Goal: Information Seeking & Learning: Learn about a topic

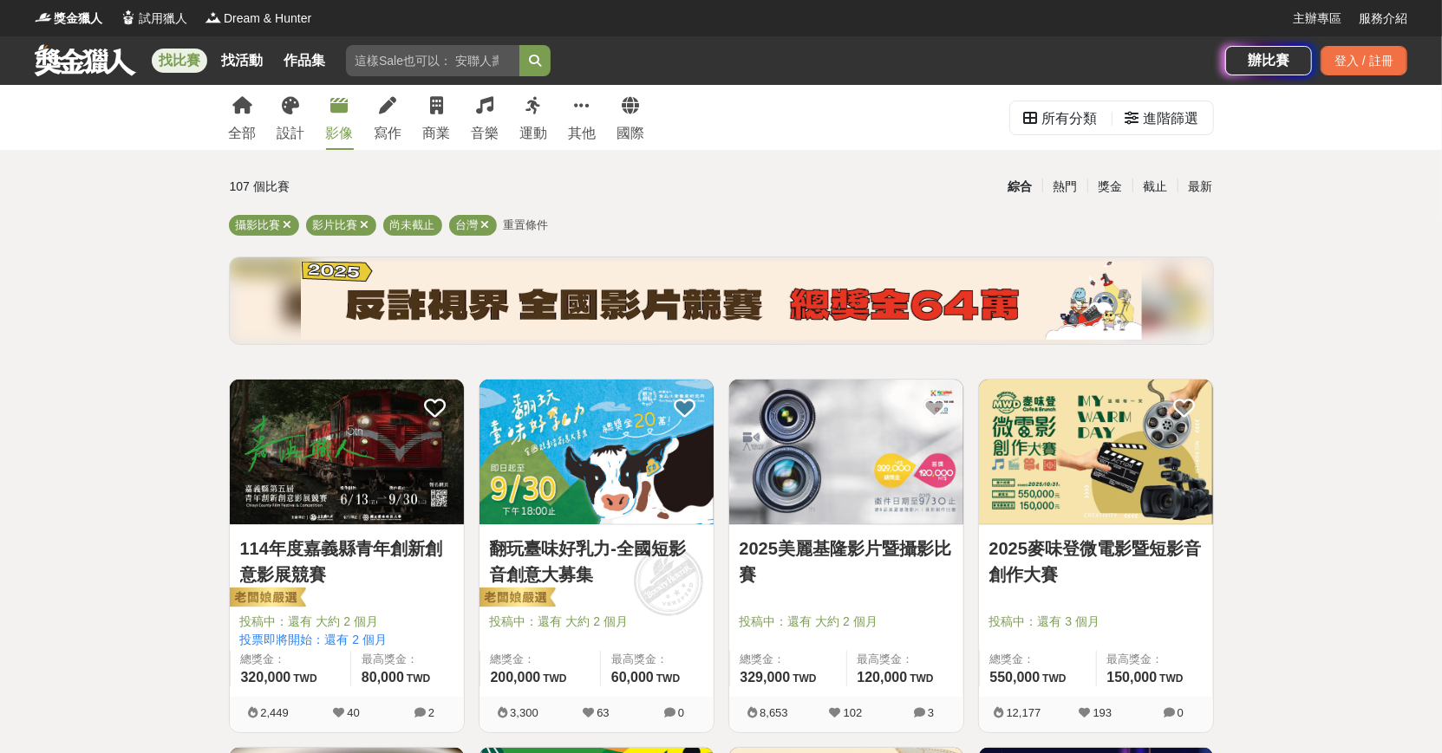
click at [423, 476] on img at bounding box center [347, 452] width 234 height 145
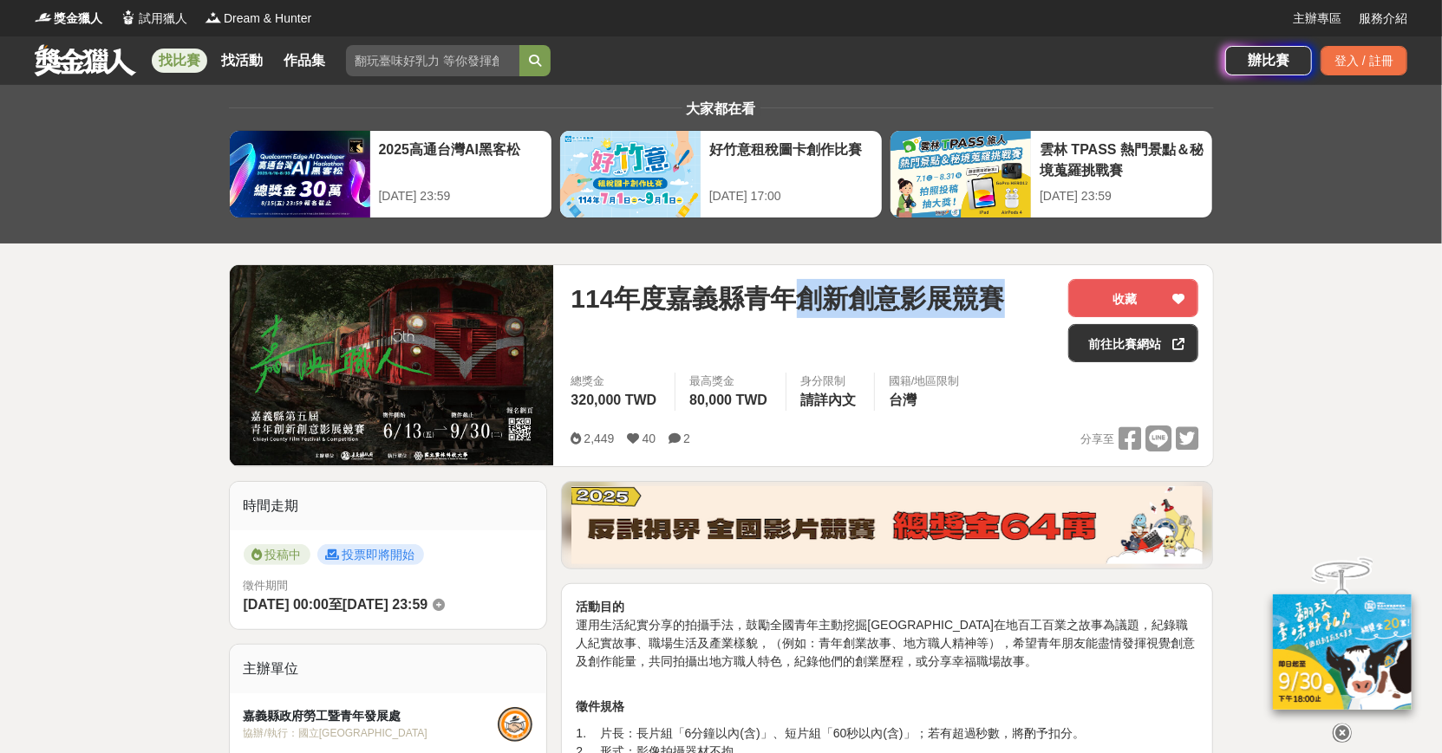
drag, startPoint x: 788, startPoint y: 303, endPoint x: 998, endPoint y: 299, distance: 209.8
click at [998, 299] on span "114年度嘉義縣青年創新創意影展競賽" at bounding box center [786, 298] width 433 height 39
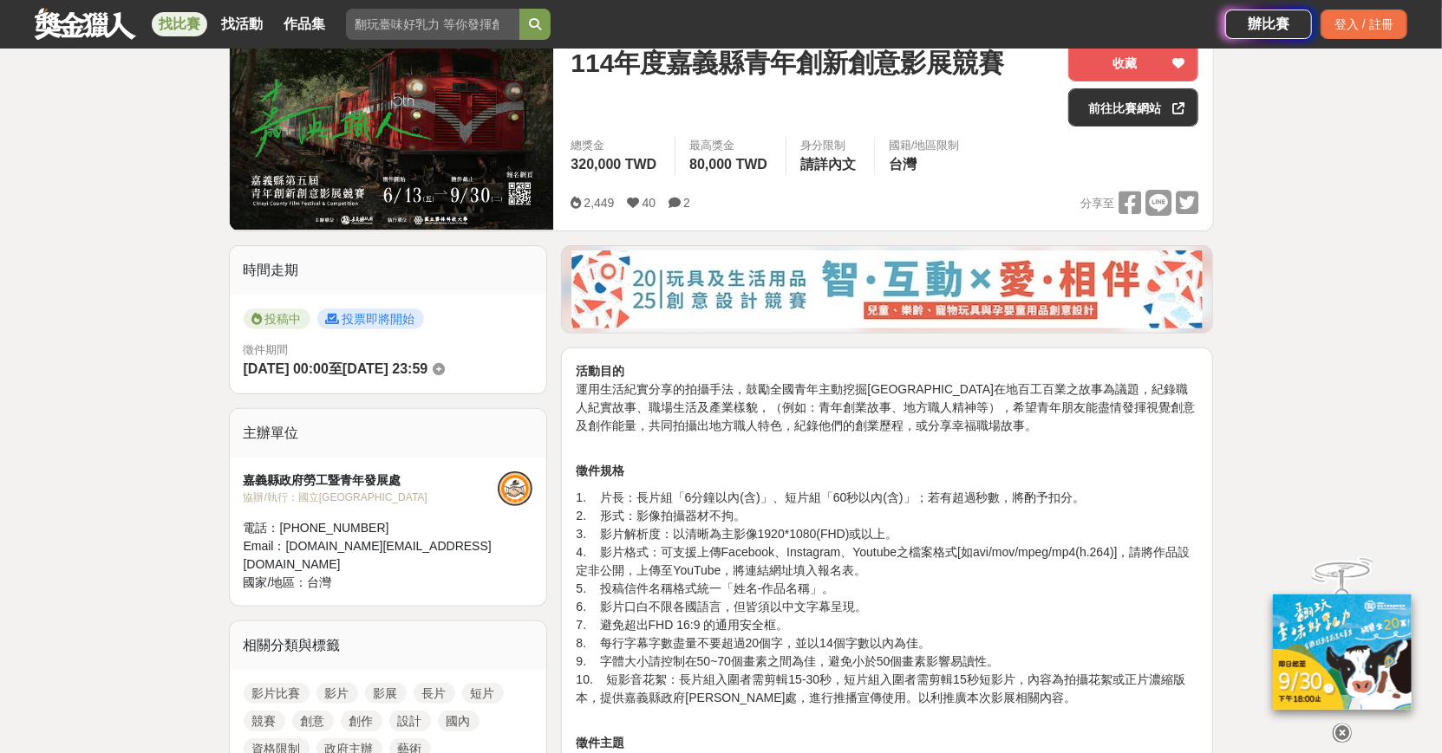
scroll to position [247, 0]
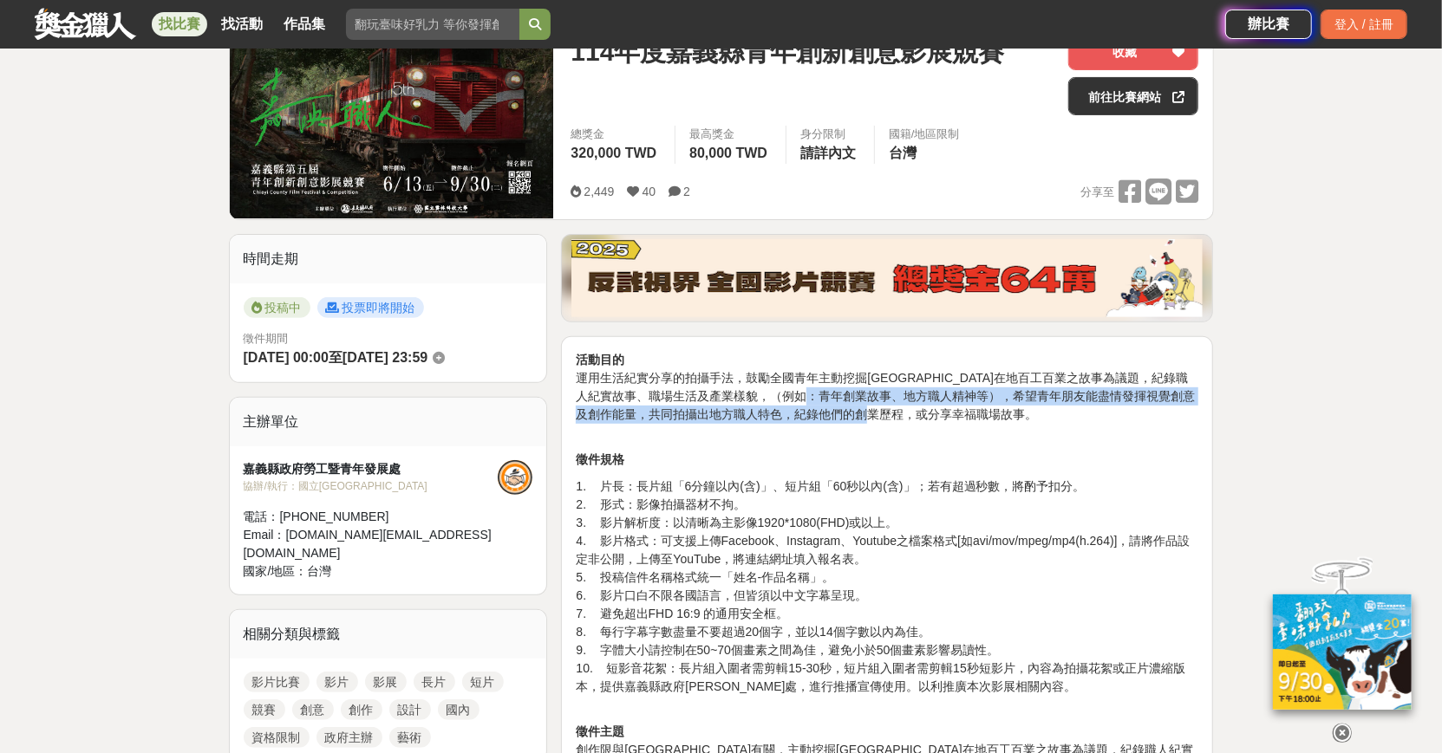
drag, startPoint x: 869, startPoint y: 396, endPoint x: 936, endPoint y: 415, distance: 70.3
click at [936, 415] on p "活動目的 運用生活紀實分享的拍攝手法，鼓勵全國青年主動挖掘嘉義縣在地百工百業之故事為議題，紀錄職人紀實故事、職場生活及產業樣貌，（例如：青年創業故事、地方職人…" at bounding box center [887, 396] width 622 height 91
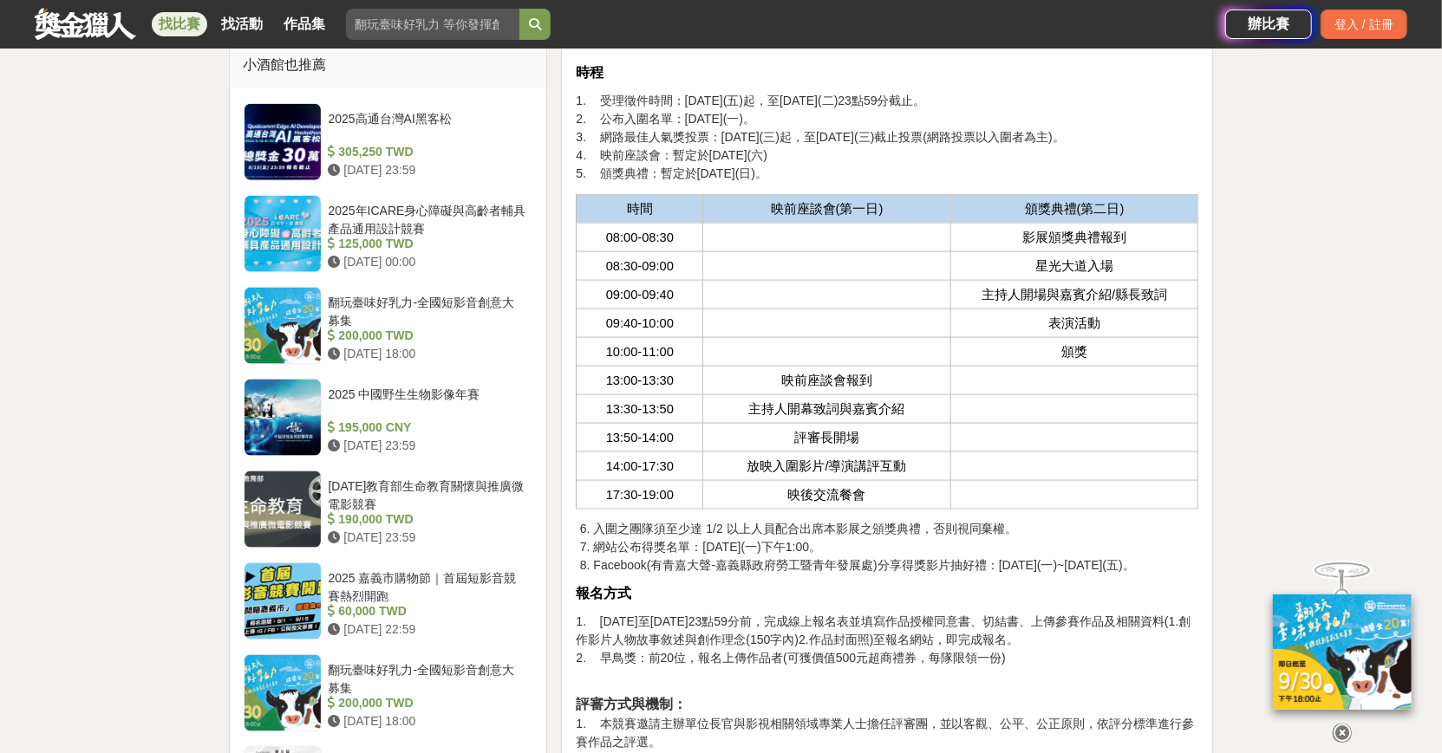
scroll to position [1413, 0]
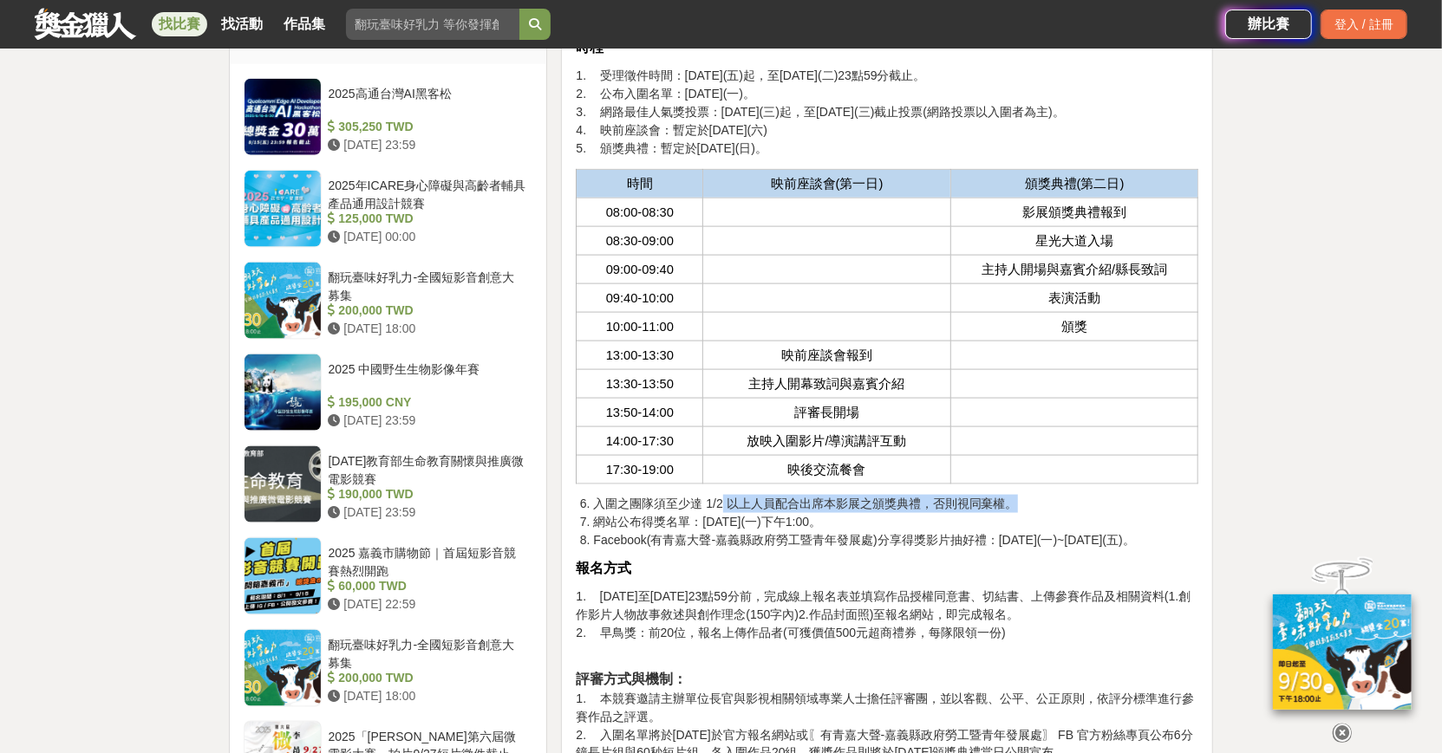
drag, startPoint x: 719, startPoint y: 503, endPoint x: 1049, endPoint y: 497, distance: 329.5
click at [1049, 497] on li "入圍之團隊須至少達 1/2 以上人員配合出席本影展之頒獎典禮，否則視同棄權。" at bounding box center [895, 504] width 605 height 18
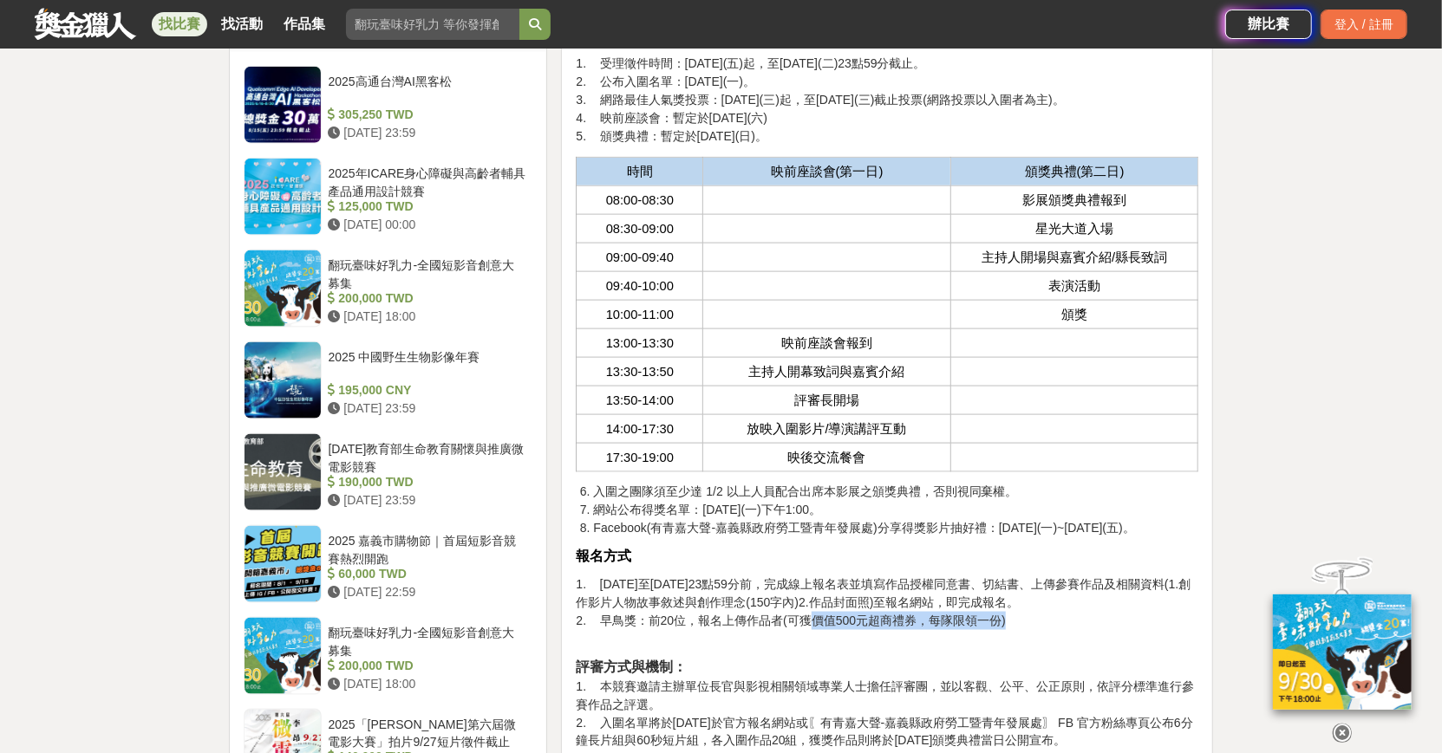
drag, startPoint x: 810, startPoint y: 612, endPoint x: 1009, endPoint y: 609, distance: 199.4
click at [1009, 609] on p "1. 114年6月13日至114年9月30日23點59分前，完成線上報名表並填寫作品授權同意書、切結書、上傳參賽作品及相關資料(1.創作影片人物故事敘述與創作…" at bounding box center [887, 612] width 622 height 73
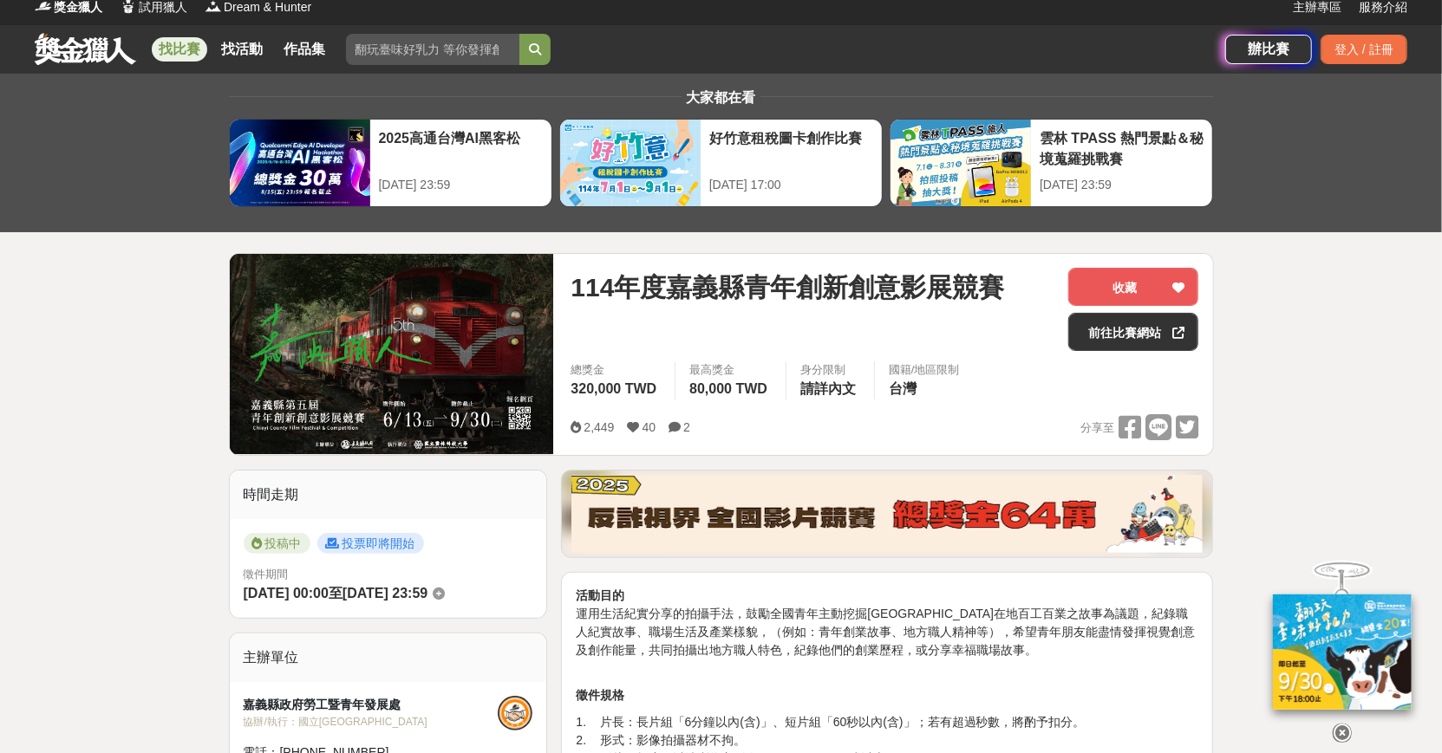
scroll to position [23, 0]
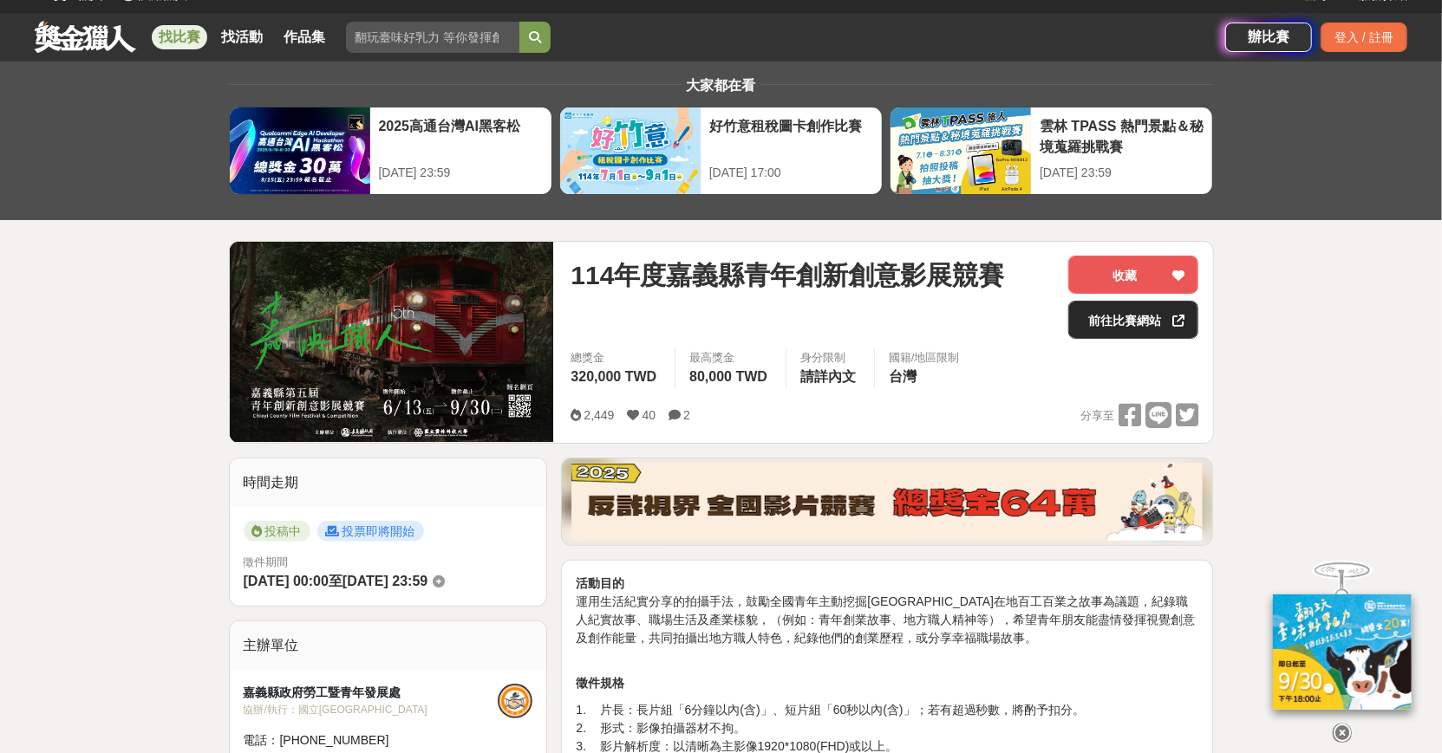
click at [1162, 333] on link "前往比賽網站" at bounding box center [1133, 320] width 130 height 38
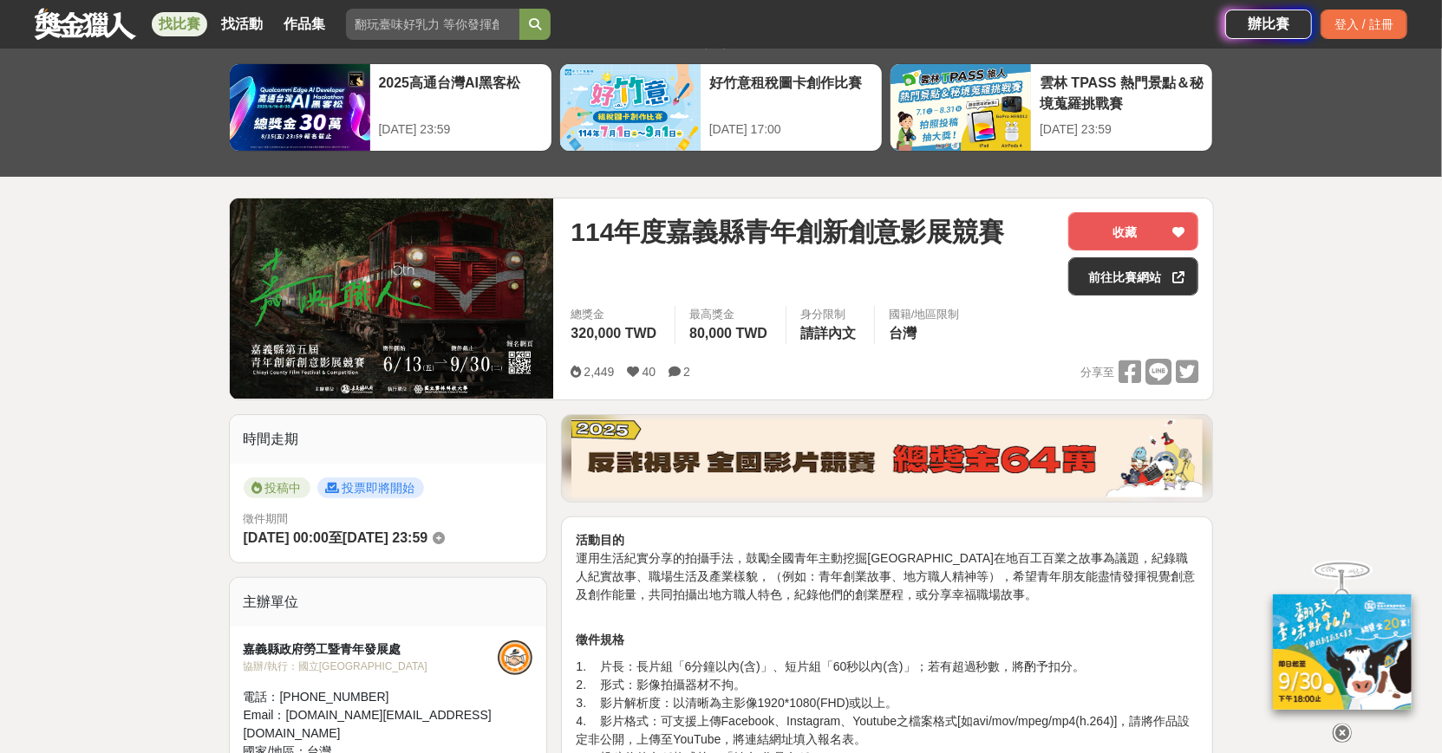
scroll to position [24, 0]
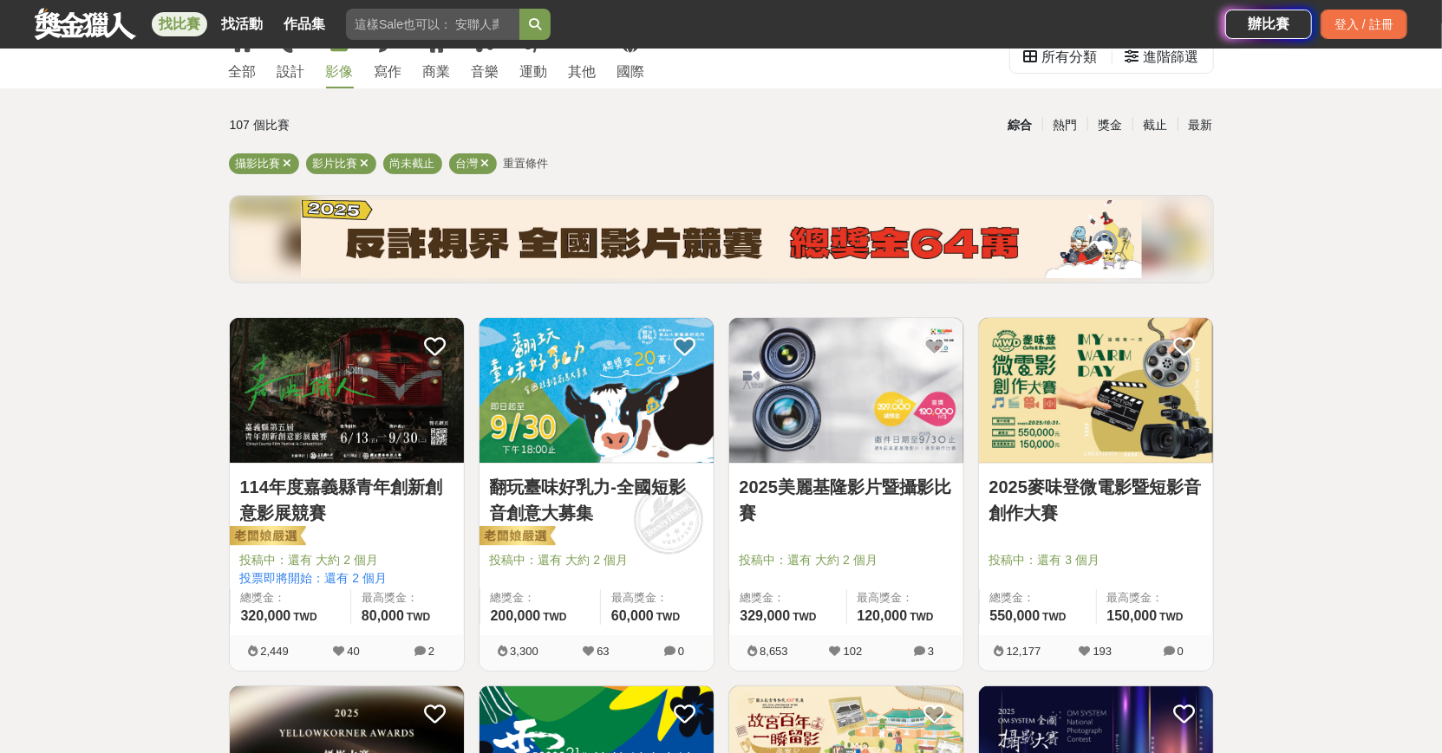
scroll to position [87, 0]
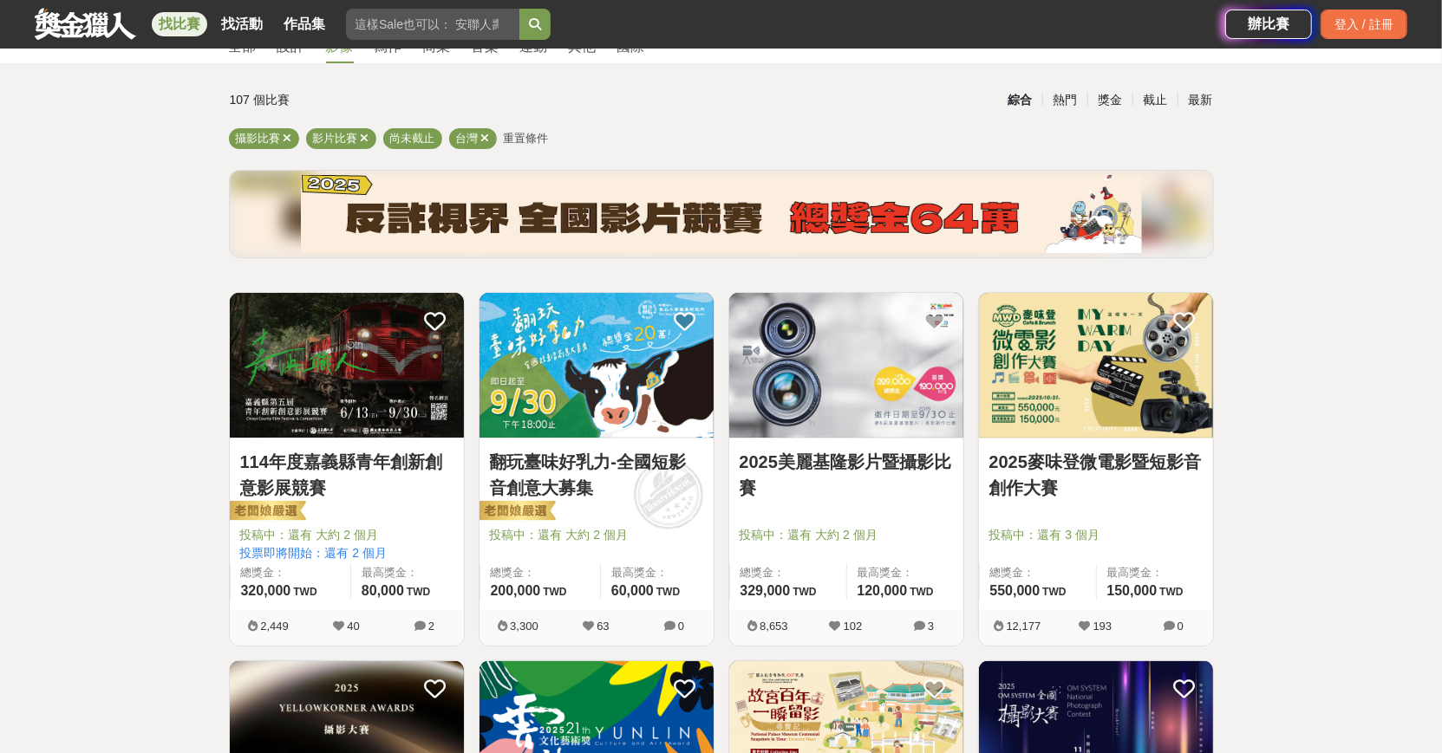
click at [654, 439] on div "翻玩臺味好乳力-全國短影音創意大募集 投稿中：還有 大約 2 個月 總獎金： 200,000 200,000 TWD 最高獎金： 60,000 TWD" at bounding box center [596, 525] width 234 height 172
click at [615, 462] on link "翻玩臺味好乳力-全國短影音創意大募集" at bounding box center [596, 475] width 213 height 52
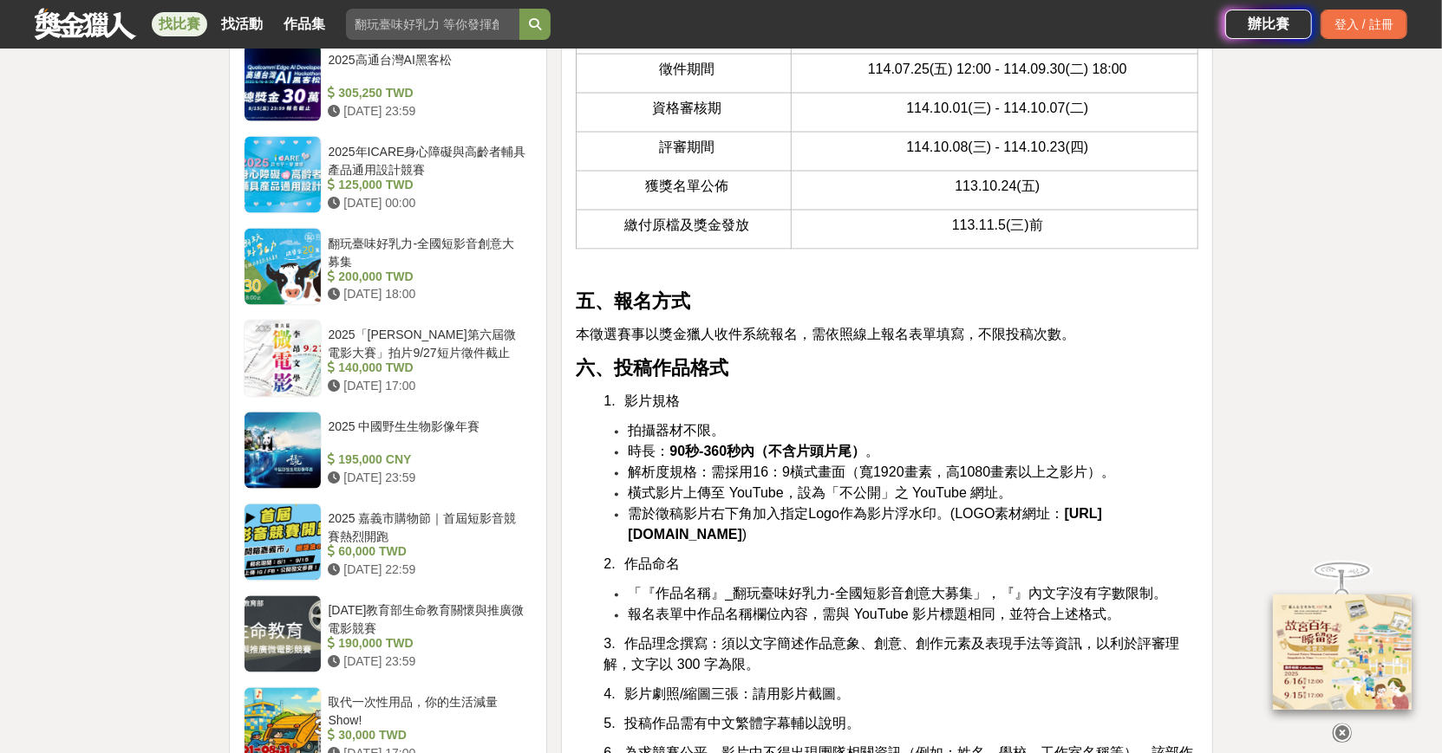
scroll to position [1895, 0]
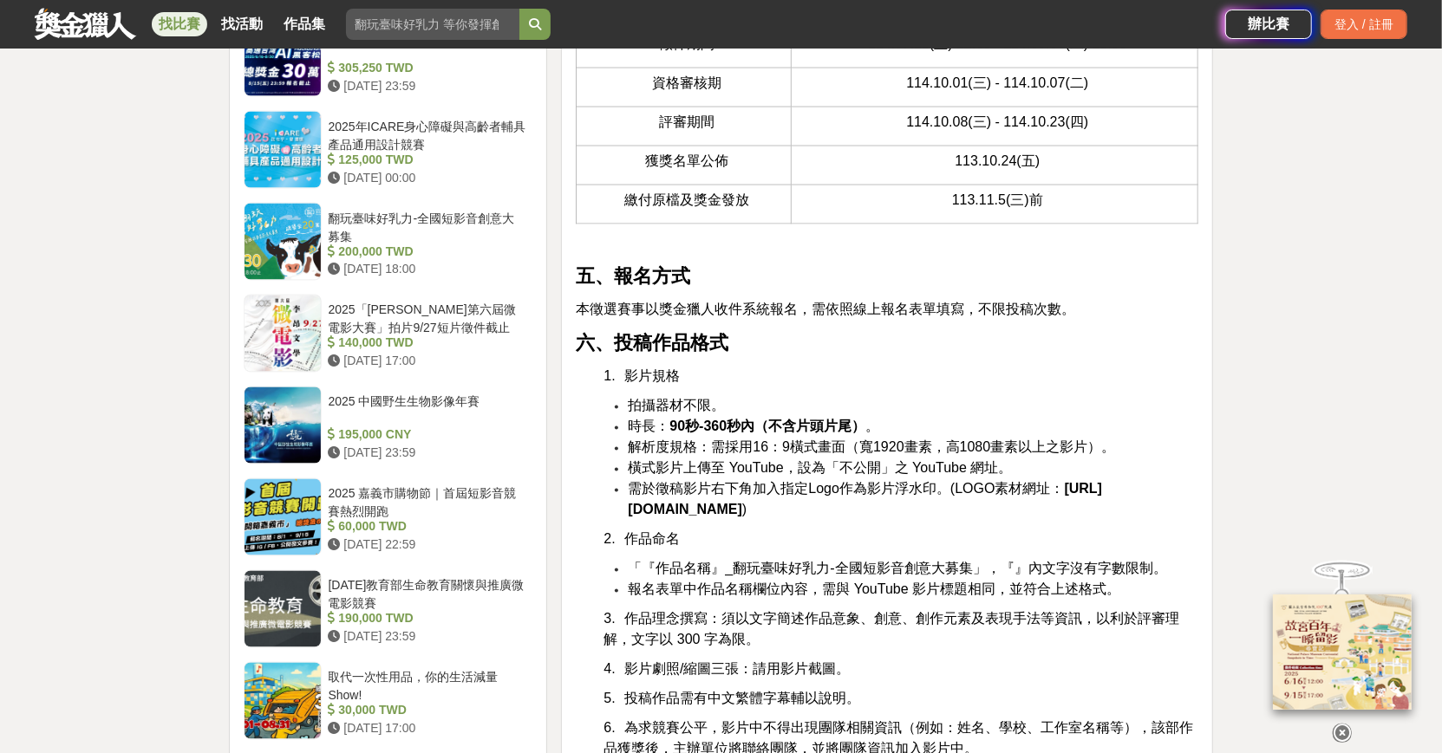
click at [955, 518] on strong "https://drive.google.com/file/d/1QIxZ_QRq5NhQMmP5nv9tuUvH4hGd9Q5g/view?usp=shar…" at bounding box center [865, 500] width 474 height 36
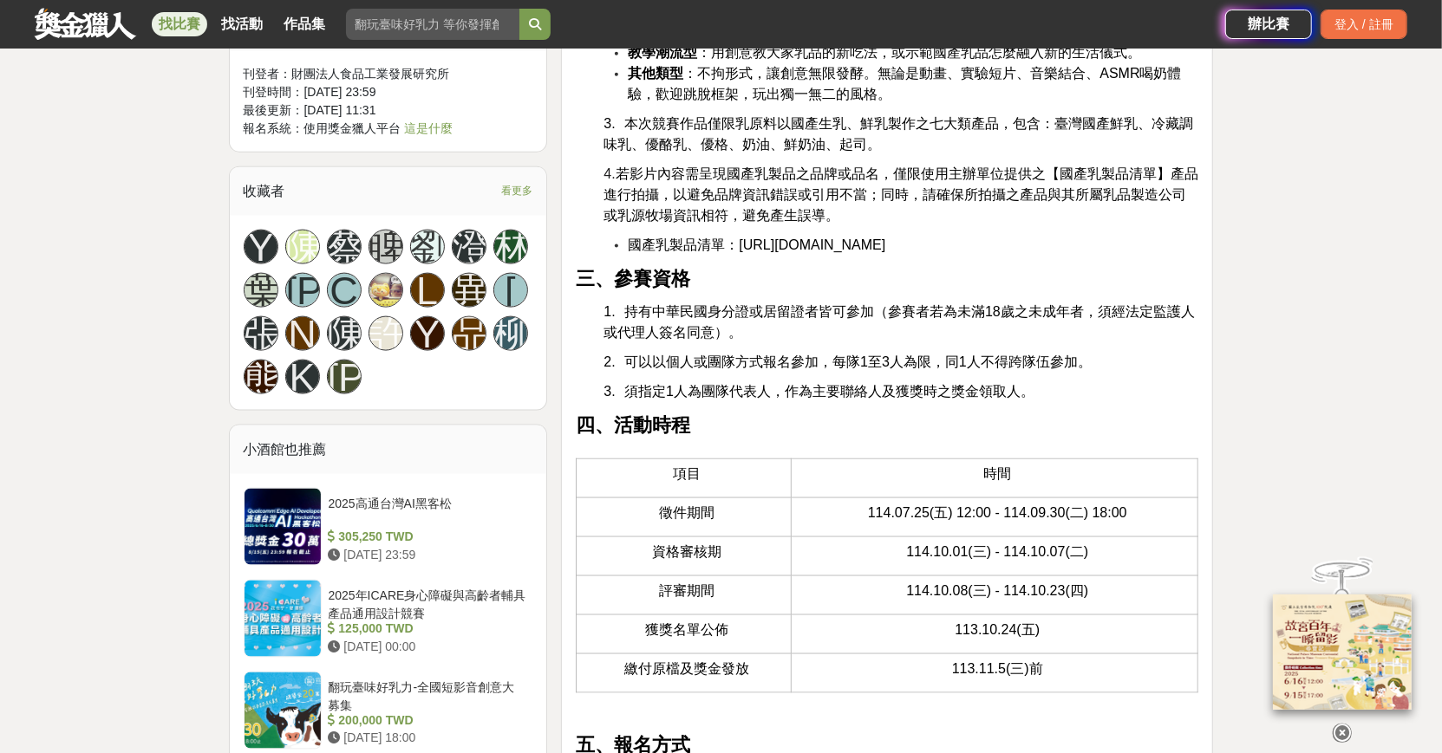
scroll to position [1415, 0]
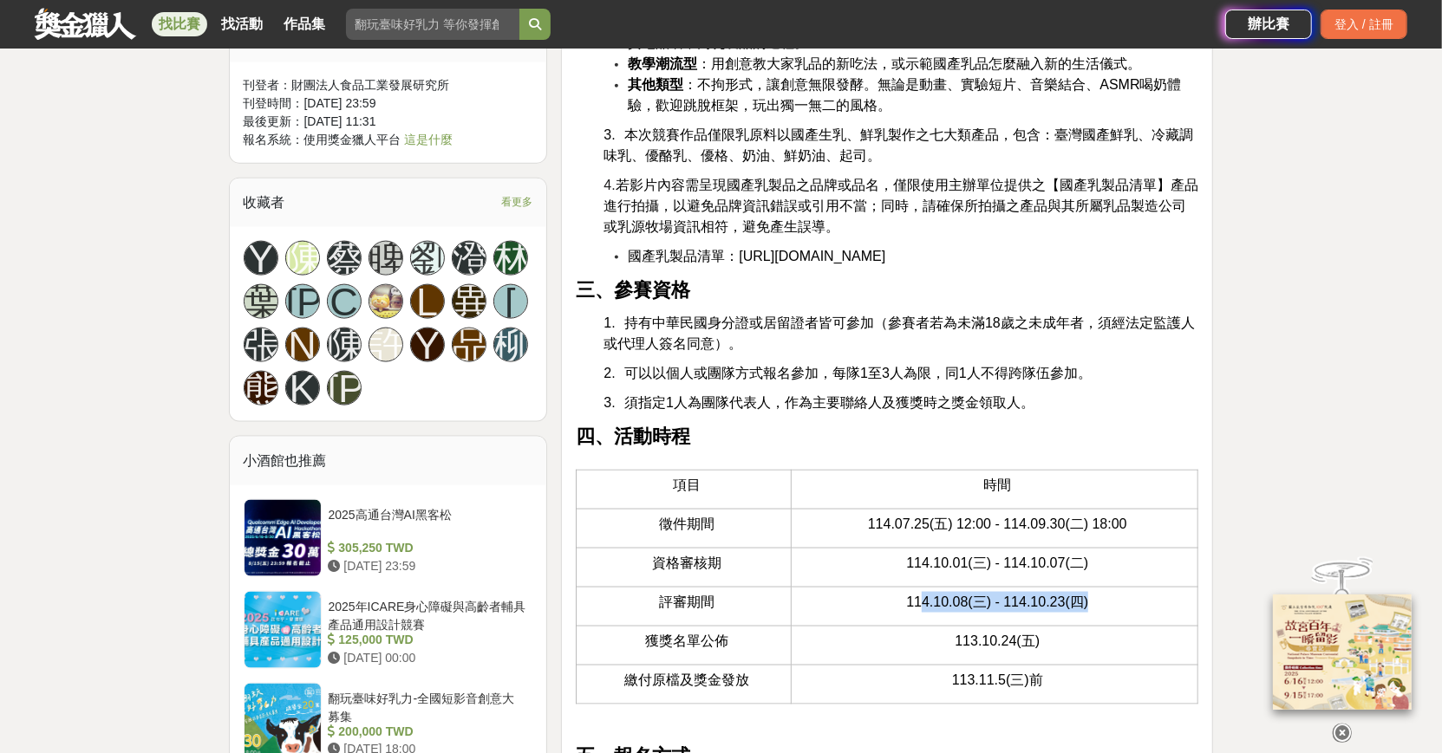
drag, startPoint x: 921, startPoint y: 626, endPoint x: 1182, endPoint y: 621, distance: 261.0
click at [1182, 613] on p "114.10.08(三) - 114.10.23(四)" at bounding box center [996, 602] width 383 height 21
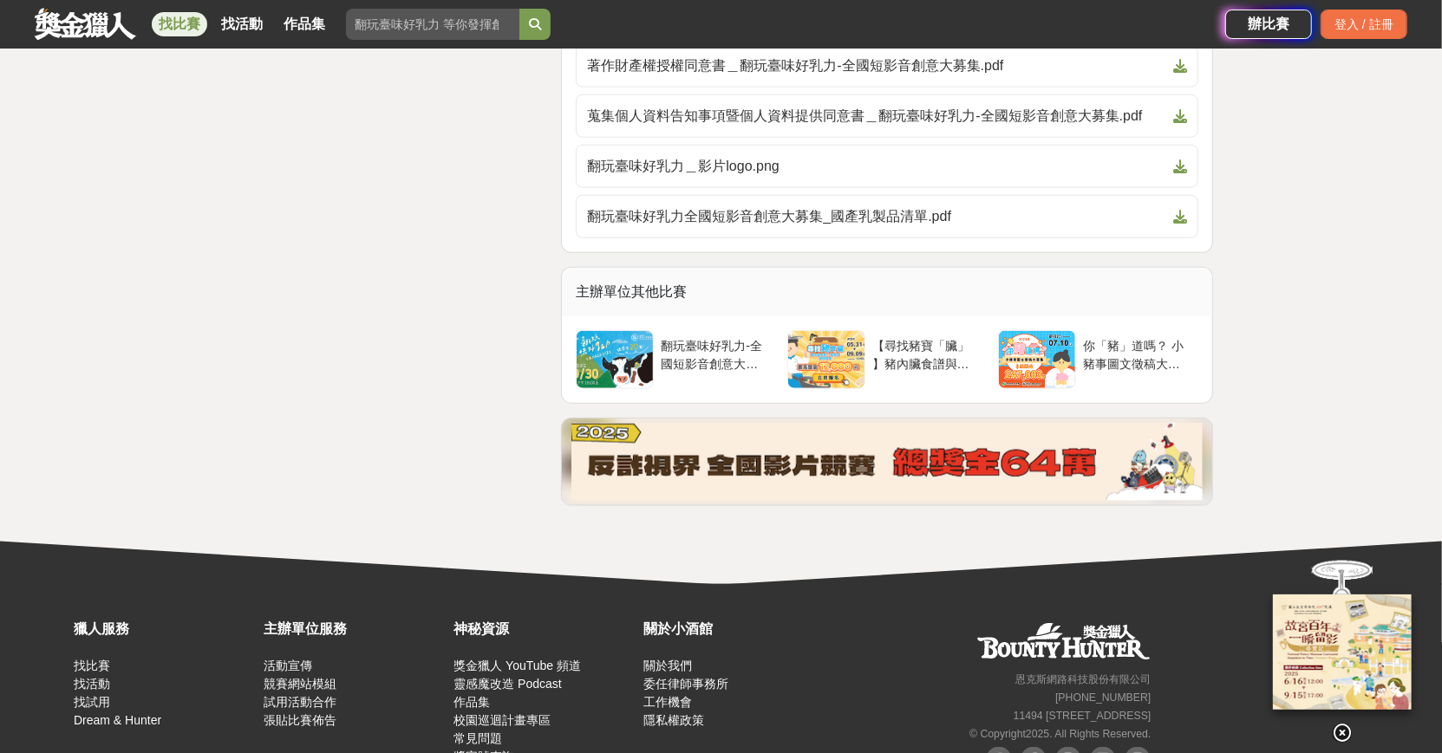
scroll to position [5485, 0]
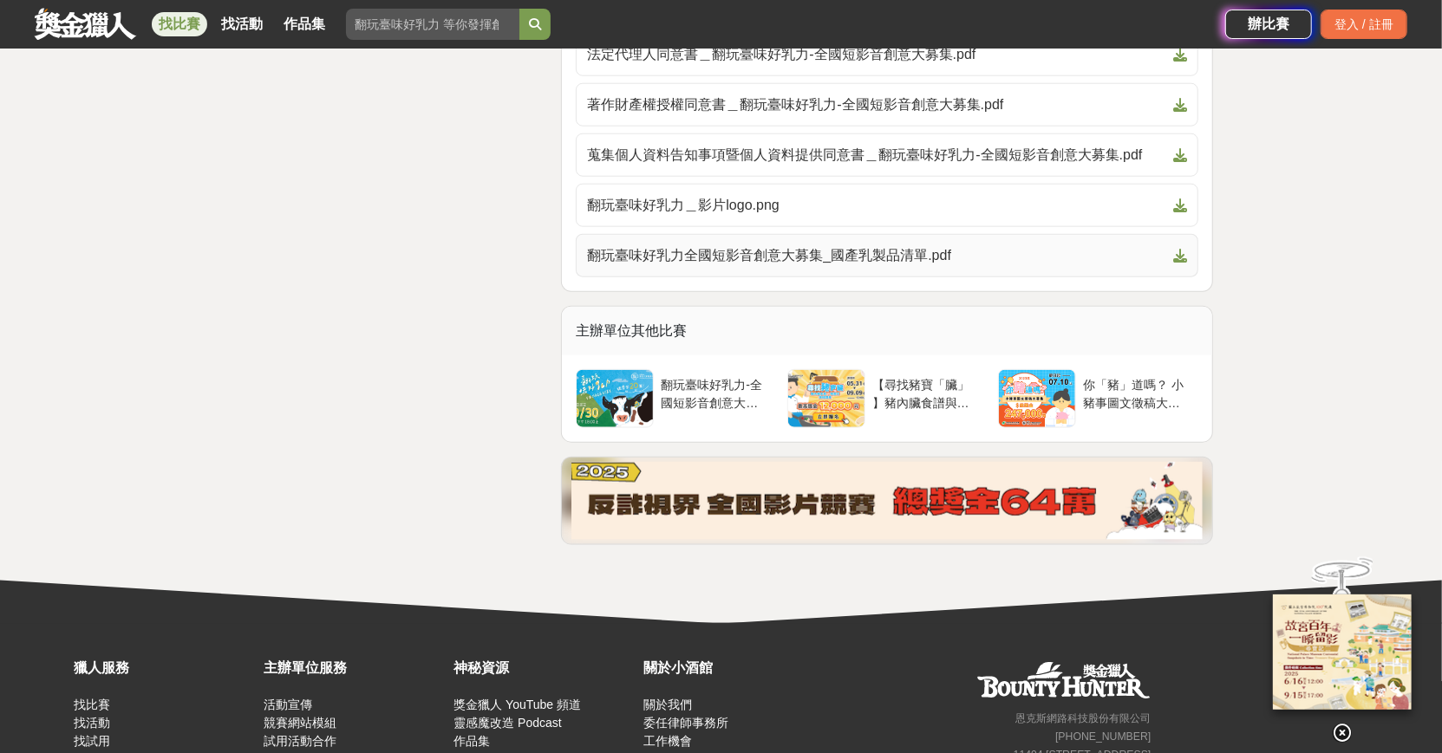
click at [942, 266] on span "翻玩臺味好乳力全國短影音創意大募集_國產乳製品清單.pdf" at bounding box center [876, 255] width 579 height 21
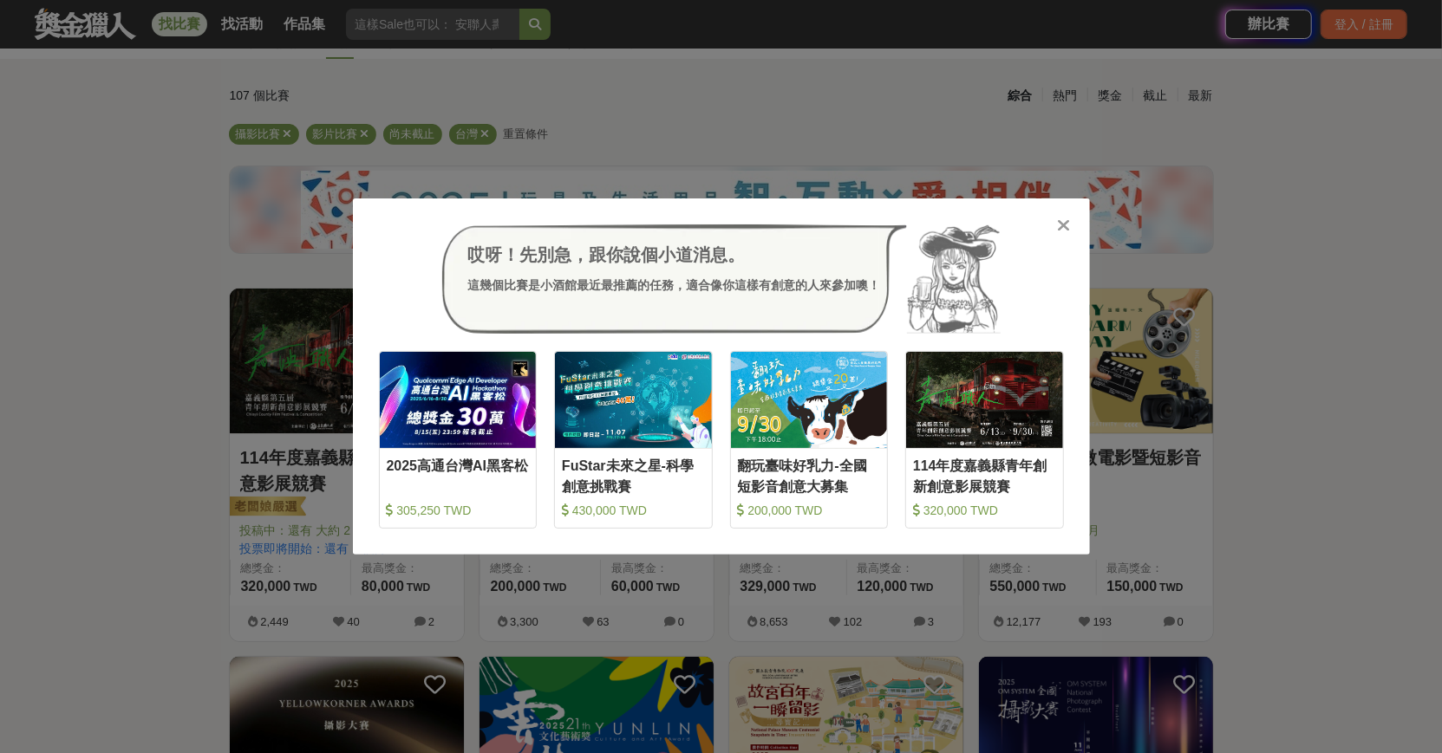
scroll to position [87, 0]
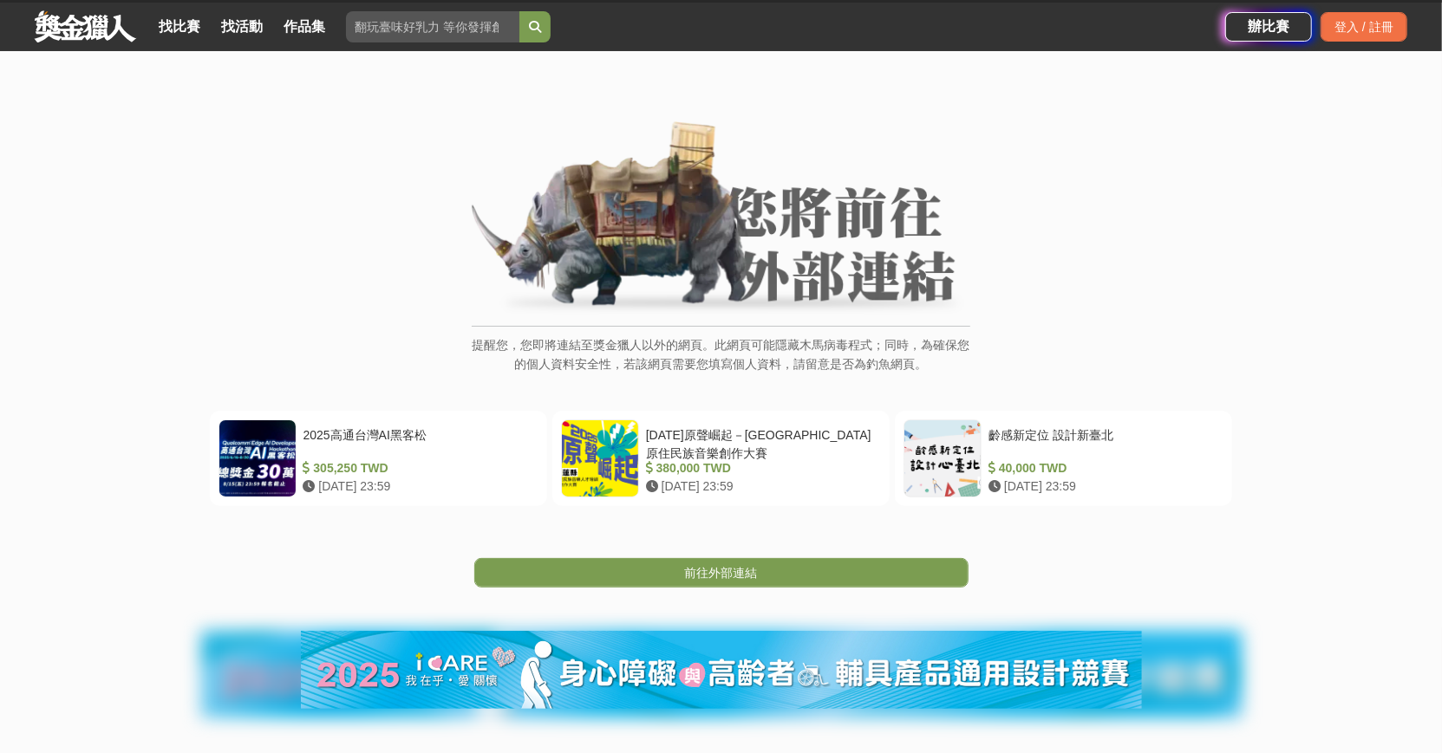
scroll to position [327, 0]
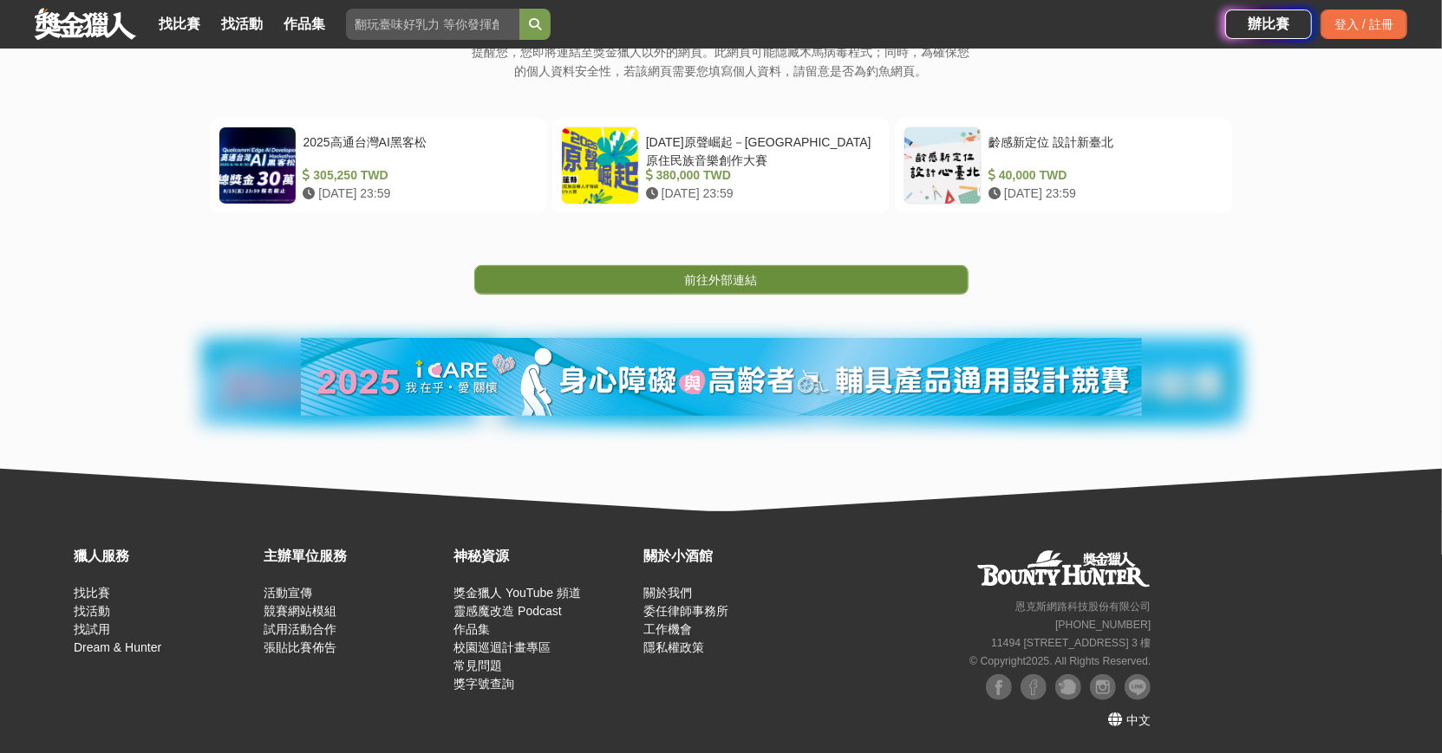
click at [810, 270] on link "前往外部連結" at bounding box center [721, 279] width 494 height 29
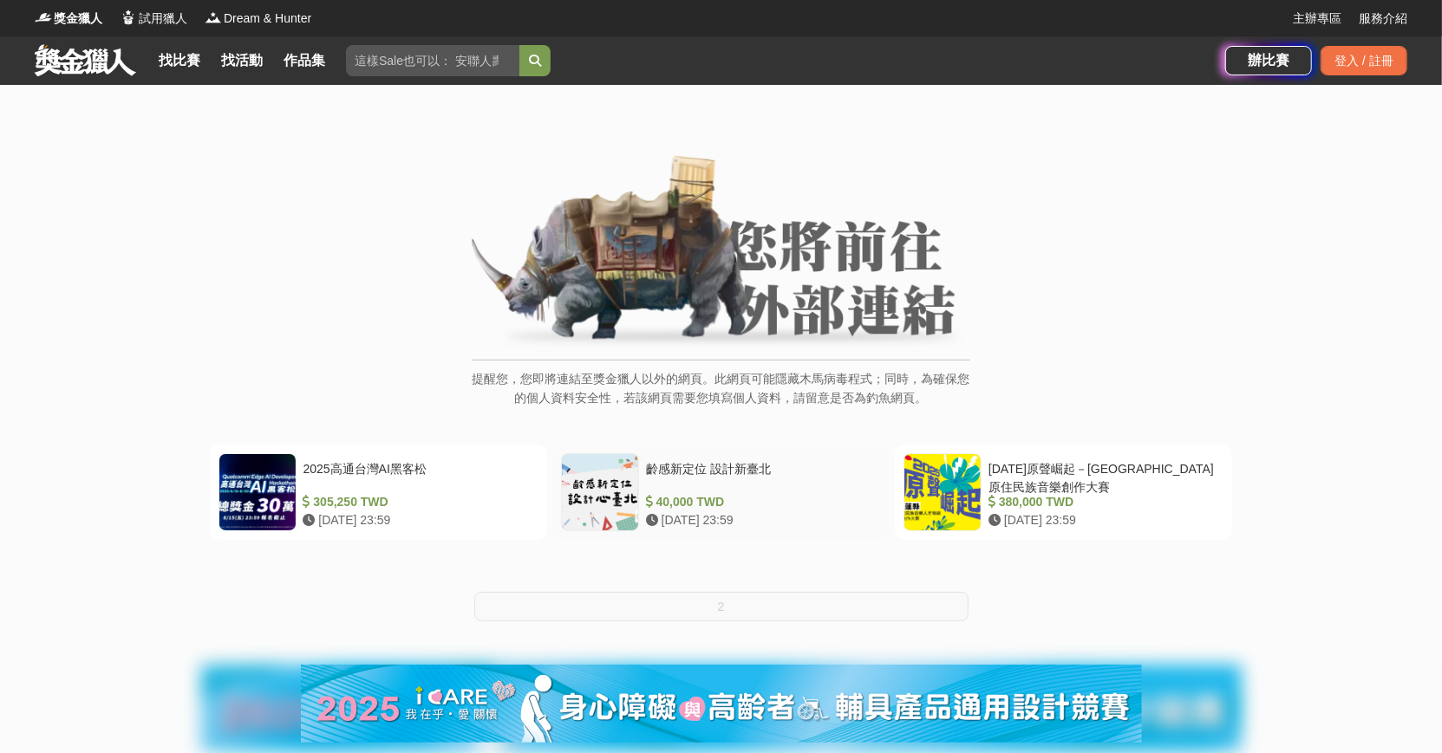
scroll to position [327, 0]
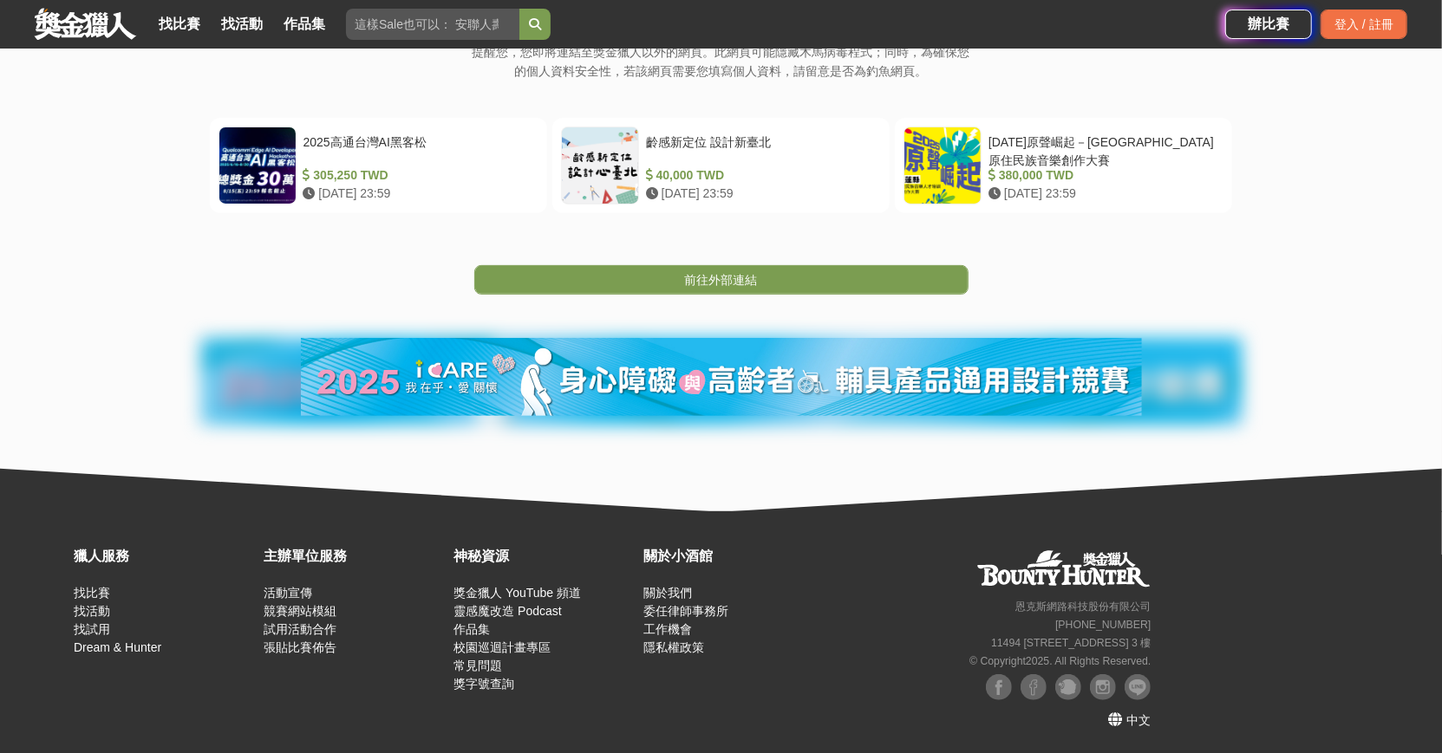
click at [776, 277] on link "前往外部連結" at bounding box center [721, 279] width 494 height 29
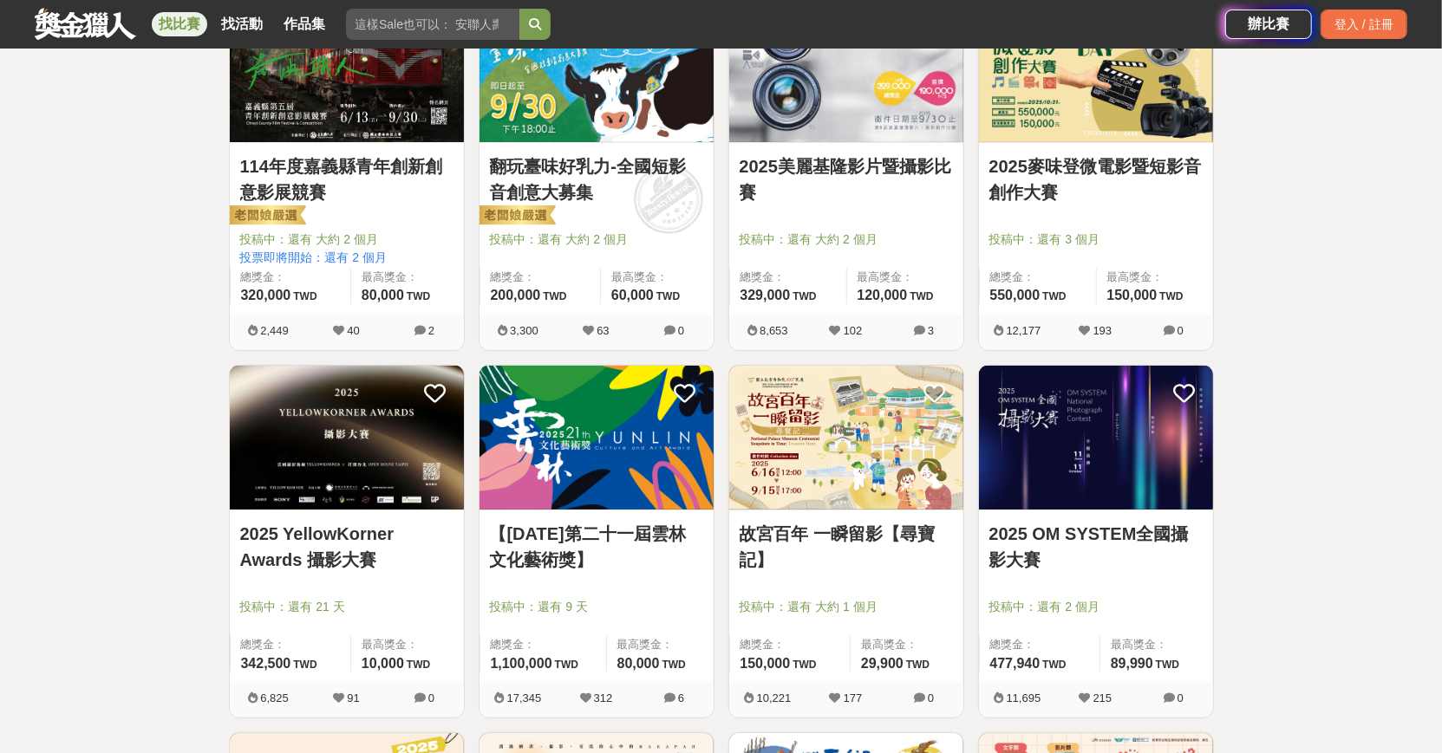
scroll to position [394, 0]
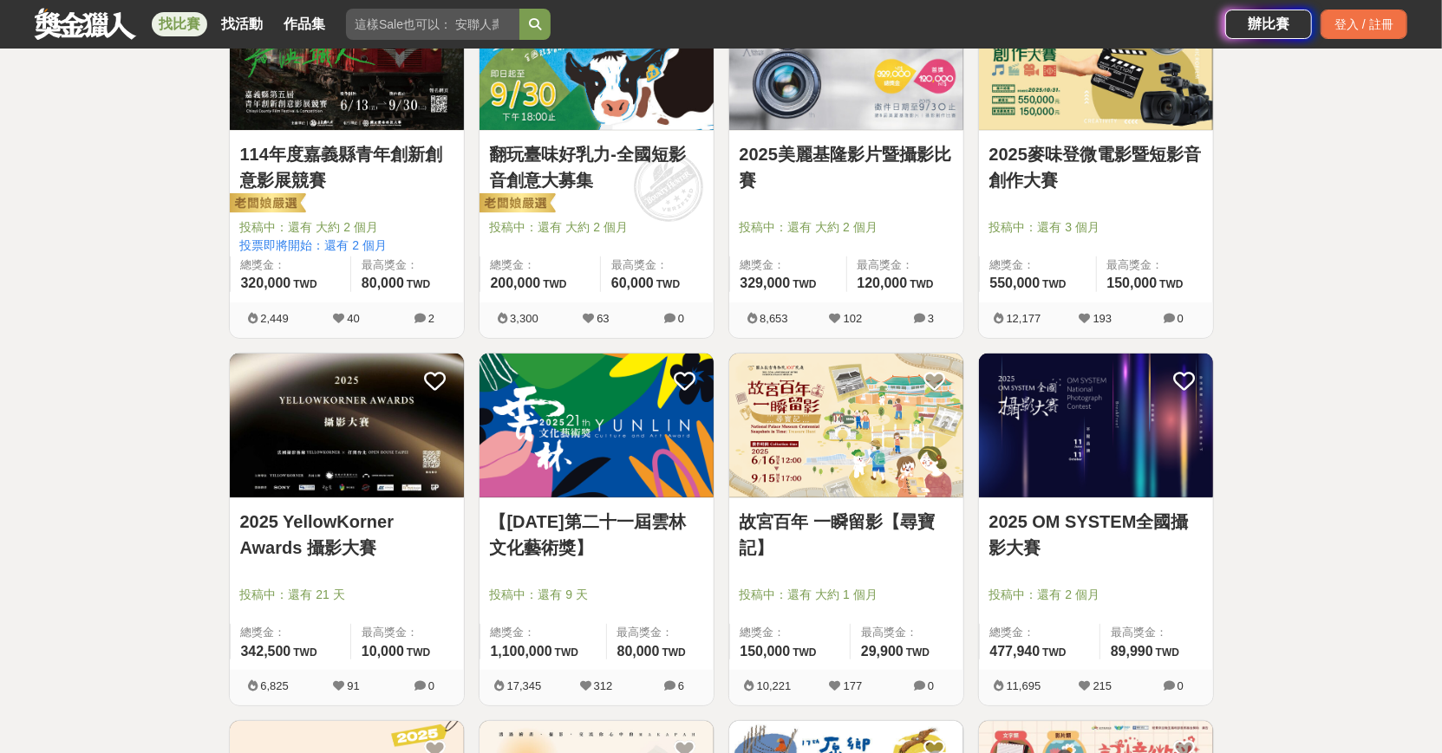
click at [609, 448] on img at bounding box center [596, 426] width 234 height 145
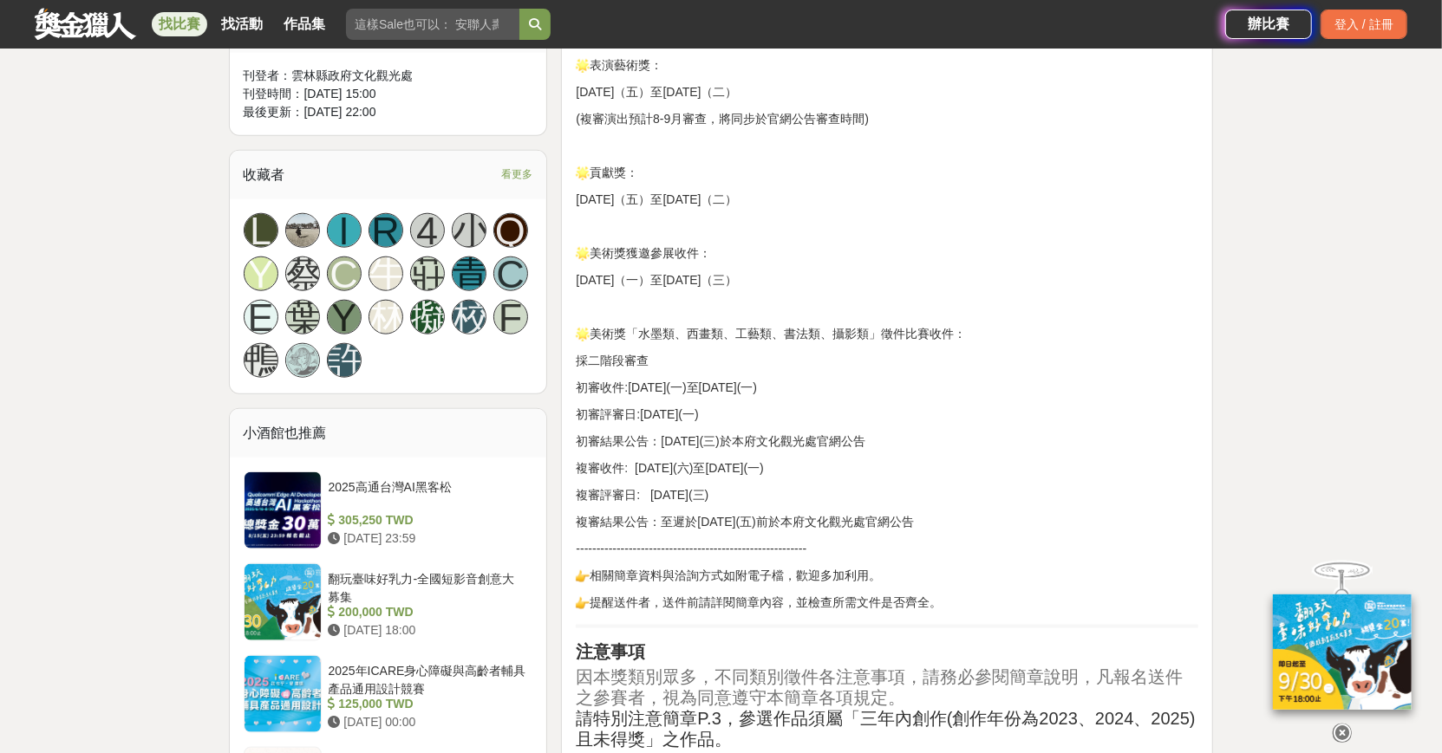
scroll to position [1202, 0]
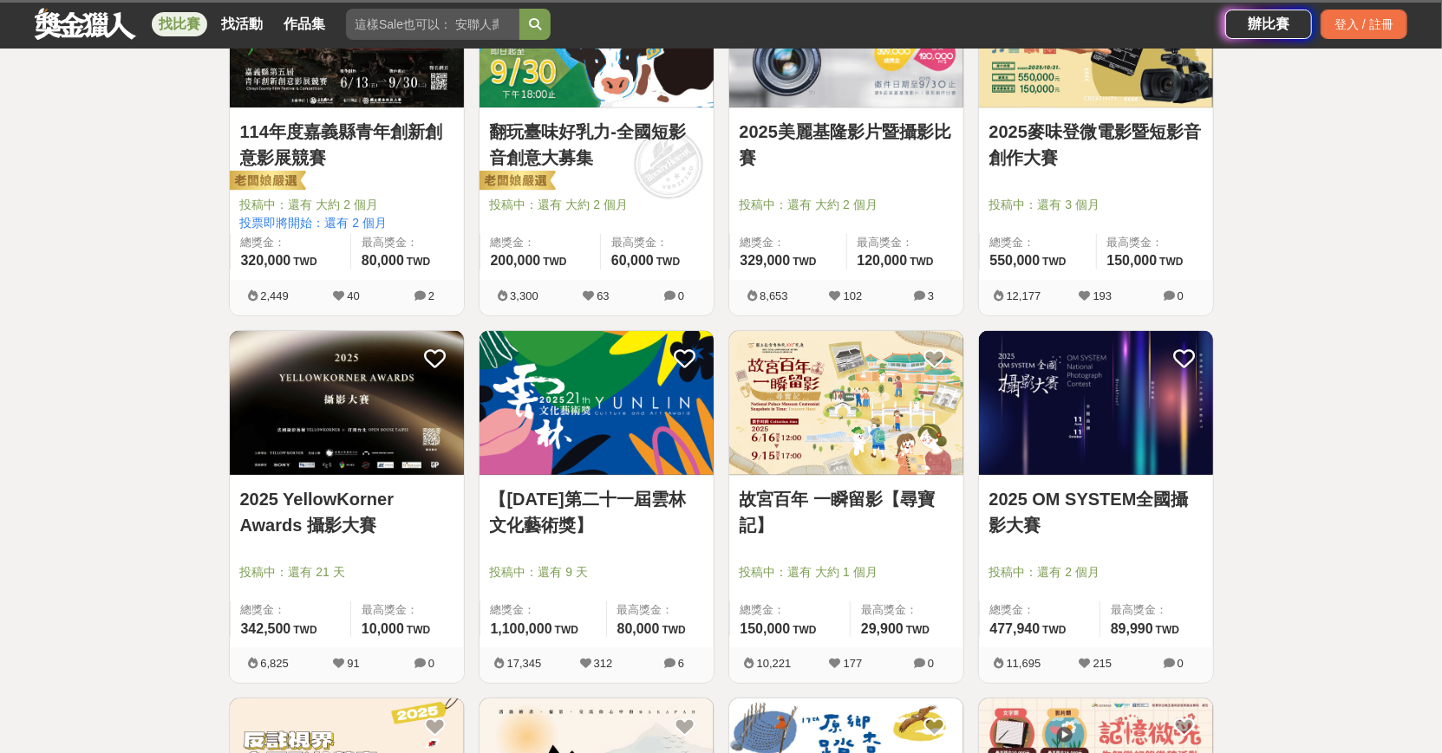
scroll to position [394, 0]
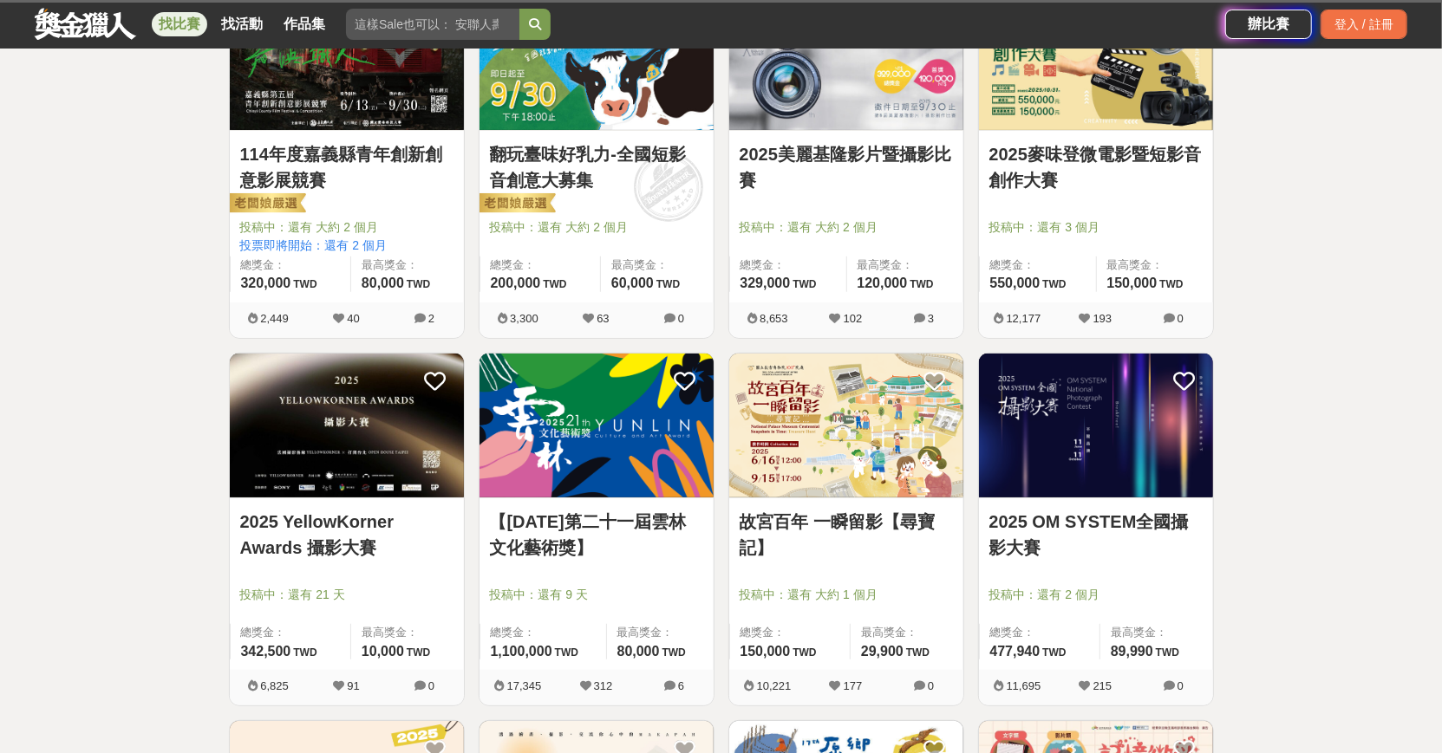
click at [832, 458] on img at bounding box center [846, 426] width 234 height 145
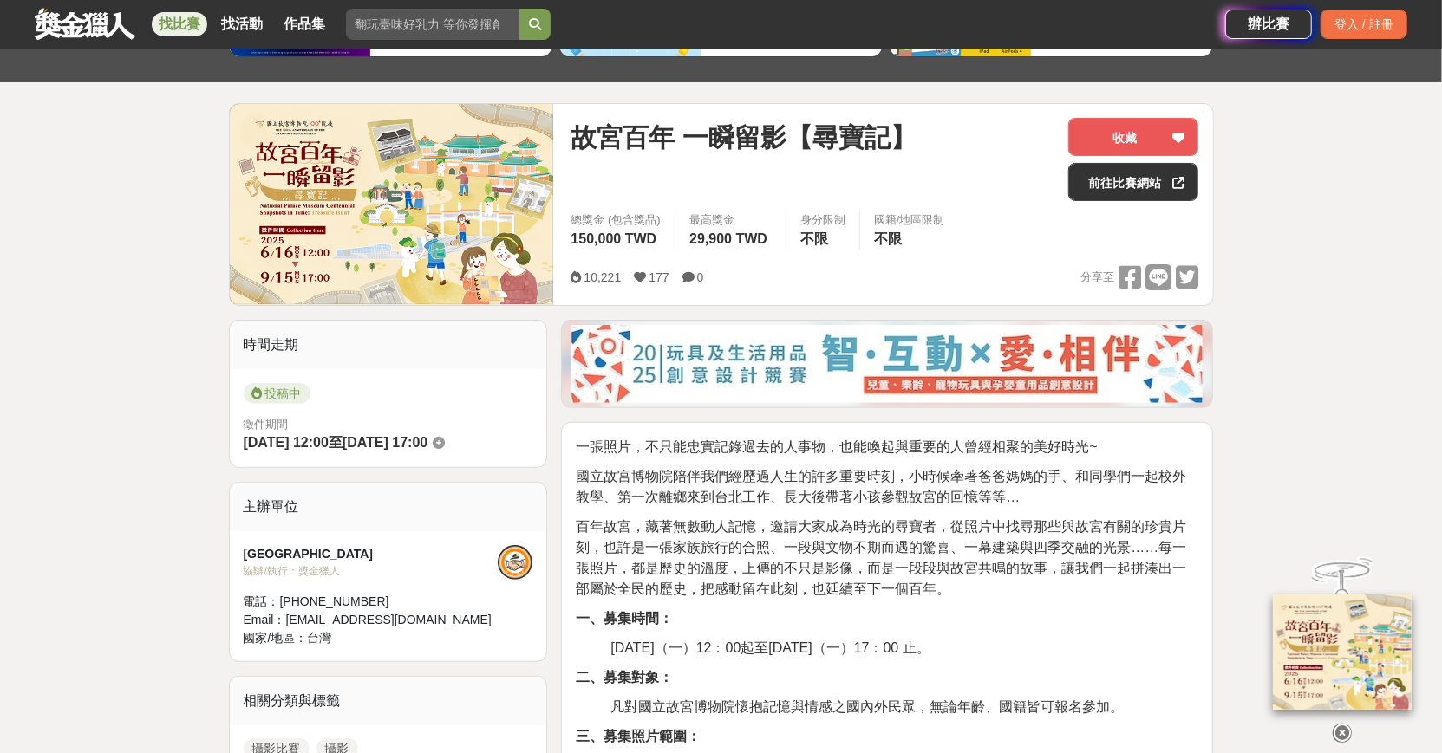
scroll to position [173, 0]
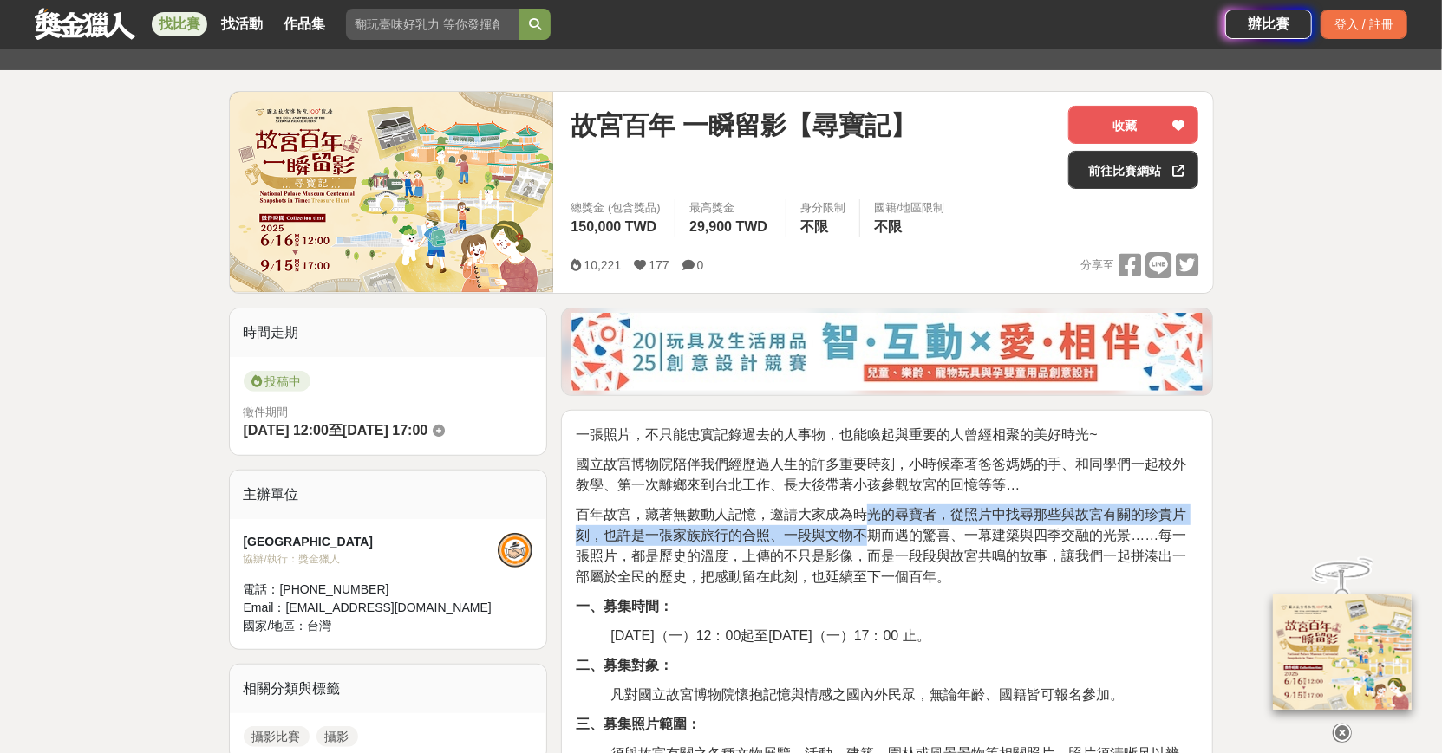
drag, startPoint x: 871, startPoint y: 506, endPoint x: 869, endPoint y: 532, distance: 26.1
click at [869, 532] on span "百年故宮，藏著無數動人記憶，邀請大家成為時光的尋寶者，從照片中找尋那些與故宮有關的珍貴片刻，也許是一張家族旅行的合照、一段與文物不期而遇的驚喜、一幕建築與四季…" at bounding box center [881, 545] width 610 height 77
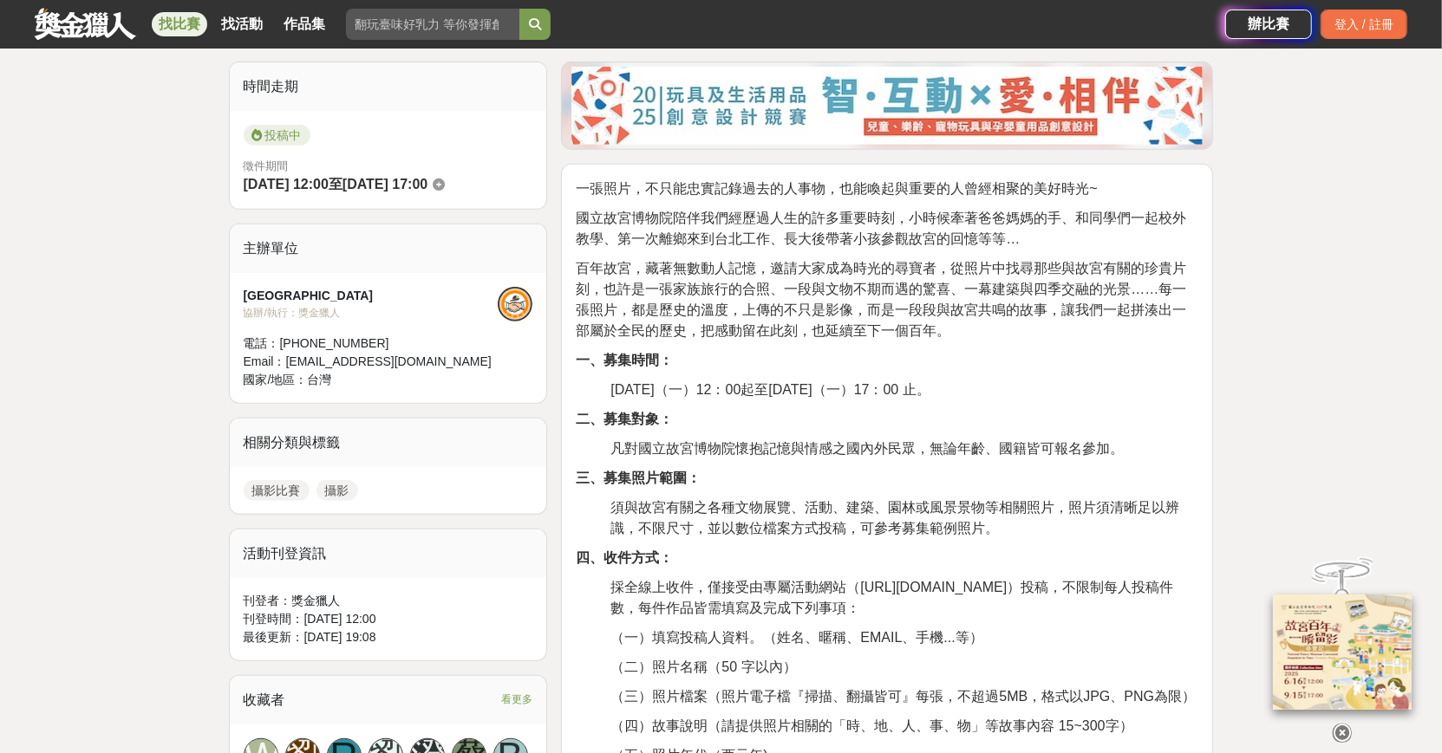
scroll to position [674, 0]
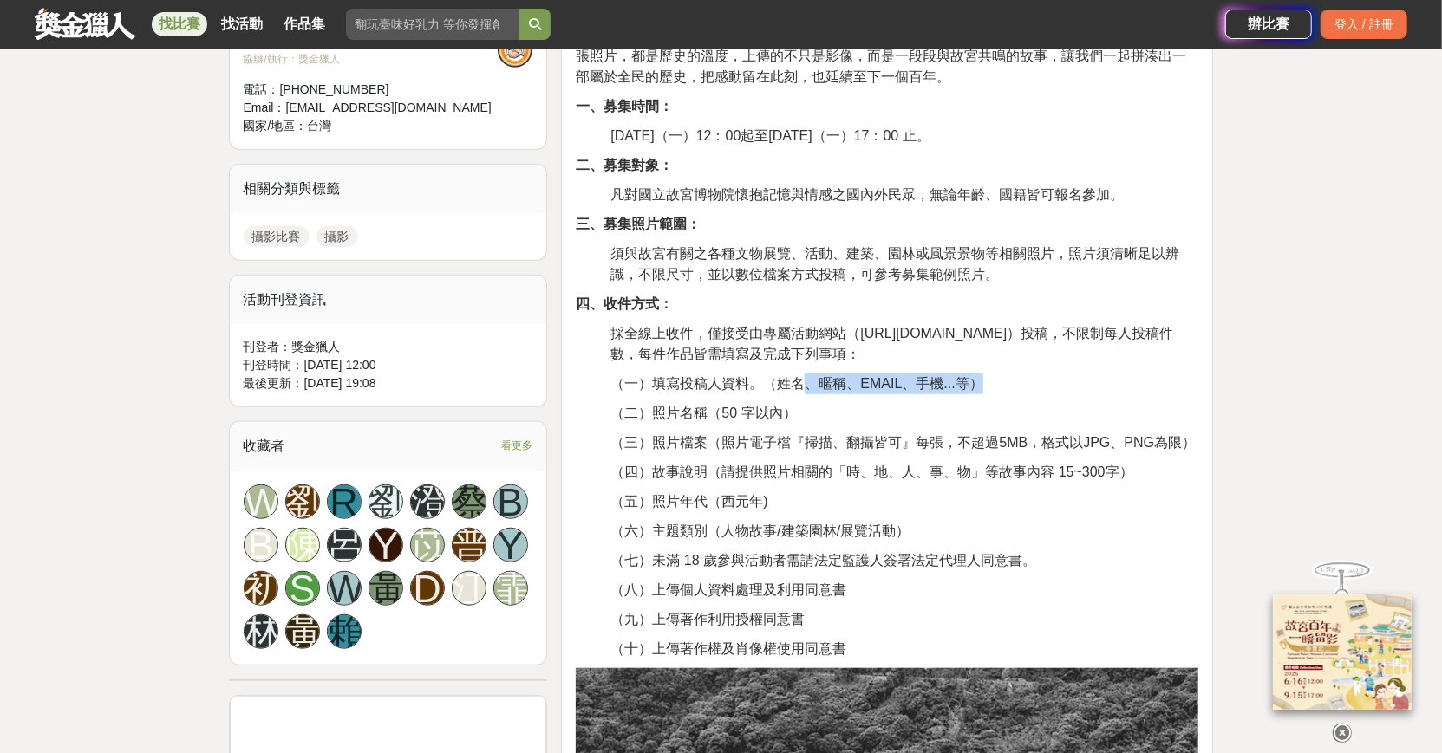
drag, startPoint x: 798, startPoint y: 386, endPoint x: 1047, endPoint y: 384, distance: 249.7
click at [1047, 384] on p "（一）填寫投稿人資料。（姓名、暱稱、EMAIL、手機...等）" at bounding box center [904, 384] width 588 height 21
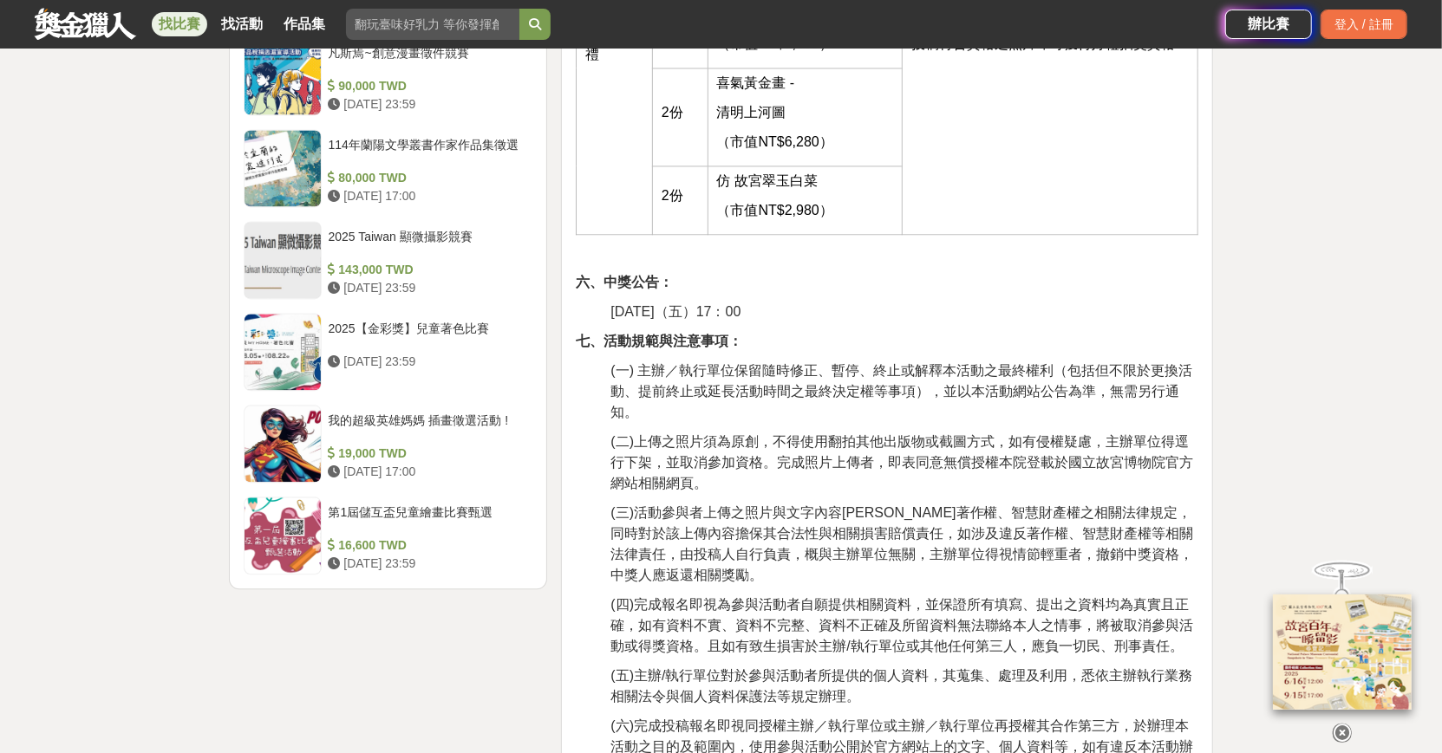
scroll to position [2390, 0]
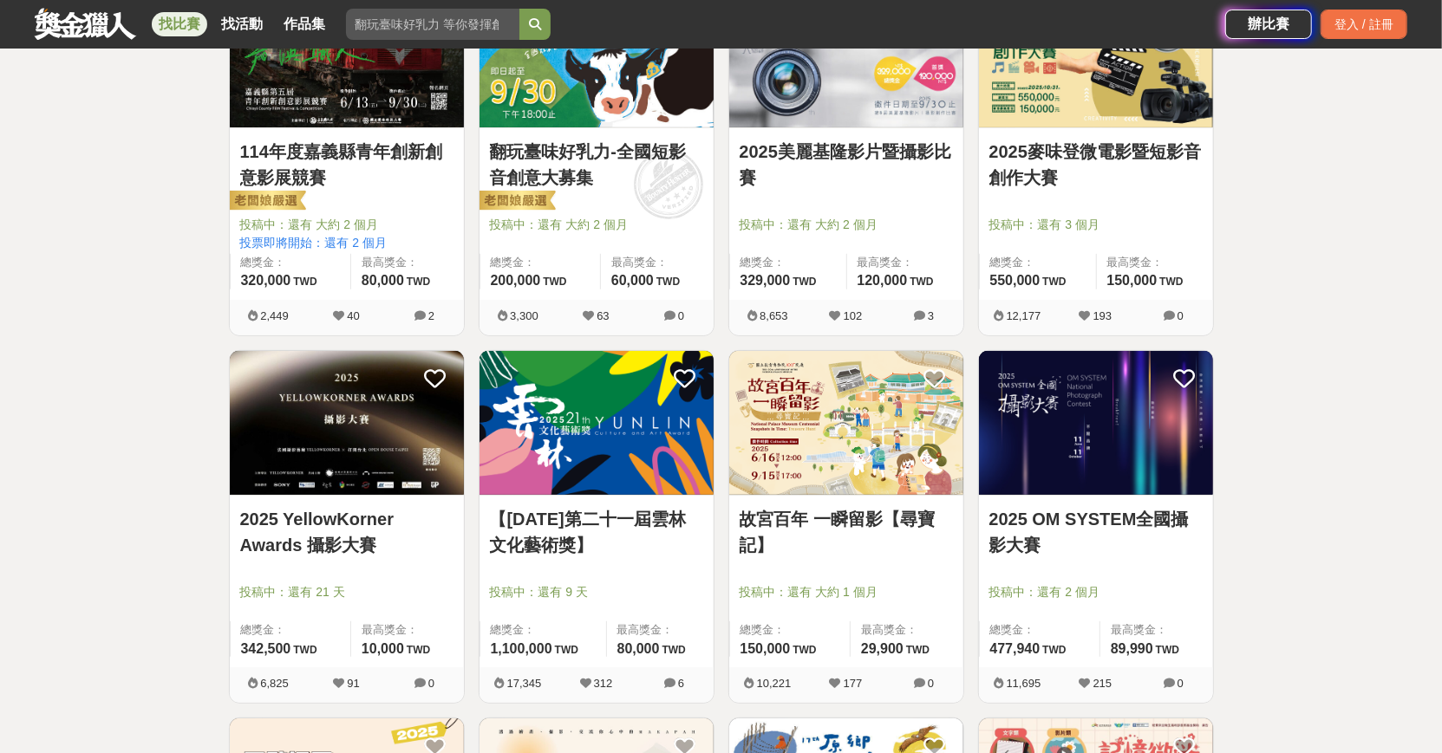
scroll to position [394, 0]
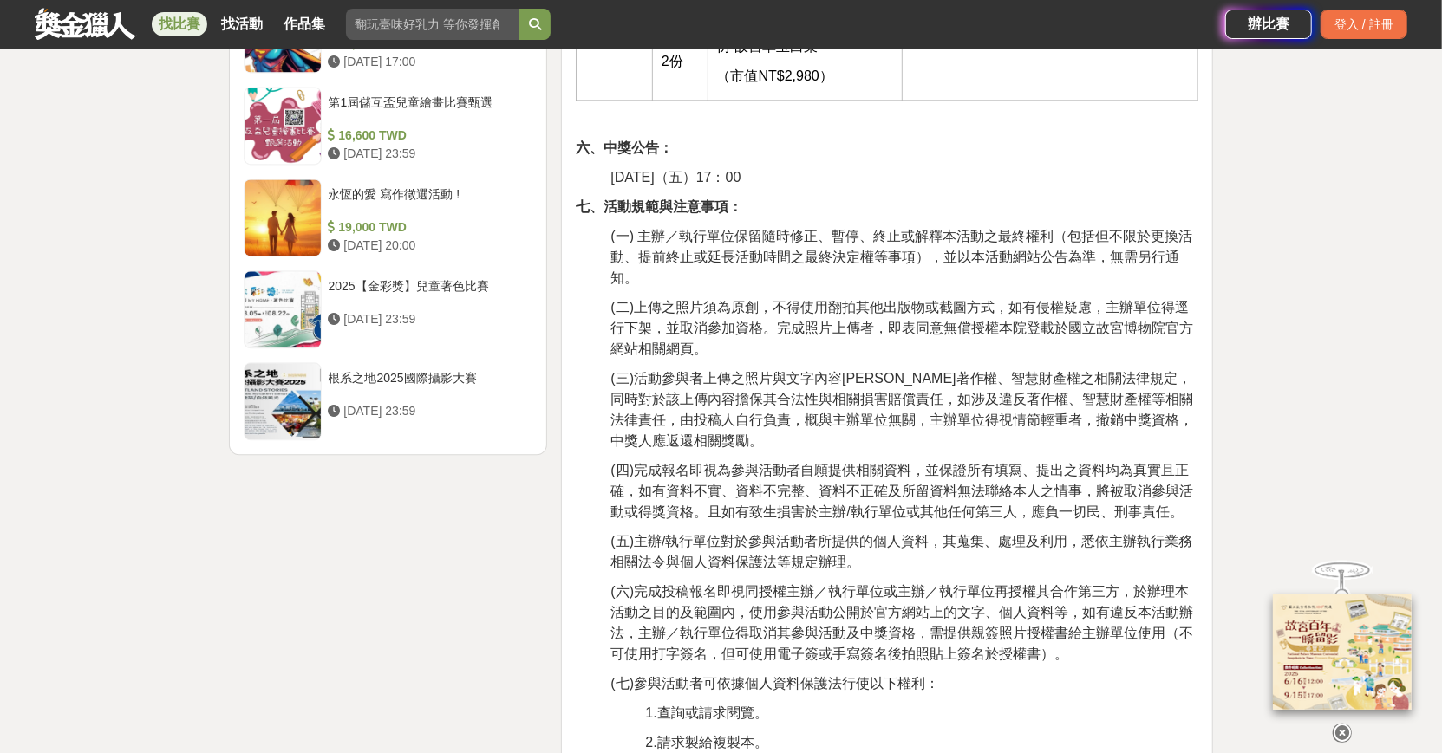
scroll to position [2489, 0]
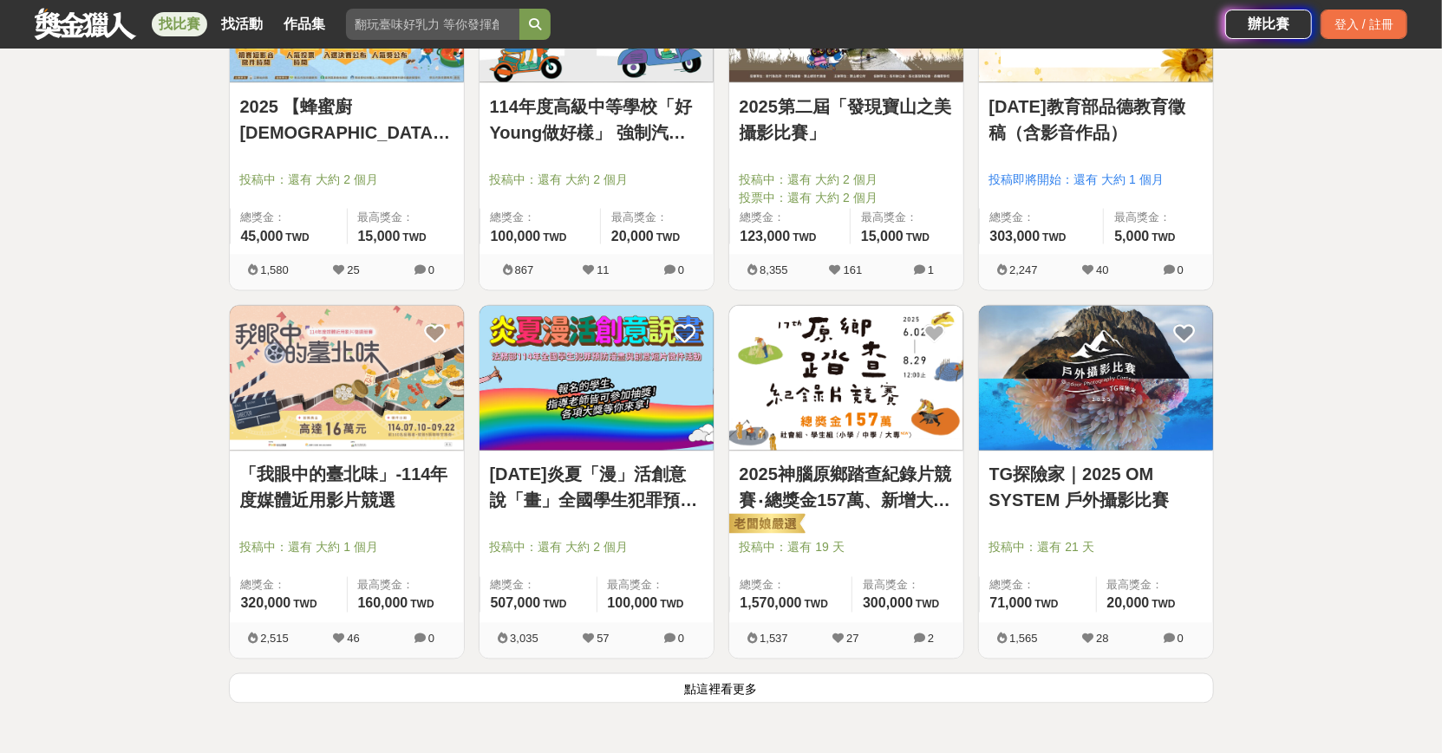
scroll to position [1927, 0]
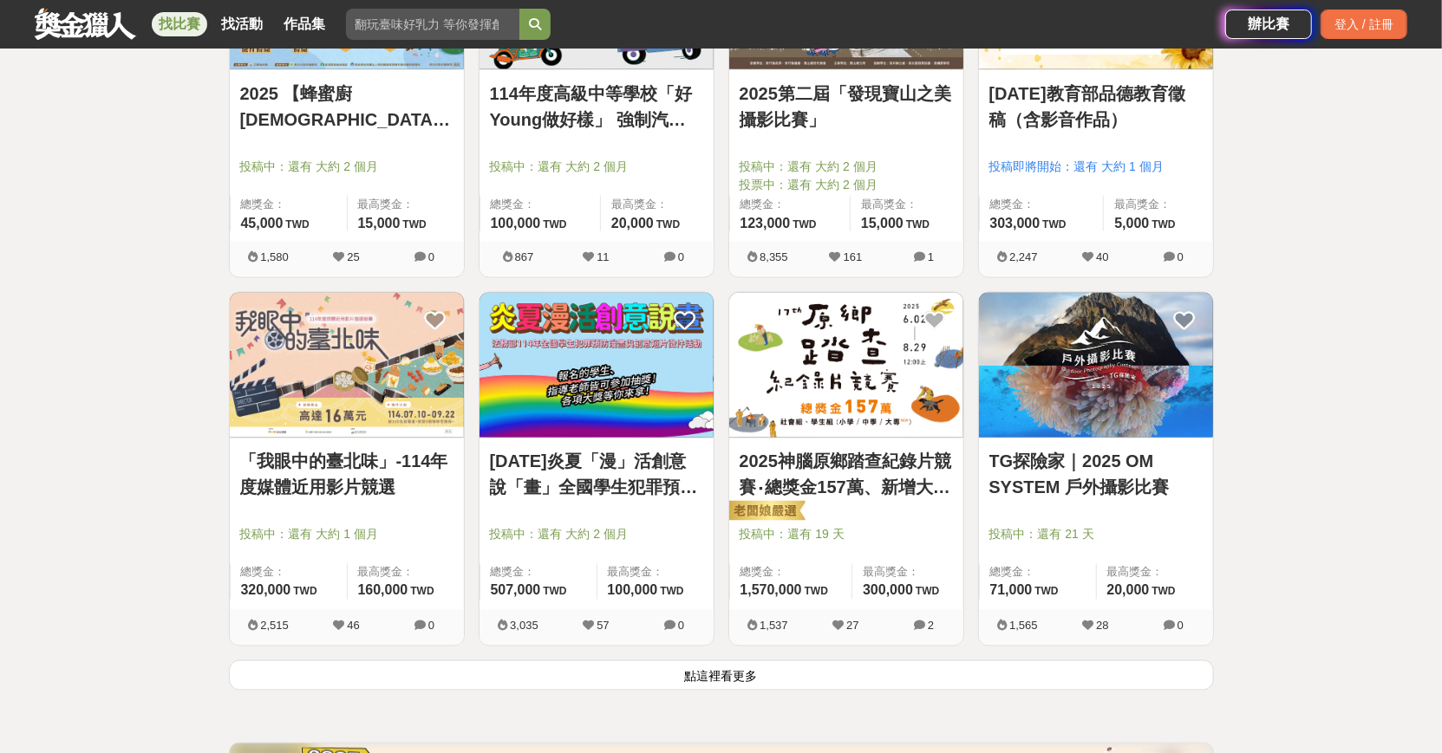
click at [910, 674] on button "點這裡看更多" at bounding box center [721, 676] width 985 height 30
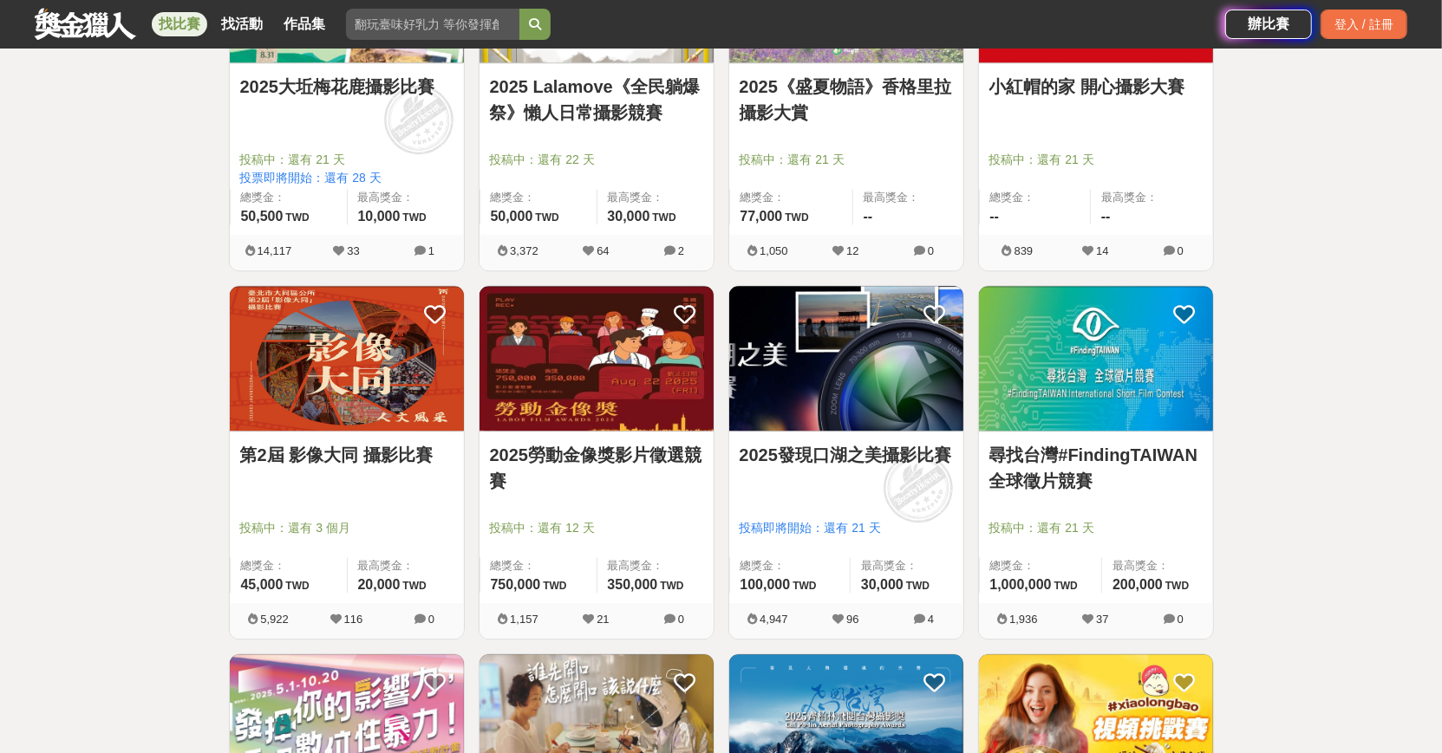
scroll to position [2682, 0]
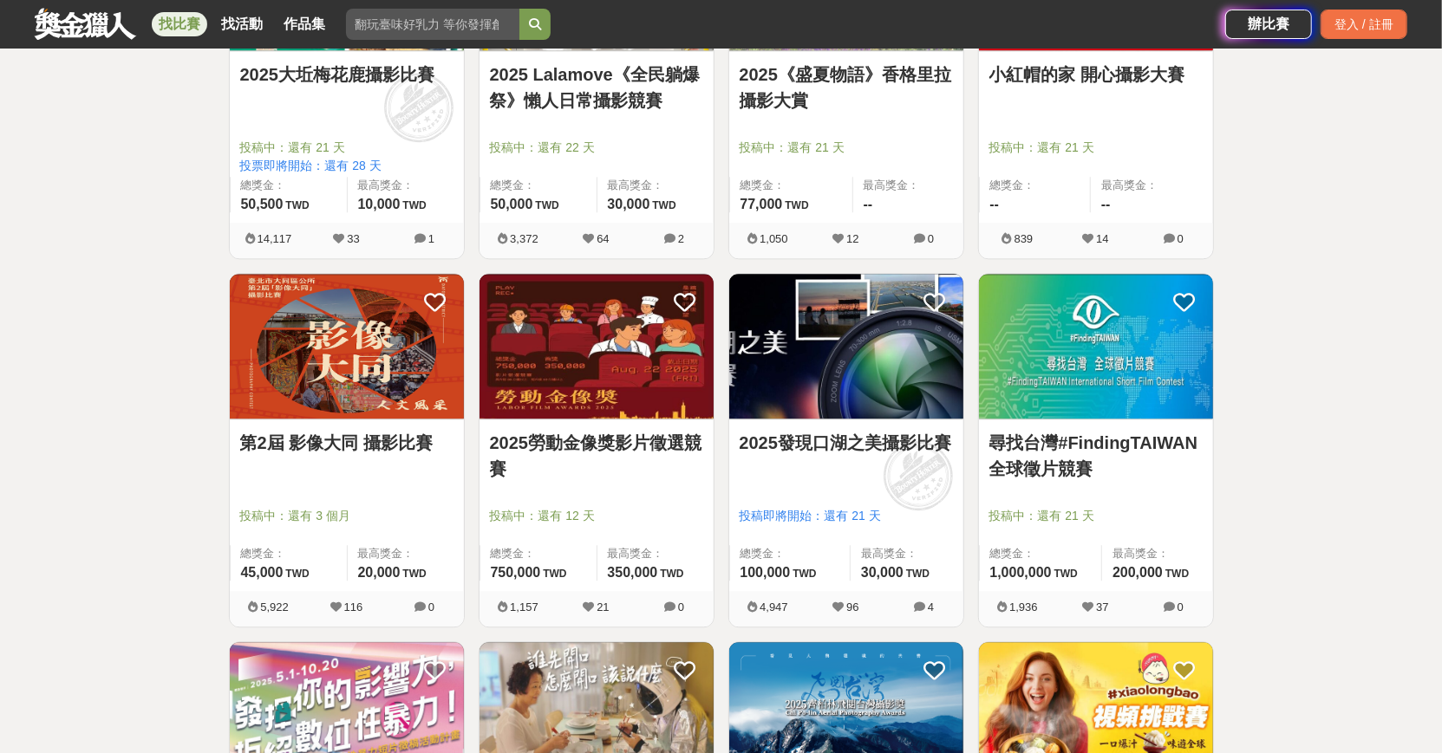
click at [569, 390] on img at bounding box center [596, 346] width 234 height 145
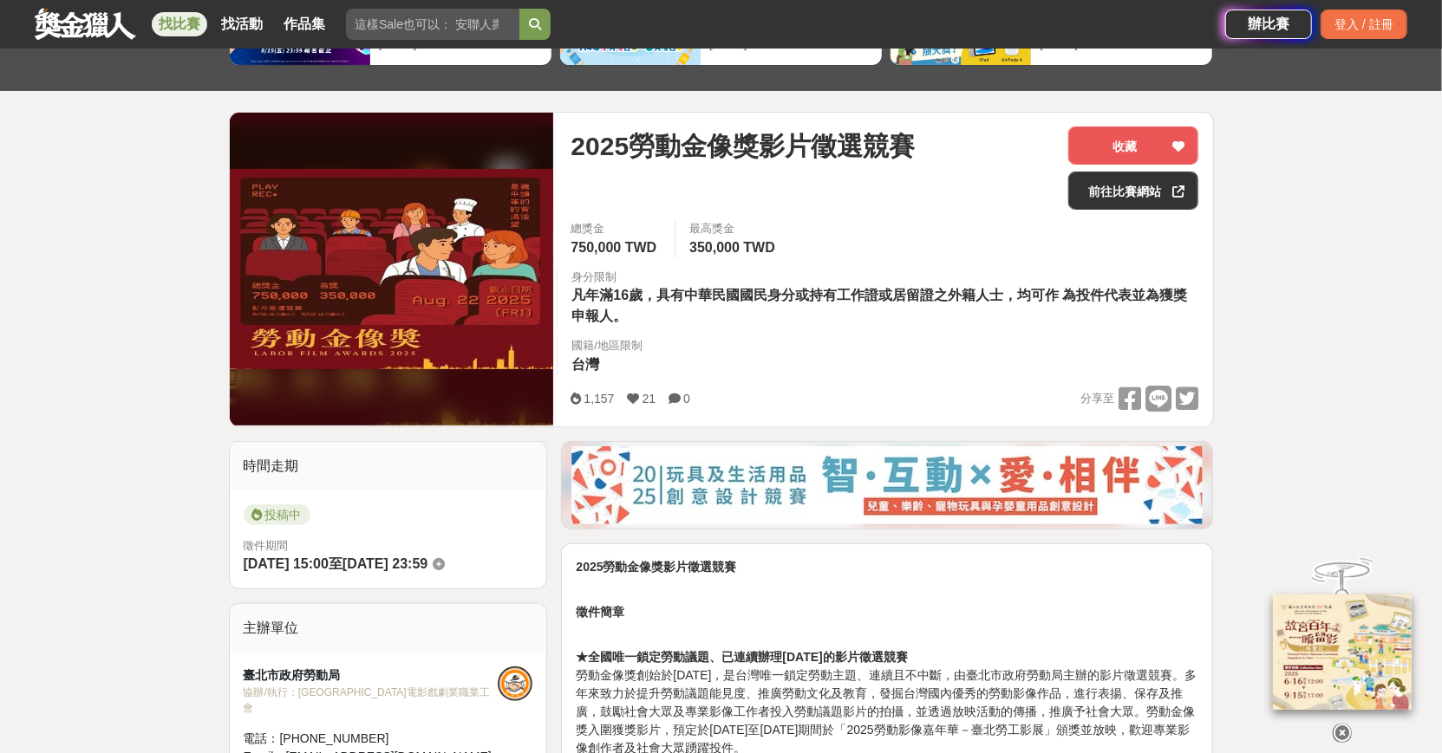
scroll to position [374, 0]
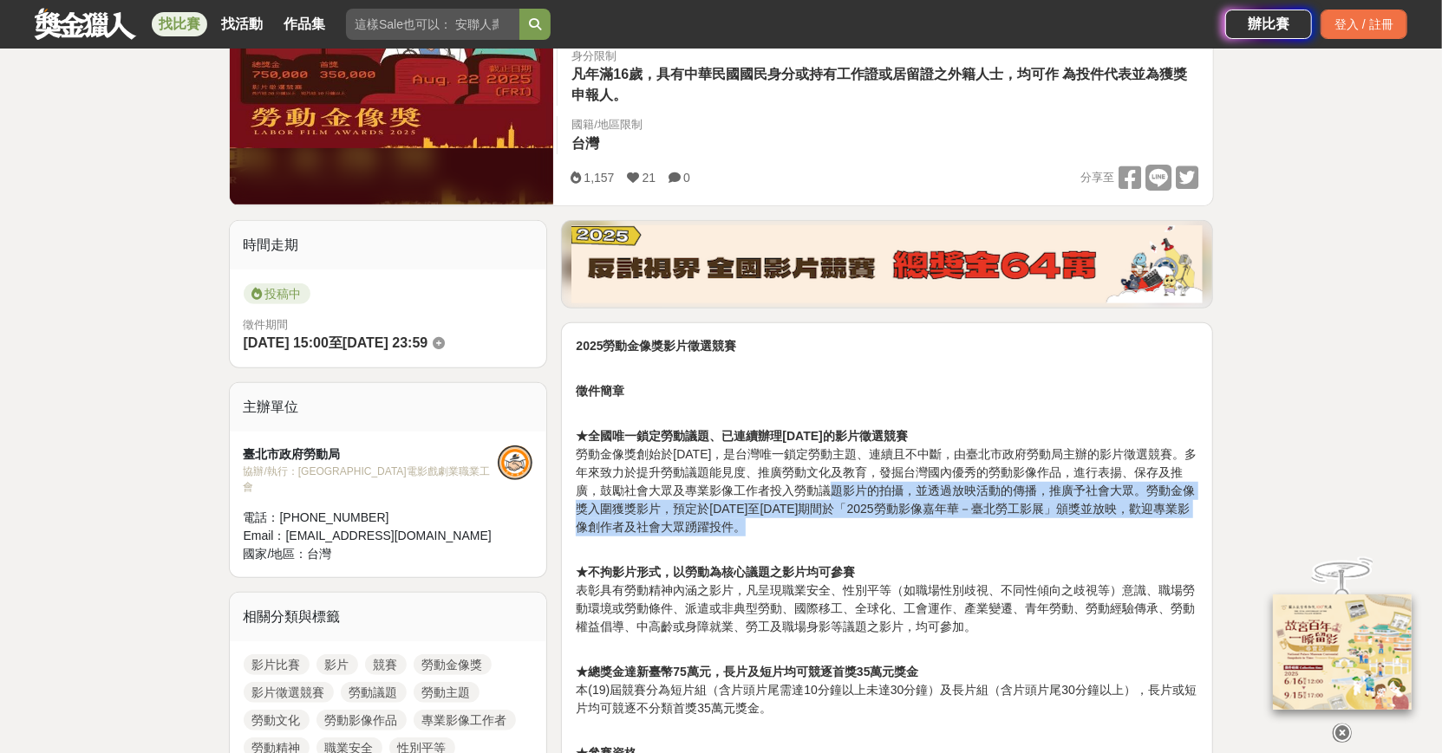
drag, startPoint x: 846, startPoint y: 492, endPoint x: 953, endPoint y: 519, distance: 110.2
click at [953, 519] on p "★全國唯一鎖定勞動議題、已連續辦理19年的影片徵選競賽 勞動金像獎創始於2007年，是台灣唯一鎖定勞動主題、連續且不中斷，由臺北市政府勞動局主辦的影片徵選競賽…" at bounding box center [887, 472] width 622 height 127
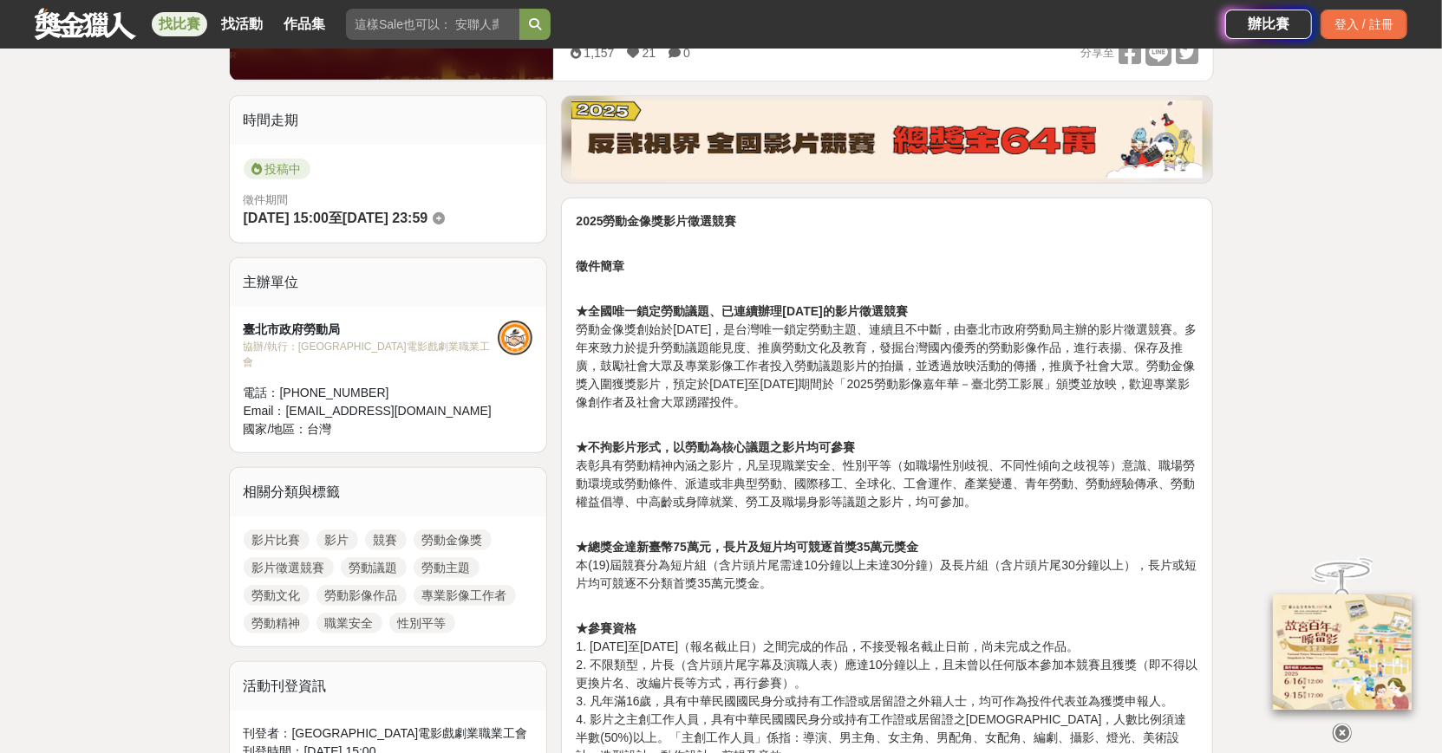
scroll to position [775, 0]
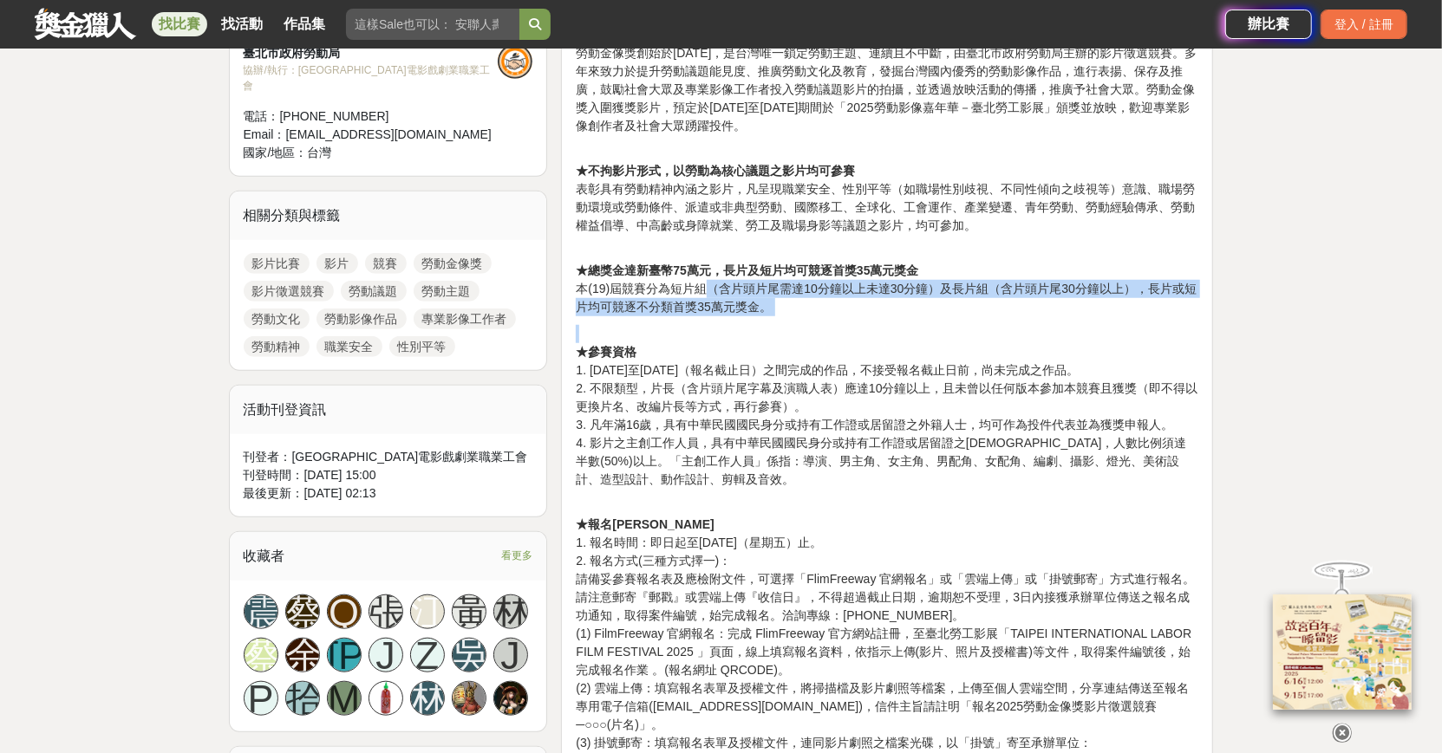
drag, startPoint x: 708, startPoint y: 286, endPoint x: 1066, endPoint y: 320, distance: 359.6
click at [1066, 320] on div "2025勞動金像獎影片徵選競賽 徵件簡章 ★全國唯一鎖定勞動議題、已連續辦理19年的影片徵選競賽 勞動金像獎創始於2007年，是台灣唯一鎖定勞動主題、連續且不…" at bounding box center [887, 735] width 622 height 1599
click at [1055, 312] on div at bounding box center [1055, 312] width 0 height 0
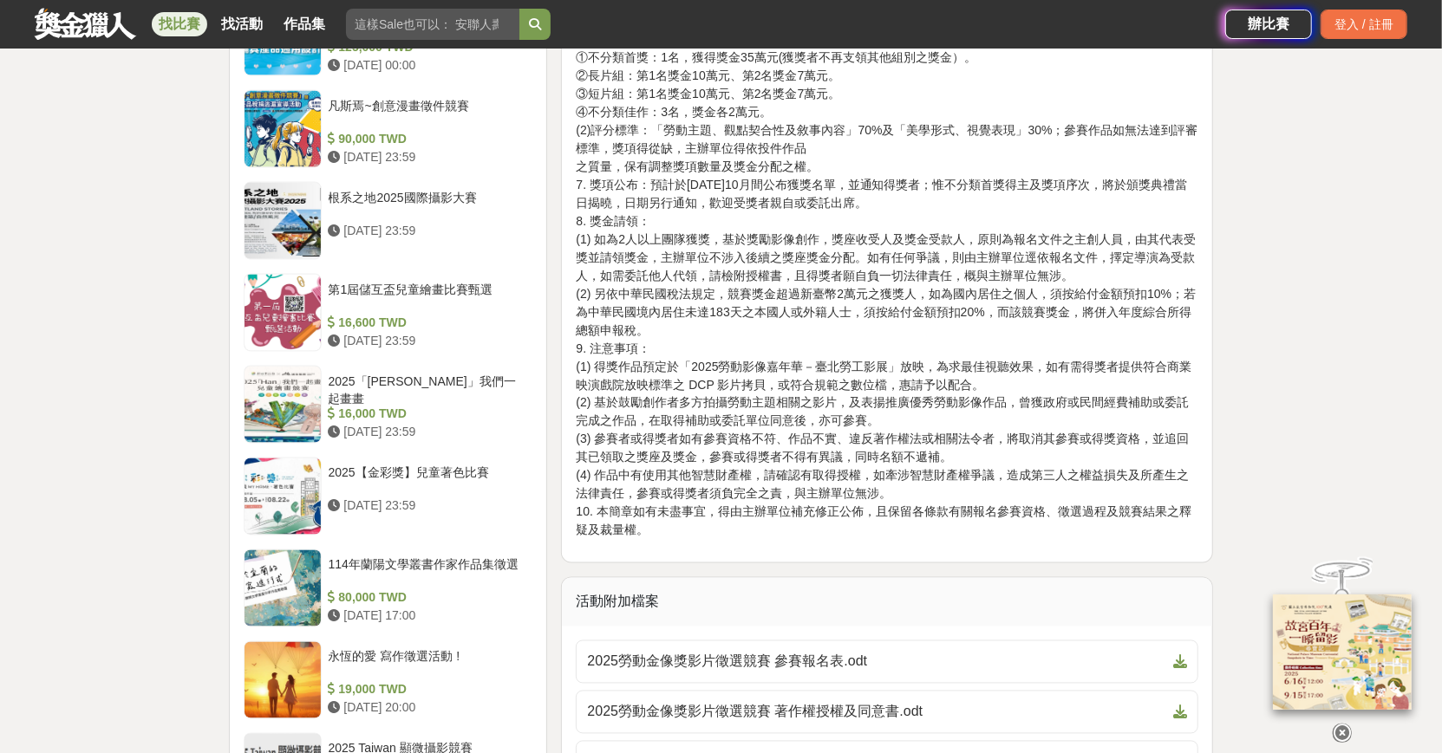
scroll to position [2221, 0]
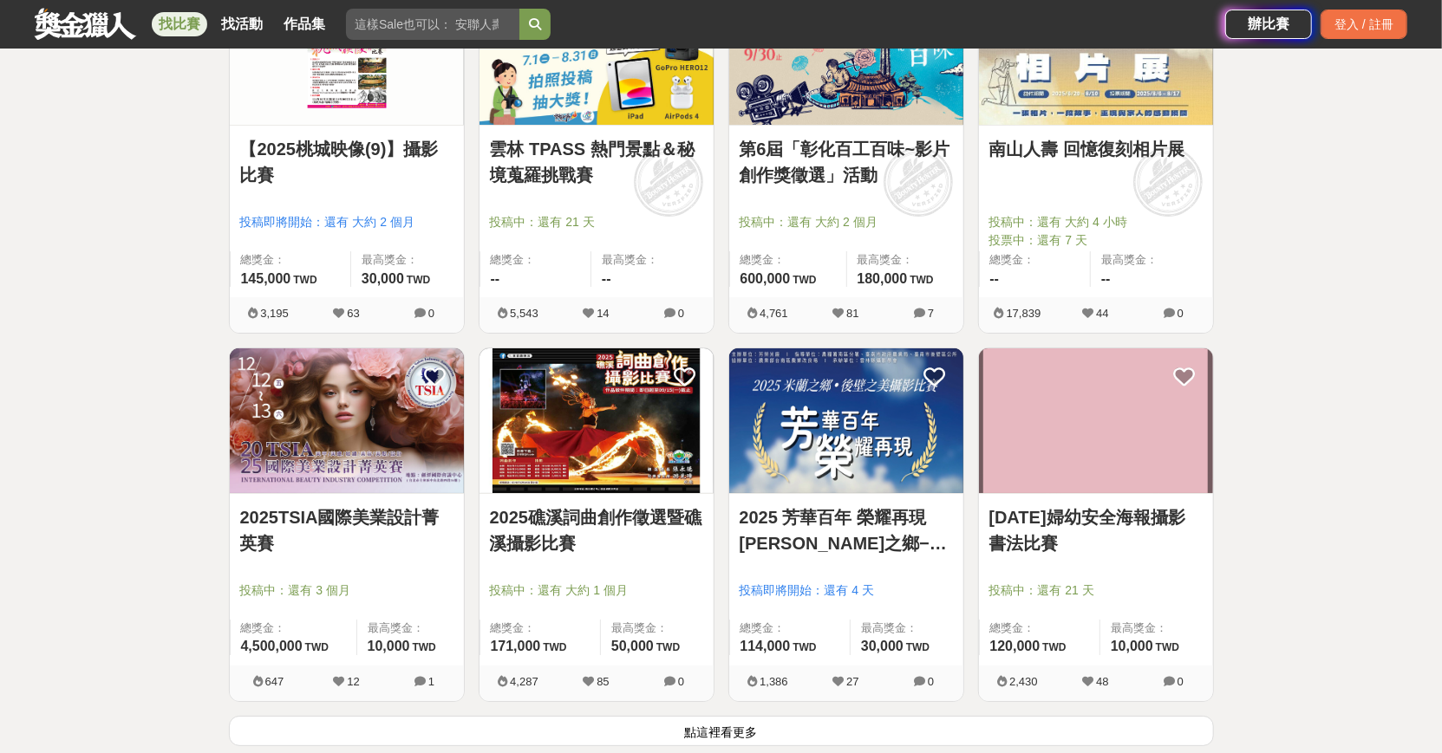
scroll to position [4284, 0]
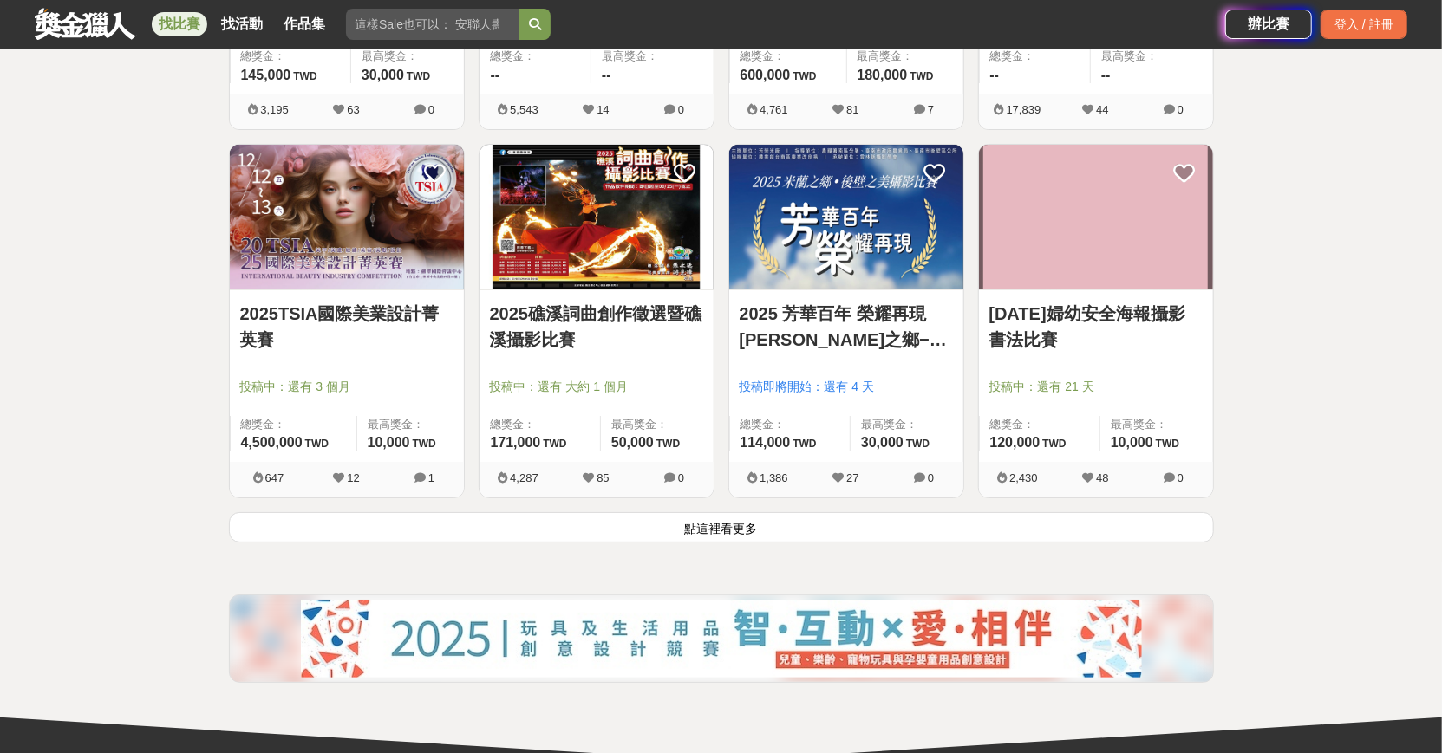
click at [1097, 530] on button "點這裡看更多" at bounding box center [721, 527] width 985 height 30
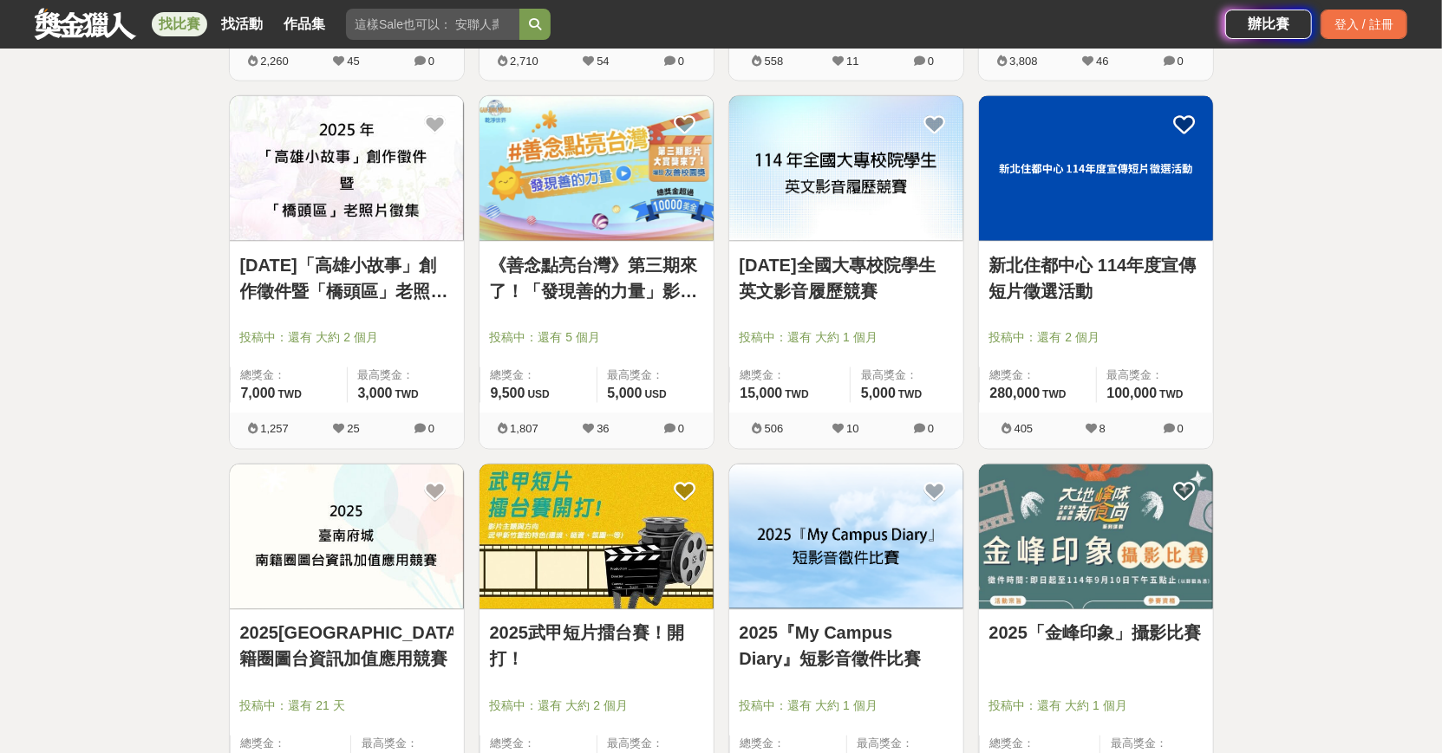
scroll to position [6576, 0]
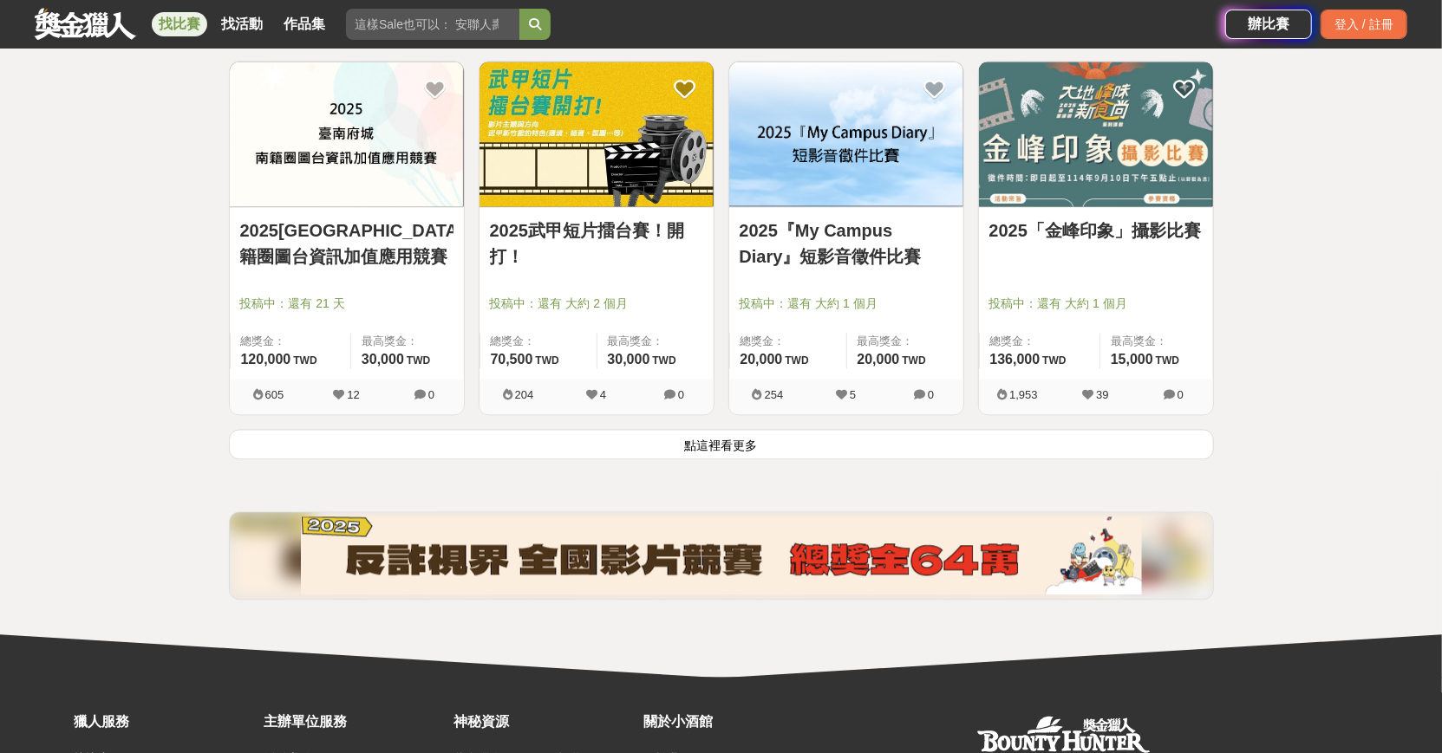
click at [1060, 437] on button "點這裡看更多" at bounding box center [721, 444] width 985 height 30
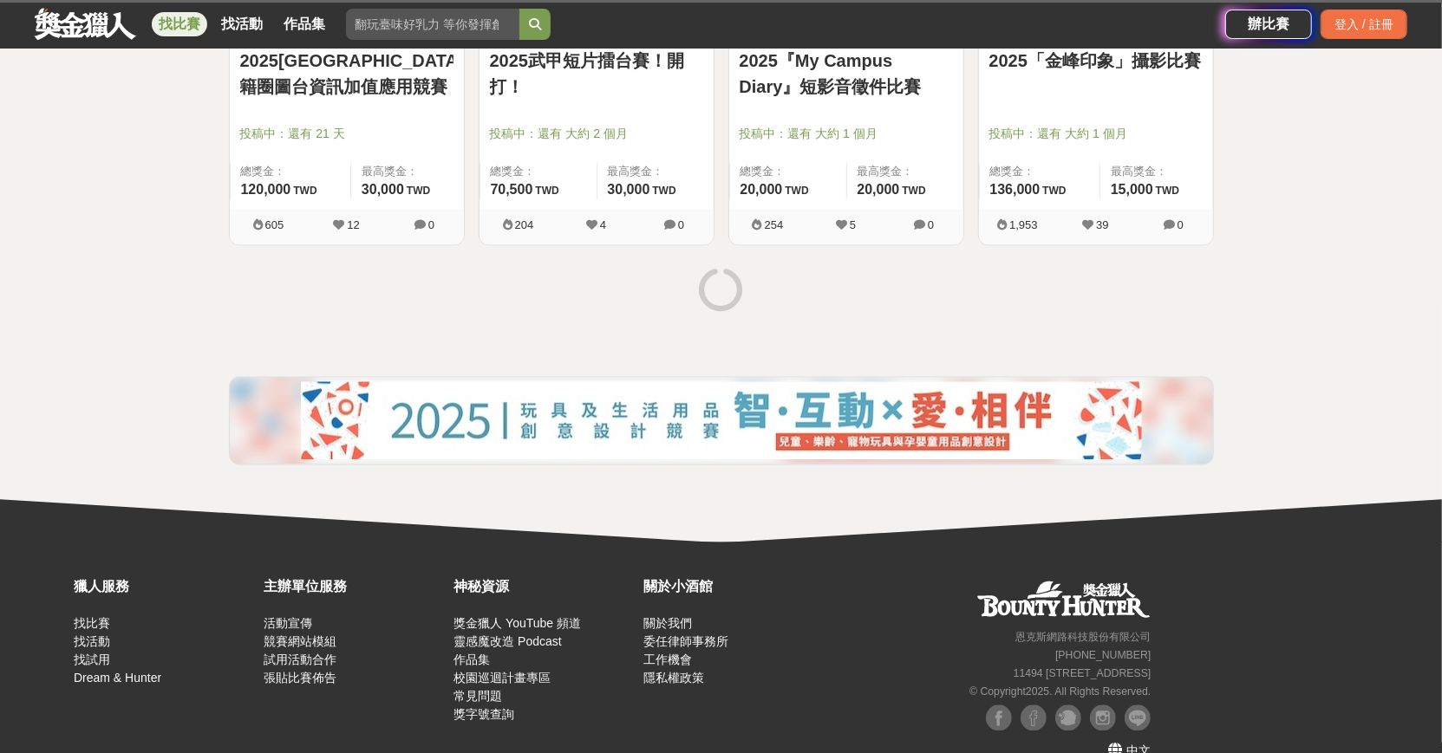
scroll to position [6763, 0]
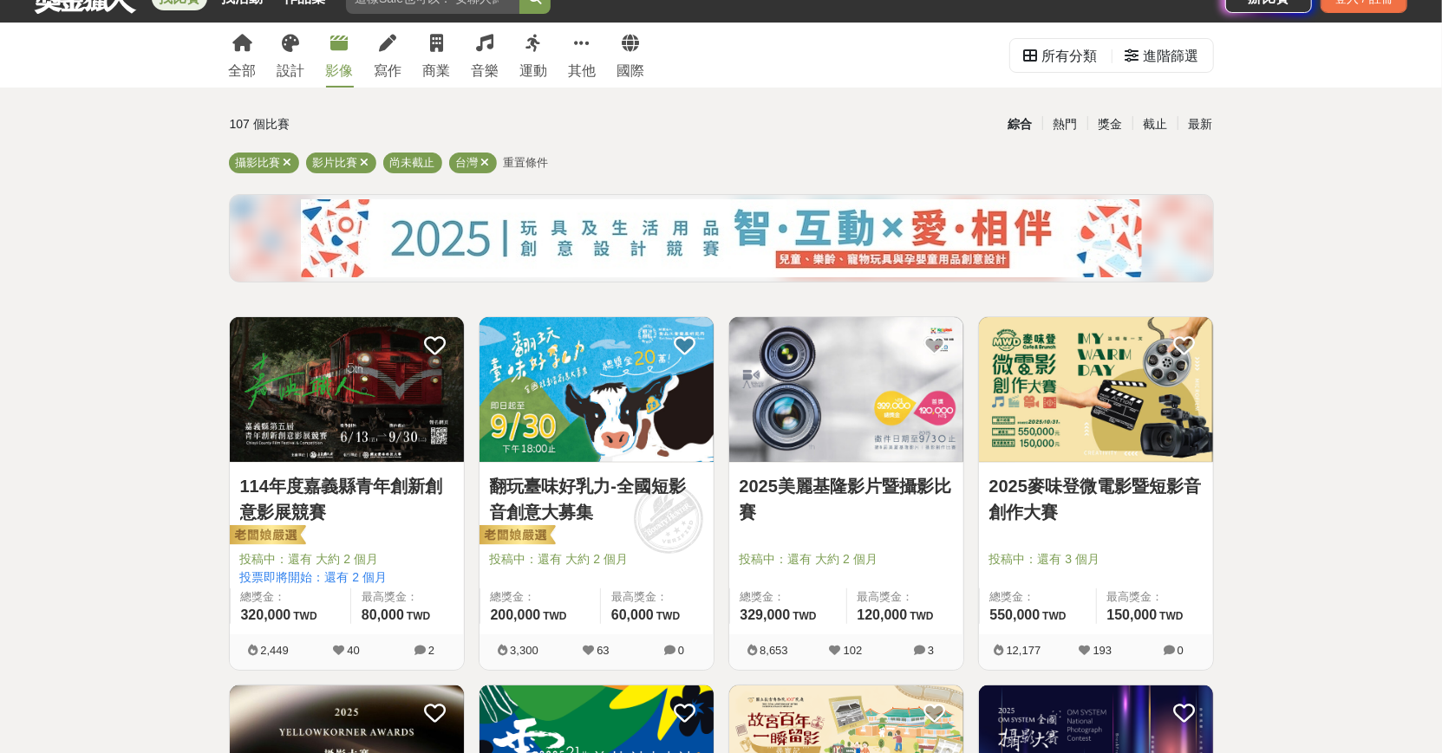
scroll to position [0, 0]
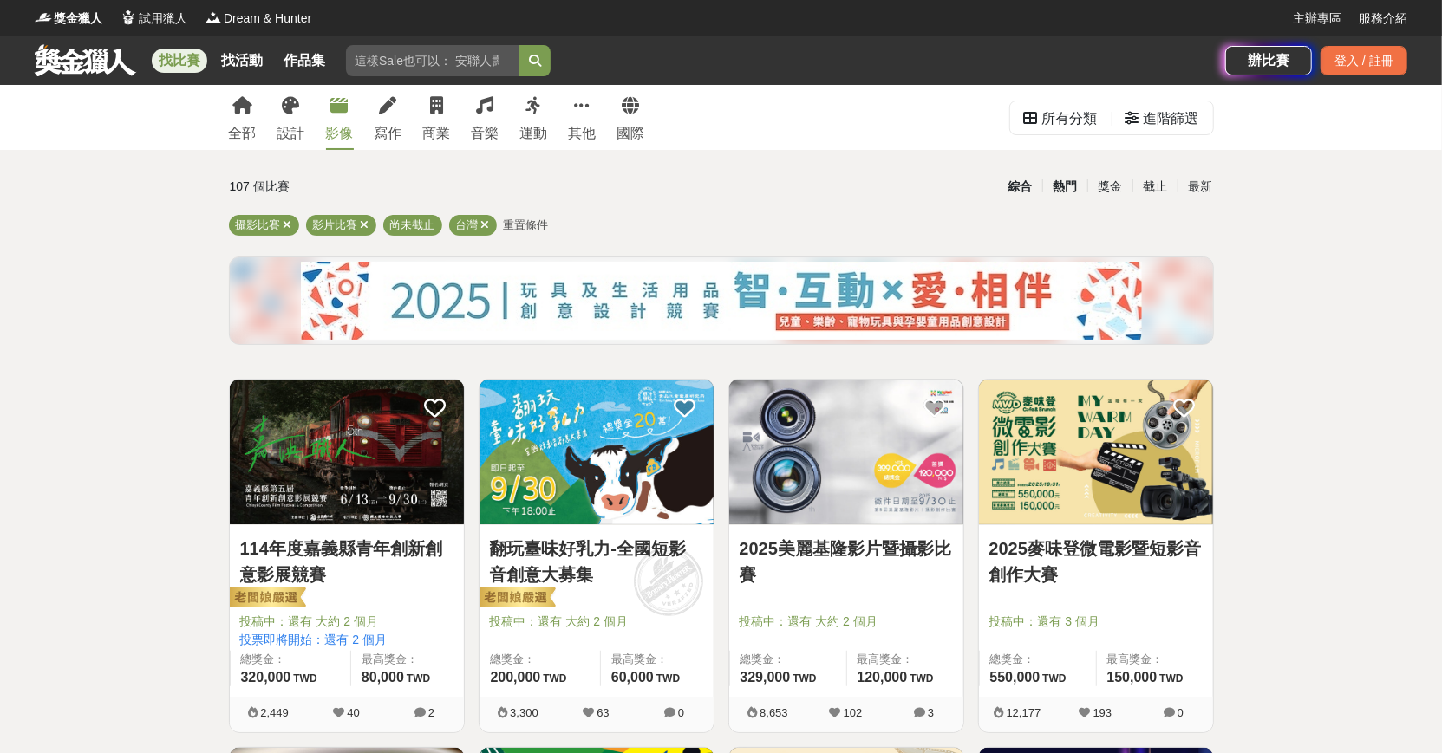
click at [1064, 188] on div "熱門" at bounding box center [1064, 187] width 45 height 30
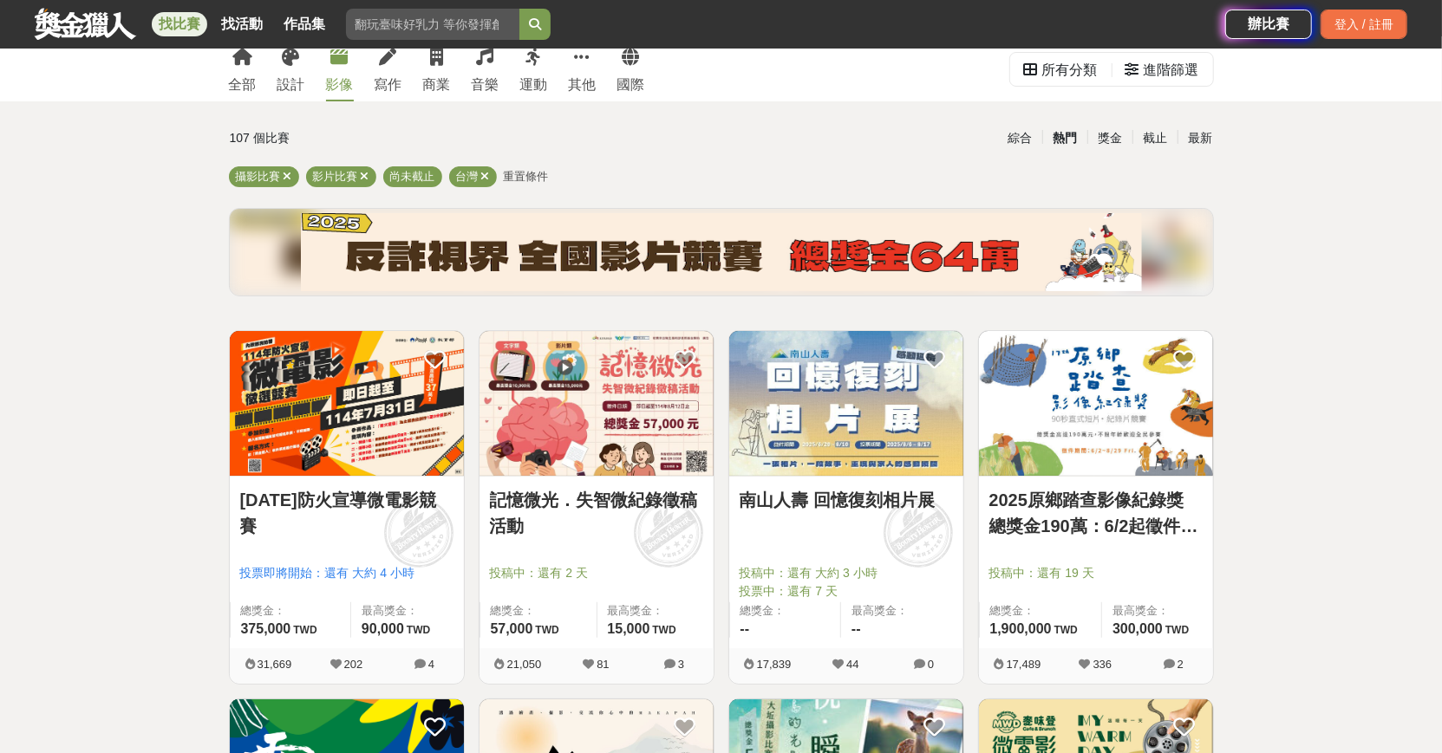
scroll to position [62, 0]
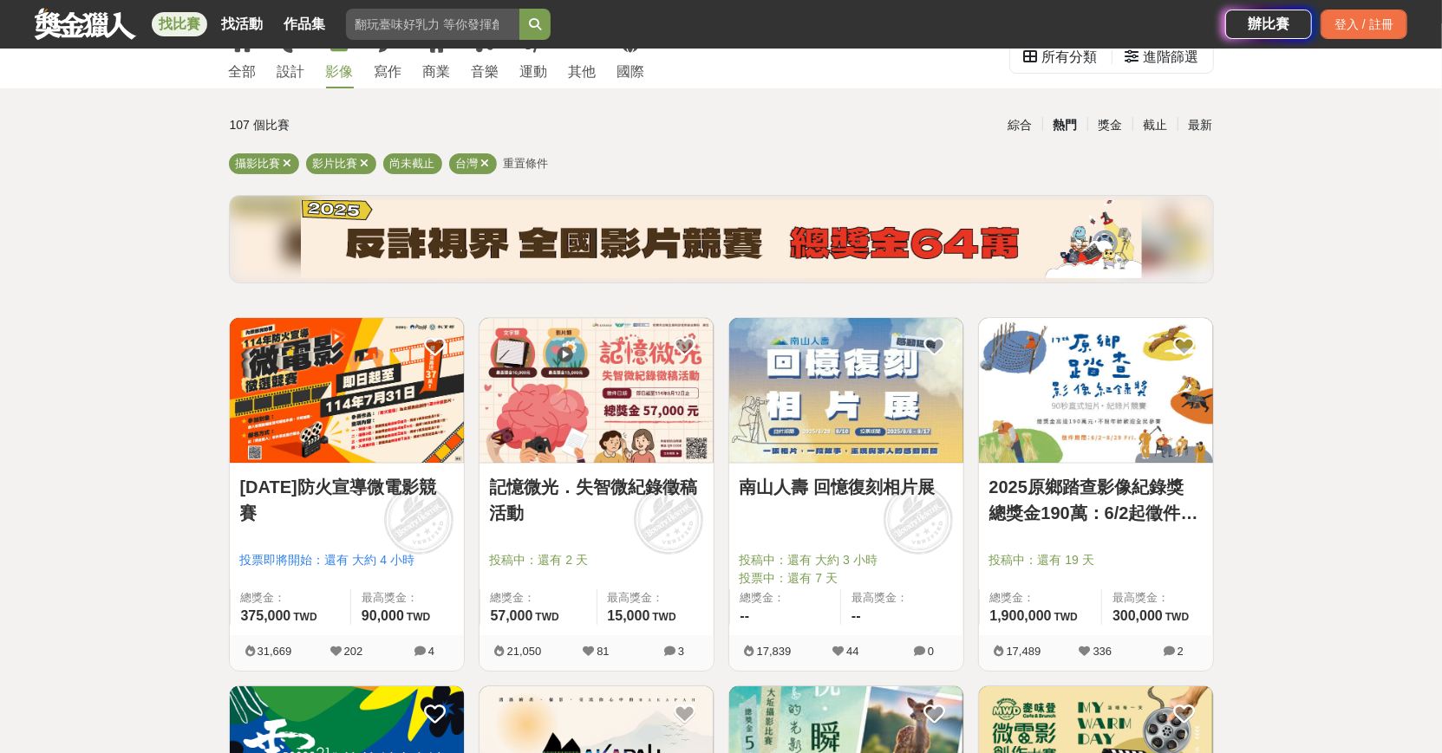
click at [359, 397] on img at bounding box center [347, 390] width 234 height 145
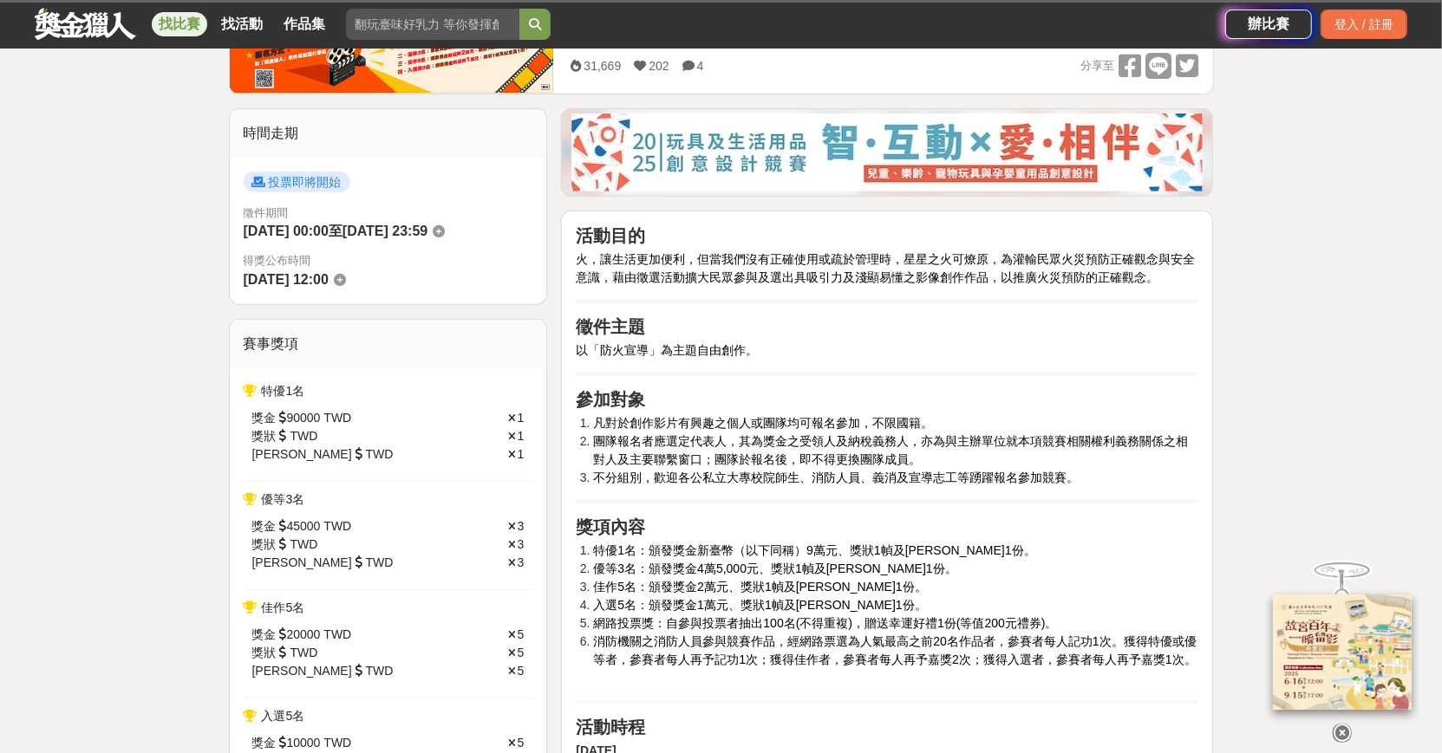
scroll to position [482, 0]
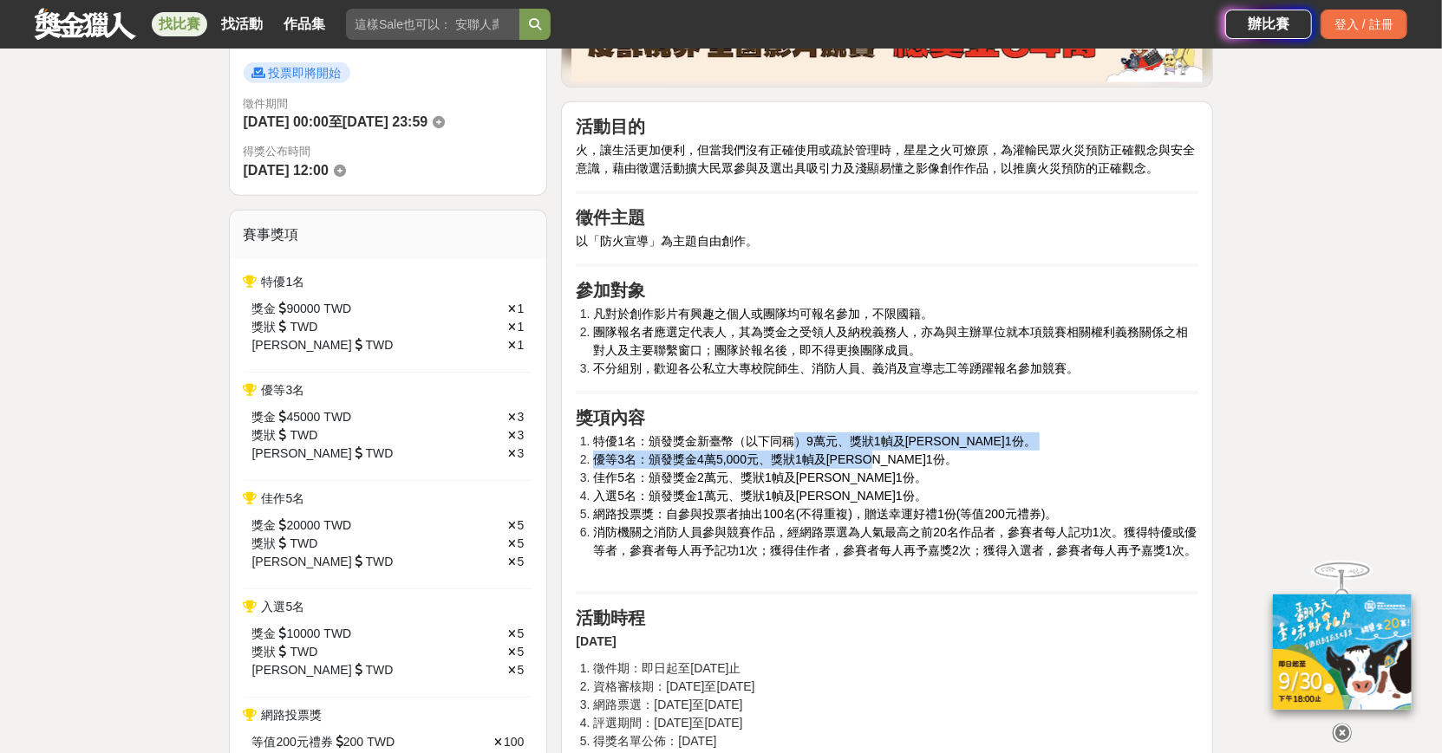
drag, startPoint x: 796, startPoint y: 442, endPoint x: 1000, endPoint y: 458, distance: 205.2
click at [1000, 458] on ol "特優1名：頒發獎金新臺幣（以下同稱）9萬元、獎狀1幀及紀念品1份。 優等3名：頒發獎金4萬5,000元、獎狀1幀及紀念品1份。 佳作5名：頒發獎金2萬元、獎狀…" at bounding box center [887, 506] width 622 height 146
click at [1000, 456] on li "優等3名：頒發獎金4萬5,000元、獎狀1幀及紀念品1份。" at bounding box center [895, 460] width 605 height 18
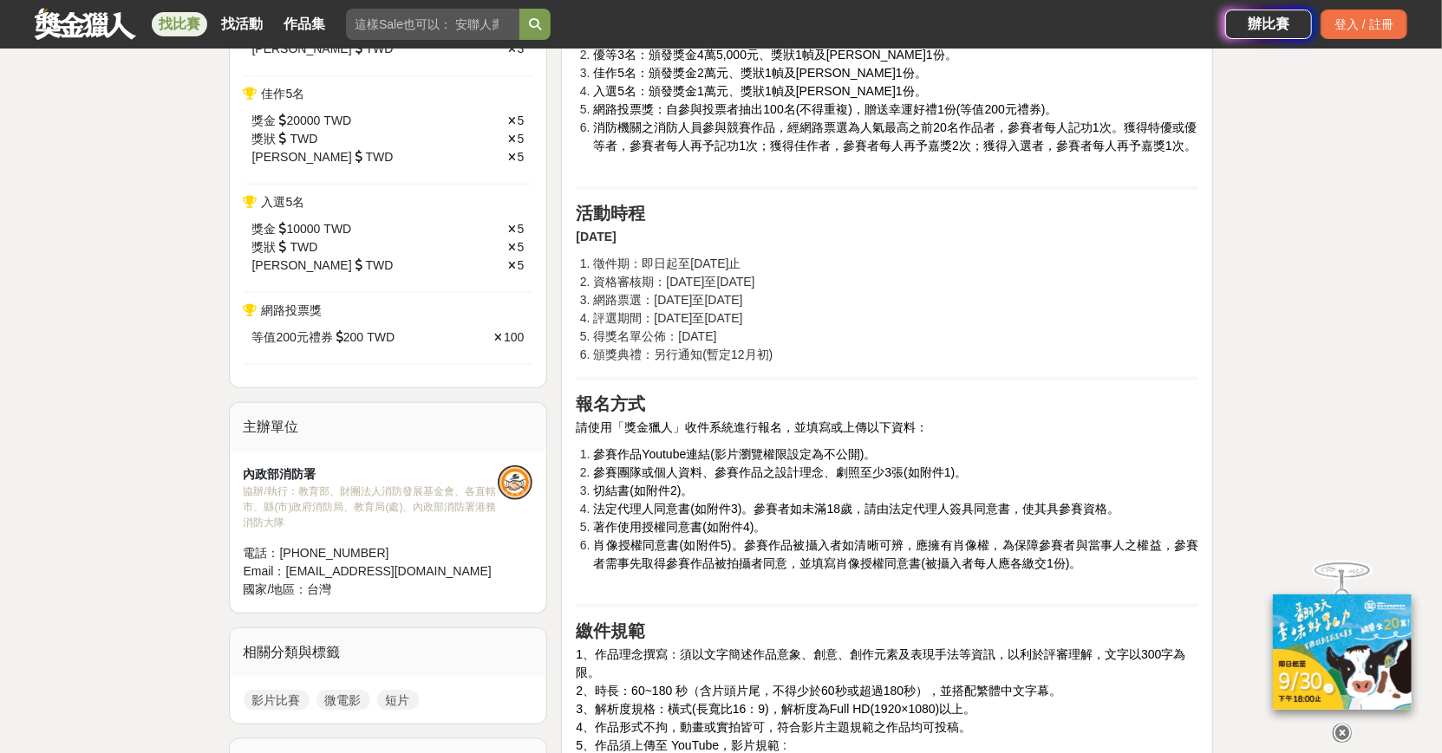
scroll to position [912, 0]
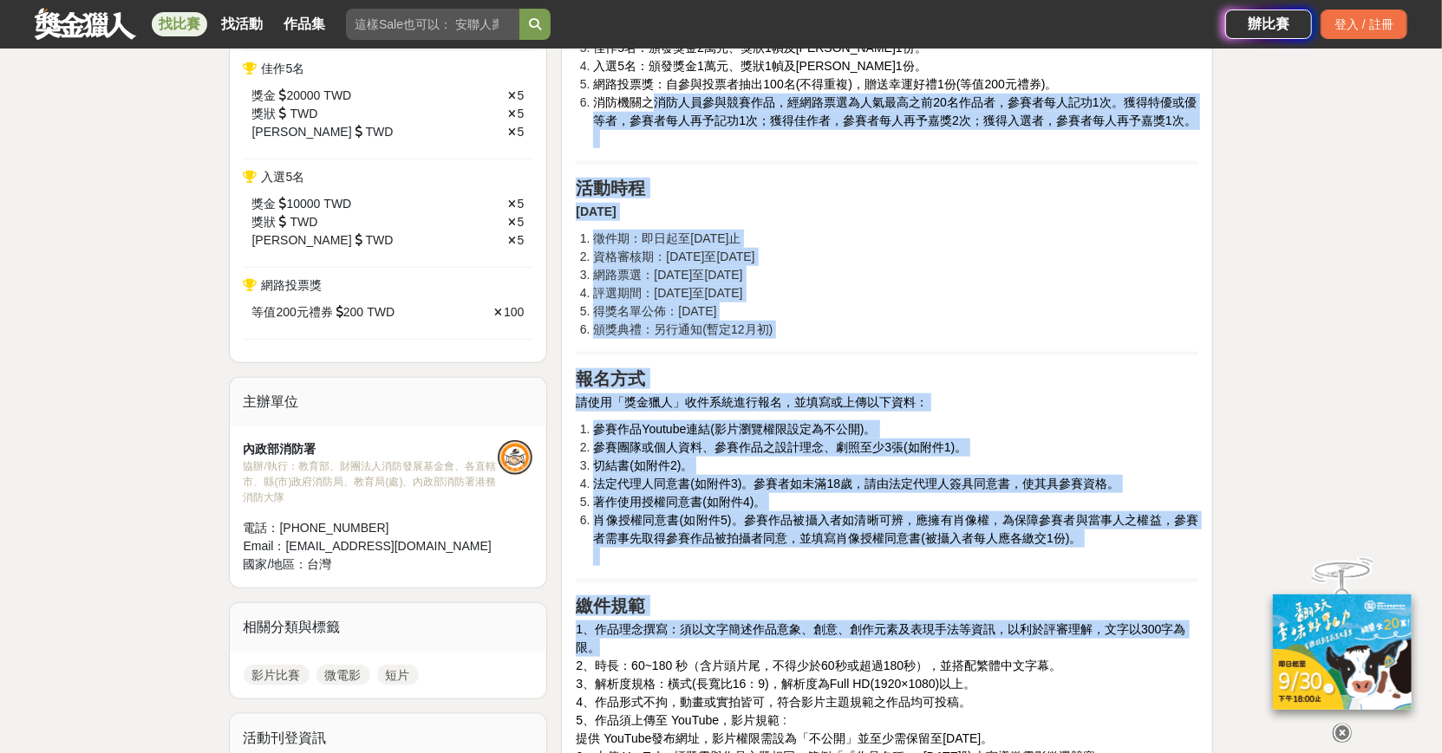
drag, startPoint x: 655, startPoint y: 100, endPoint x: 728, endPoint y: 653, distance: 557.8
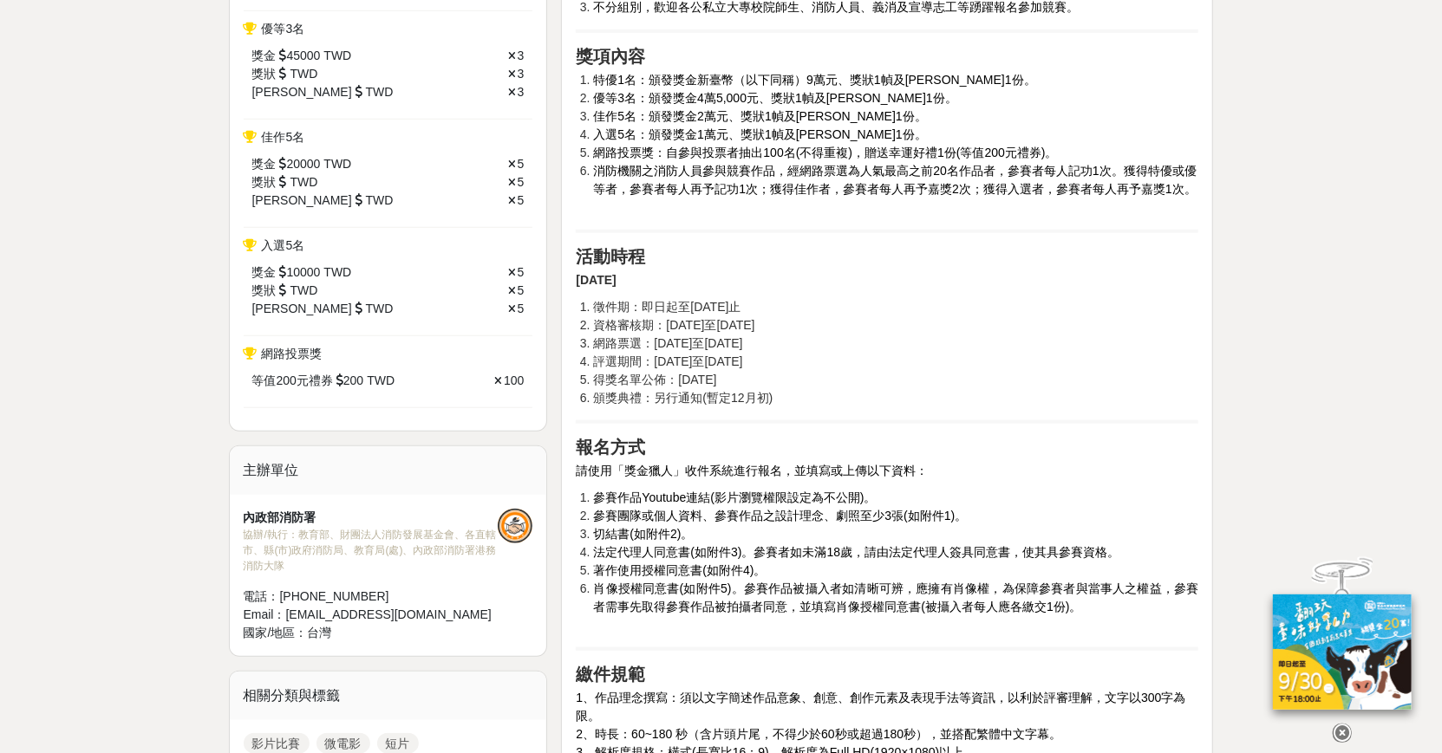
scroll to position [0, 0]
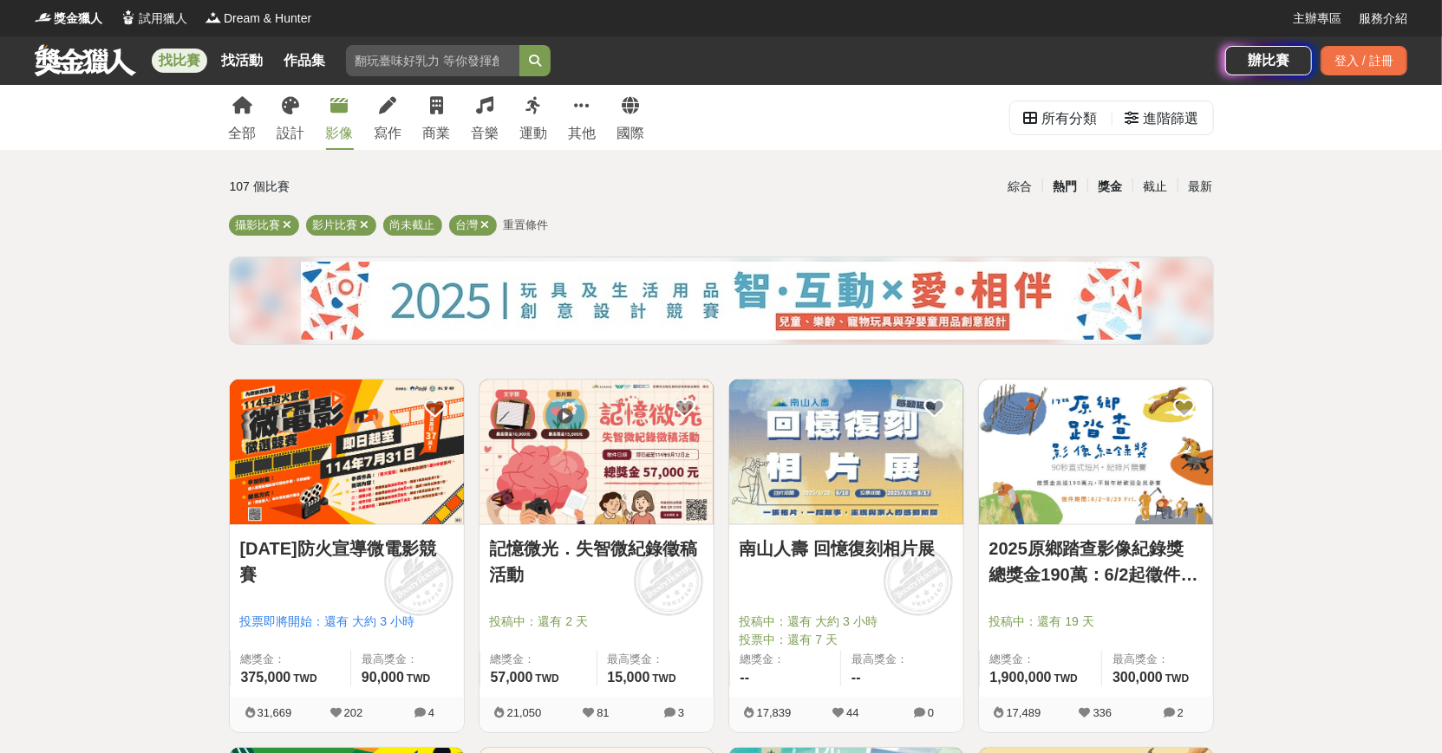
click at [1113, 184] on div "獎金" at bounding box center [1109, 187] width 45 height 30
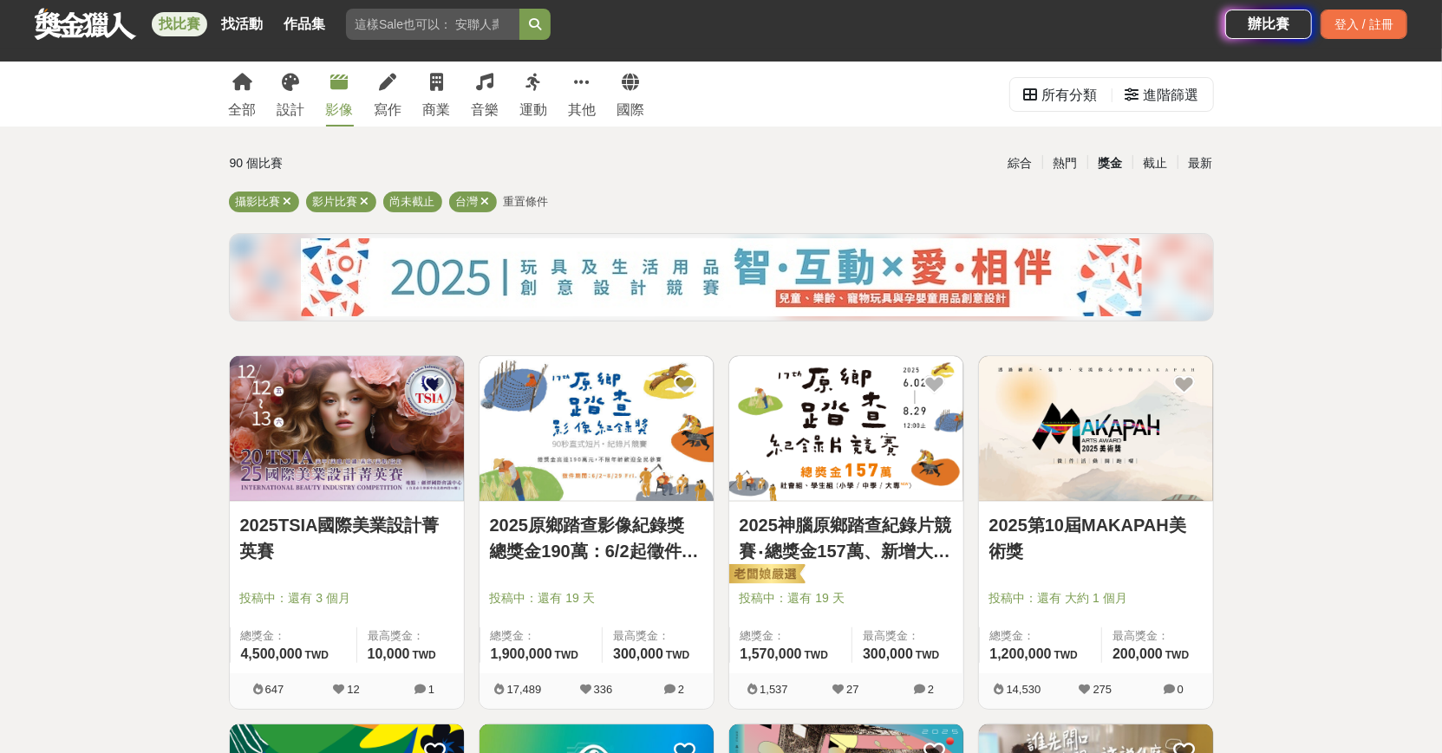
scroll to position [36, 0]
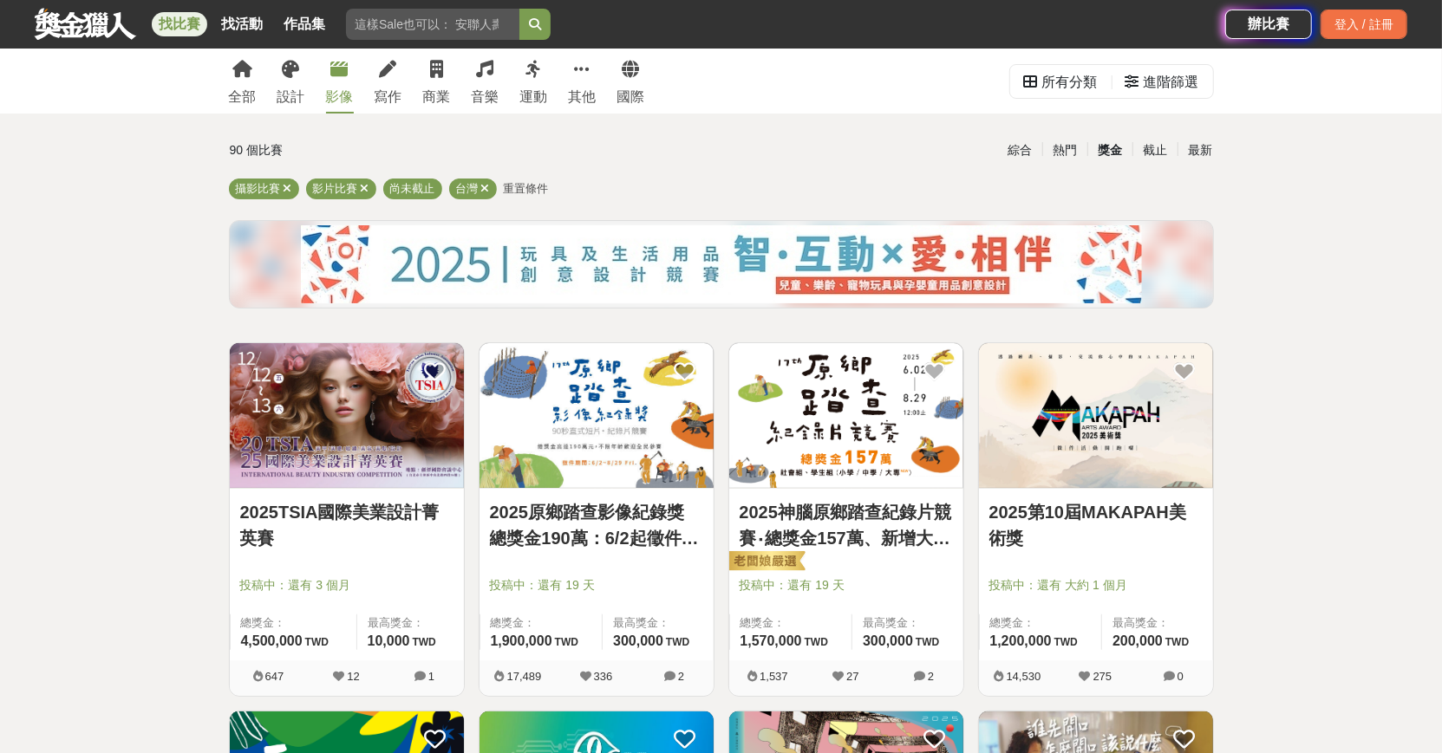
click at [547, 407] on img at bounding box center [596, 415] width 234 height 145
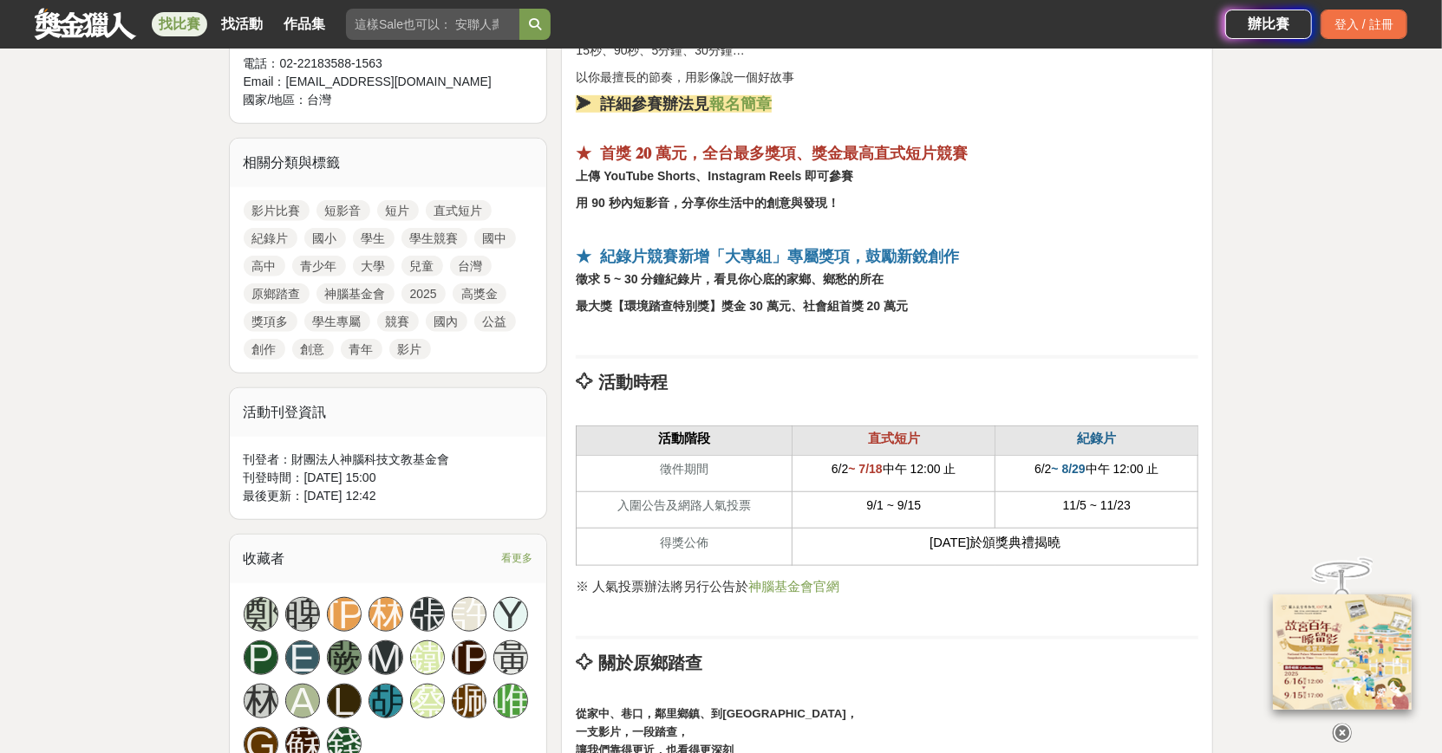
scroll to position [451, 0]
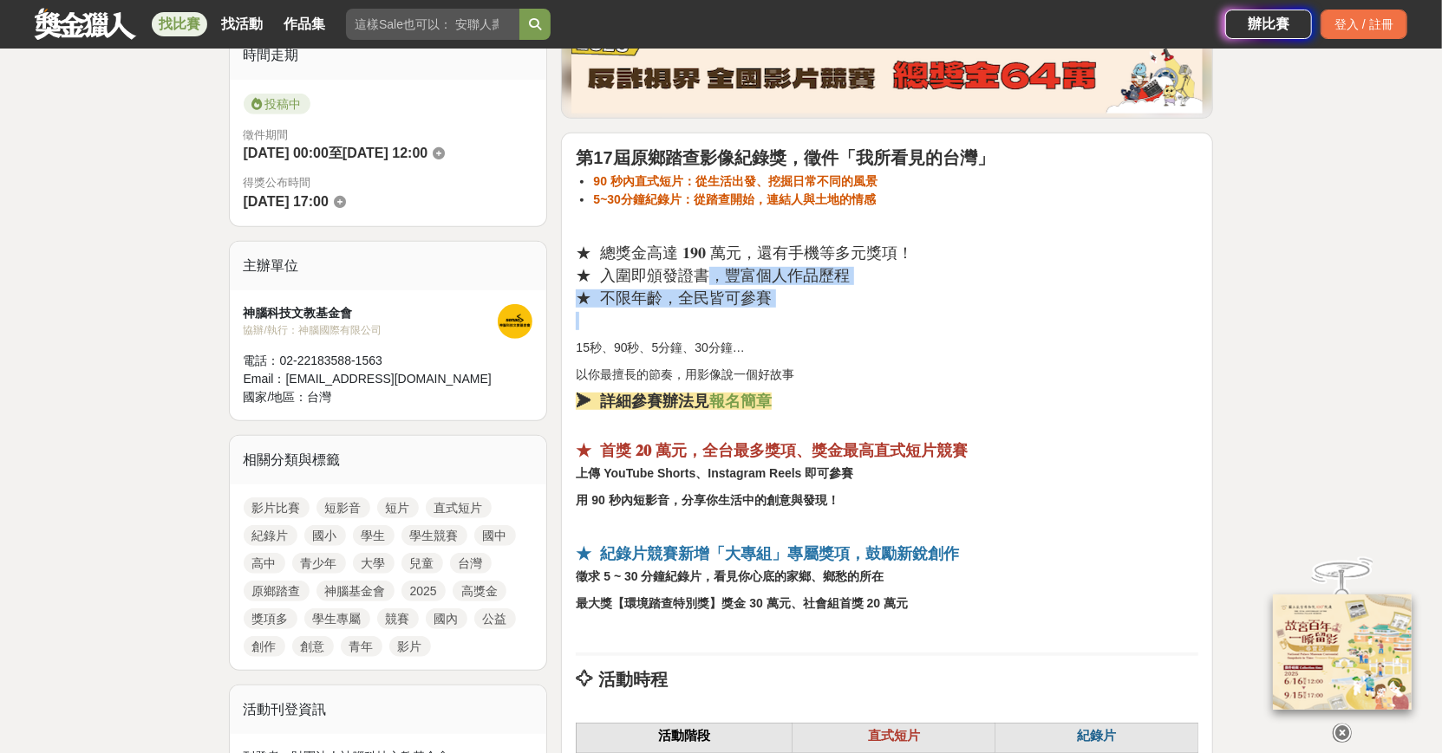
drag, startPoint x: 704, startPoint y: 273, endPoint x: 967, endPoint y: 325, distance: 267.8
drag, startPoint x: 966, startPoint y: 323, endPoint x: 1123, endPoint y: 322, distance: 157.8
click at [967, 323] on p at bounding box center [887, 321] width 622 height 18
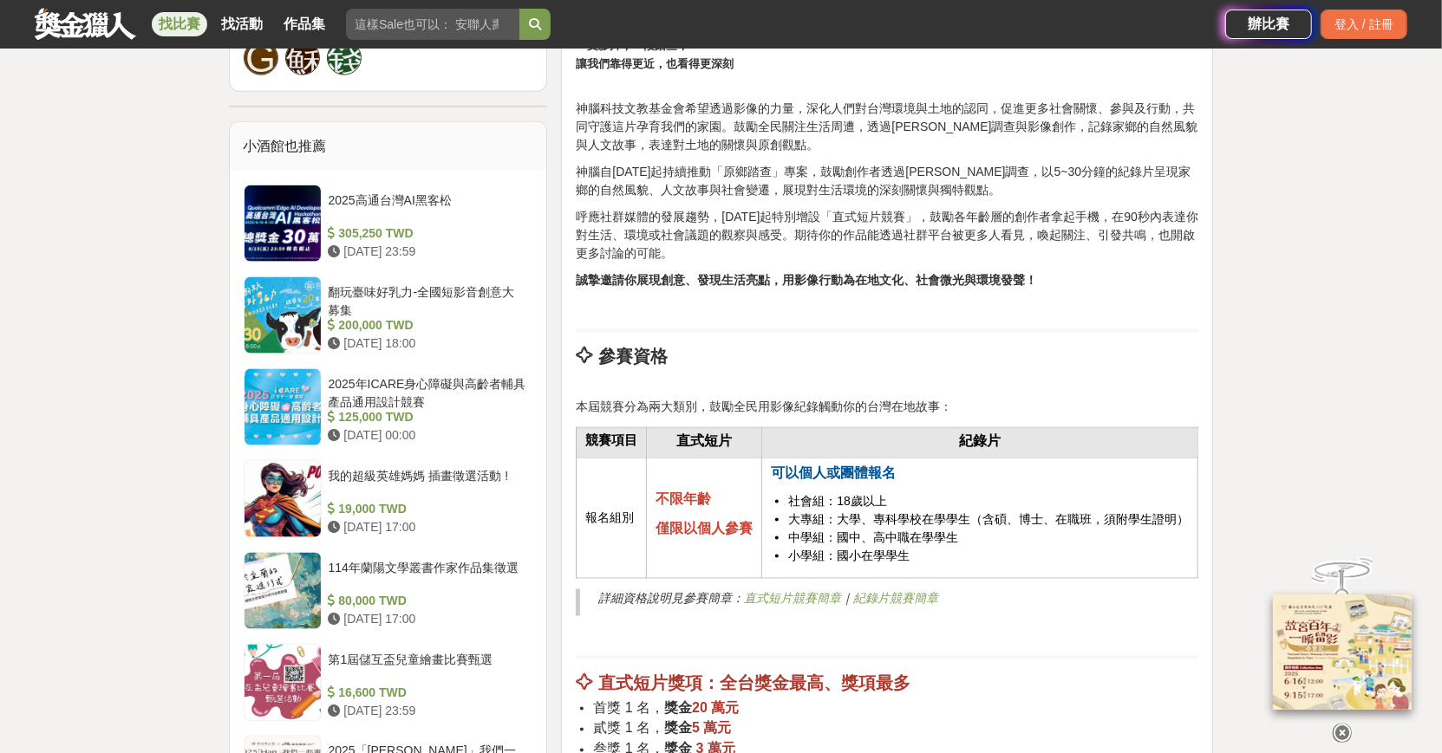
scroll to position [1460, 0]
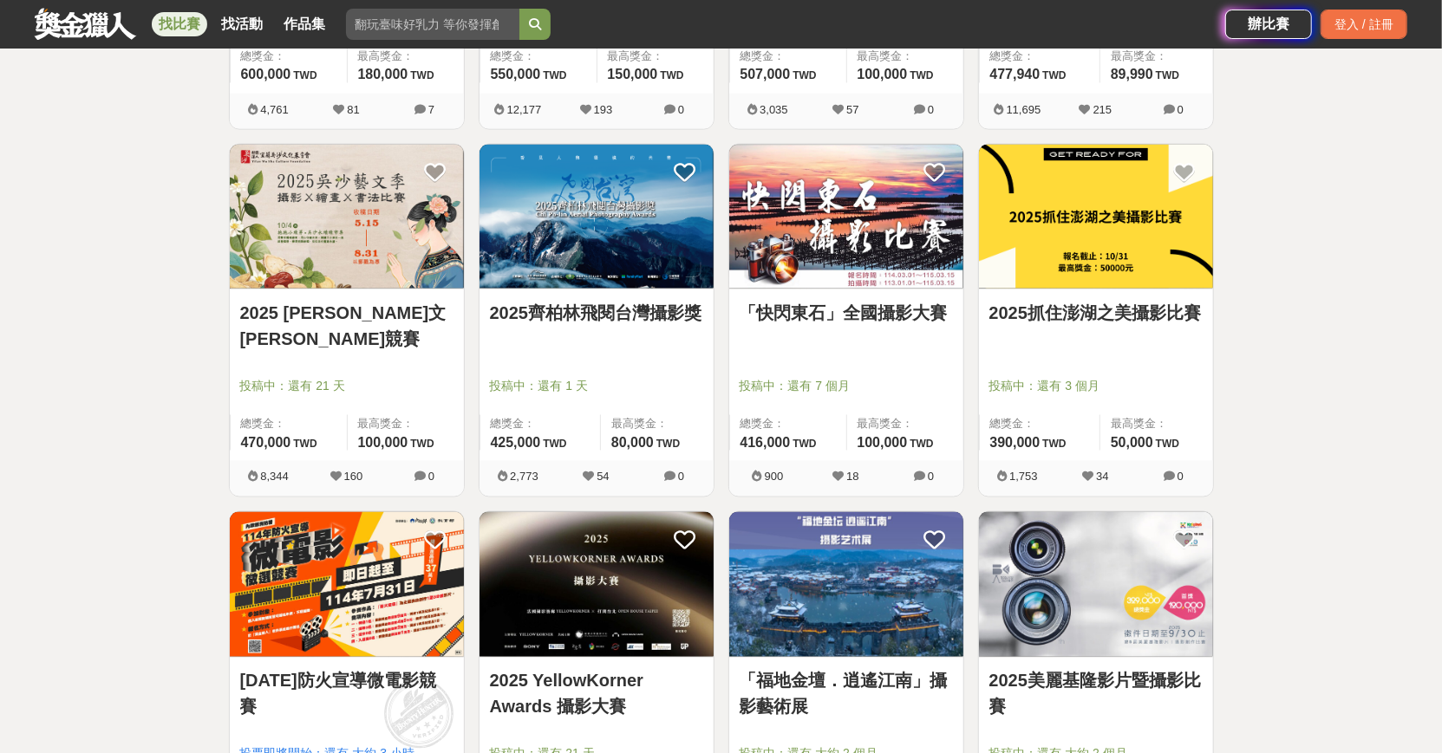
scroll to position [1975, 0]
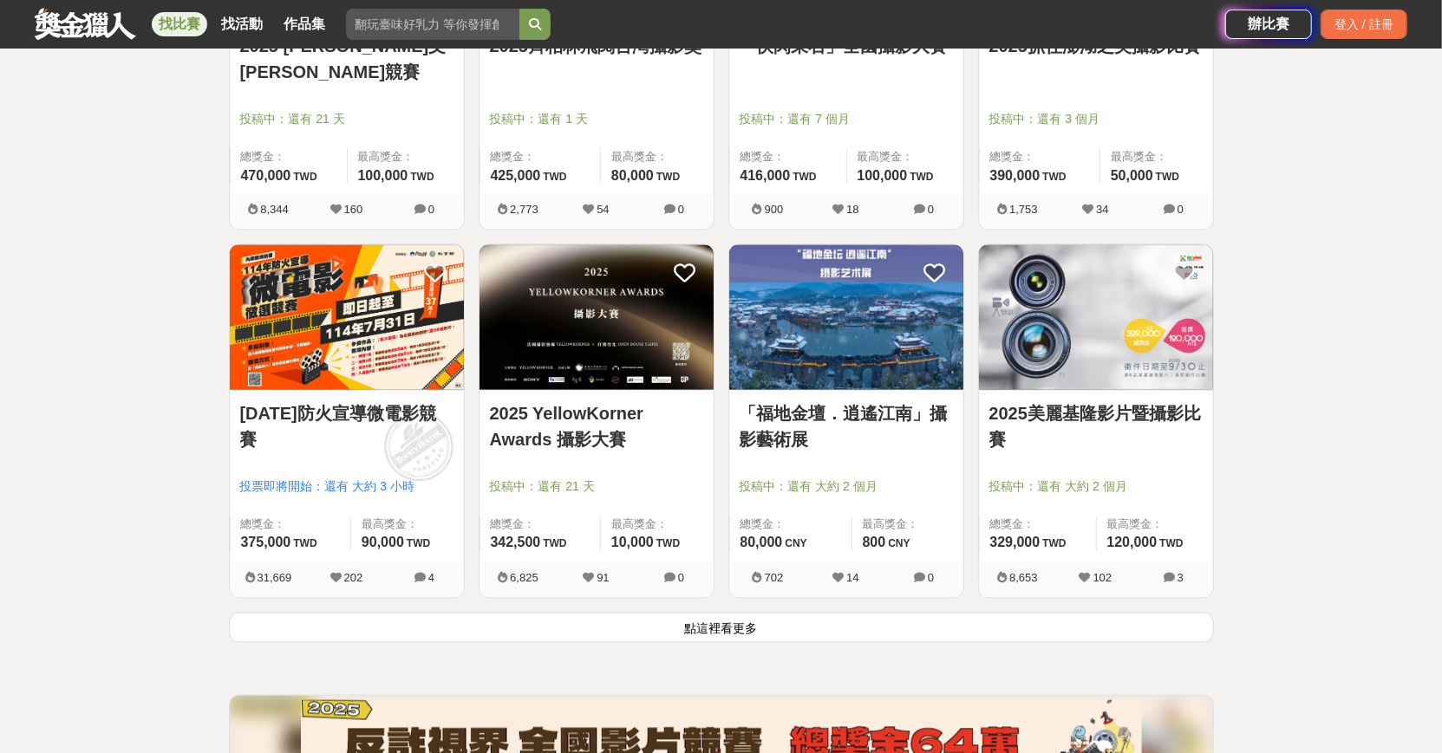
click at [1046, 619] on button "點這裡看更多" at bounding box center [721, 628] width 985 height 30
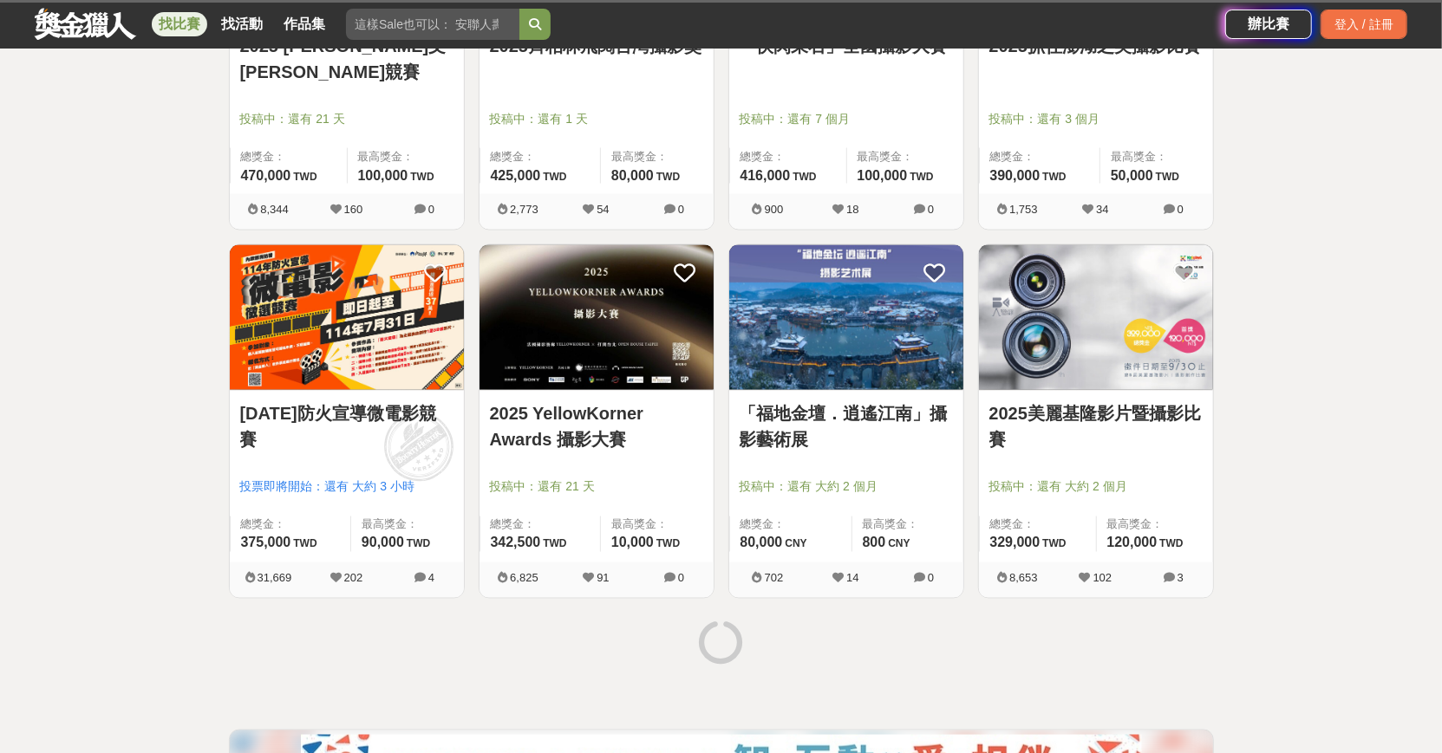
click at [919, 394] on div "「福地金壇．逍遙江南」攝影藝術展 投稿中：還有 大約 2 個月 總獎金： 80,000 80,000 CNY 最高獎金： 800 CNY" at bounding box center [846, 477] width 234 height 172
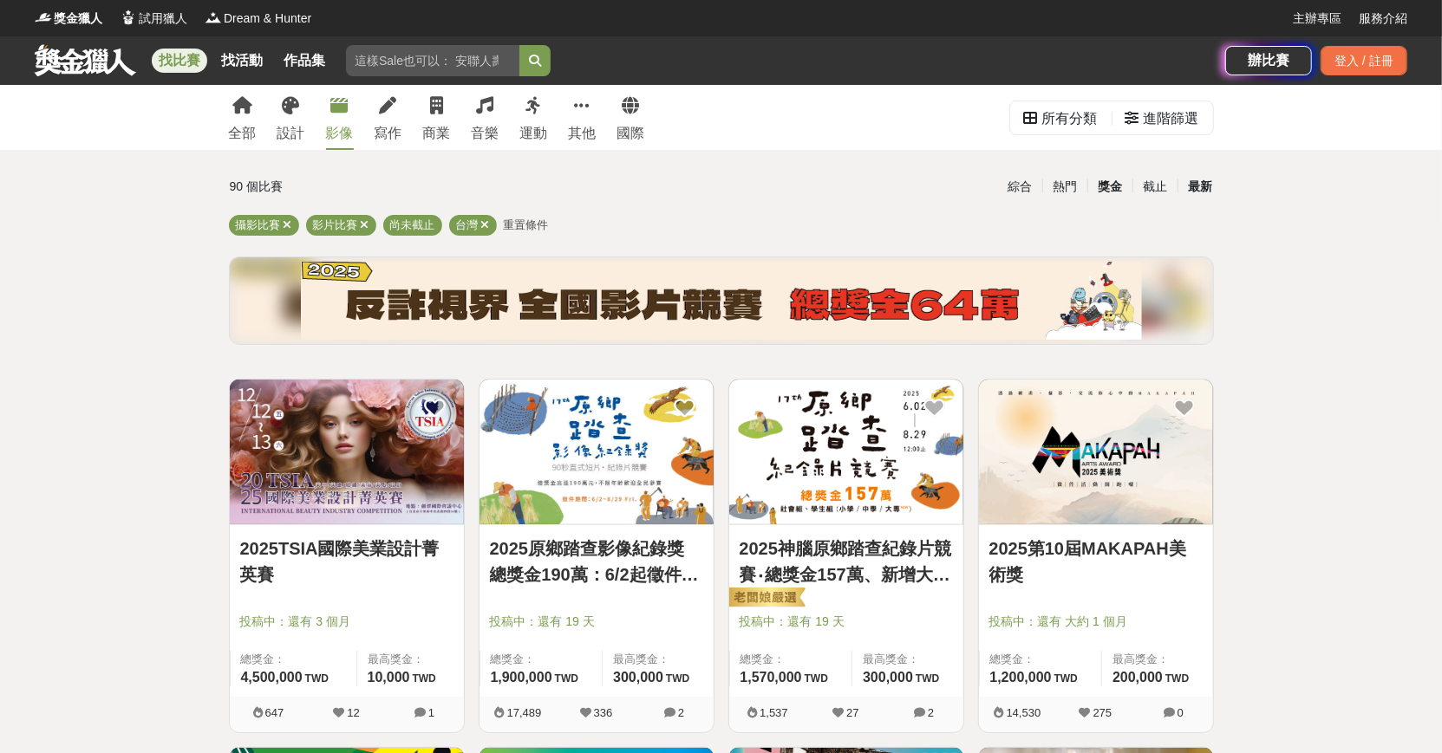
click at [1195, 187] on div "最新" at bounding box center [1199, 187] width 45 height 30
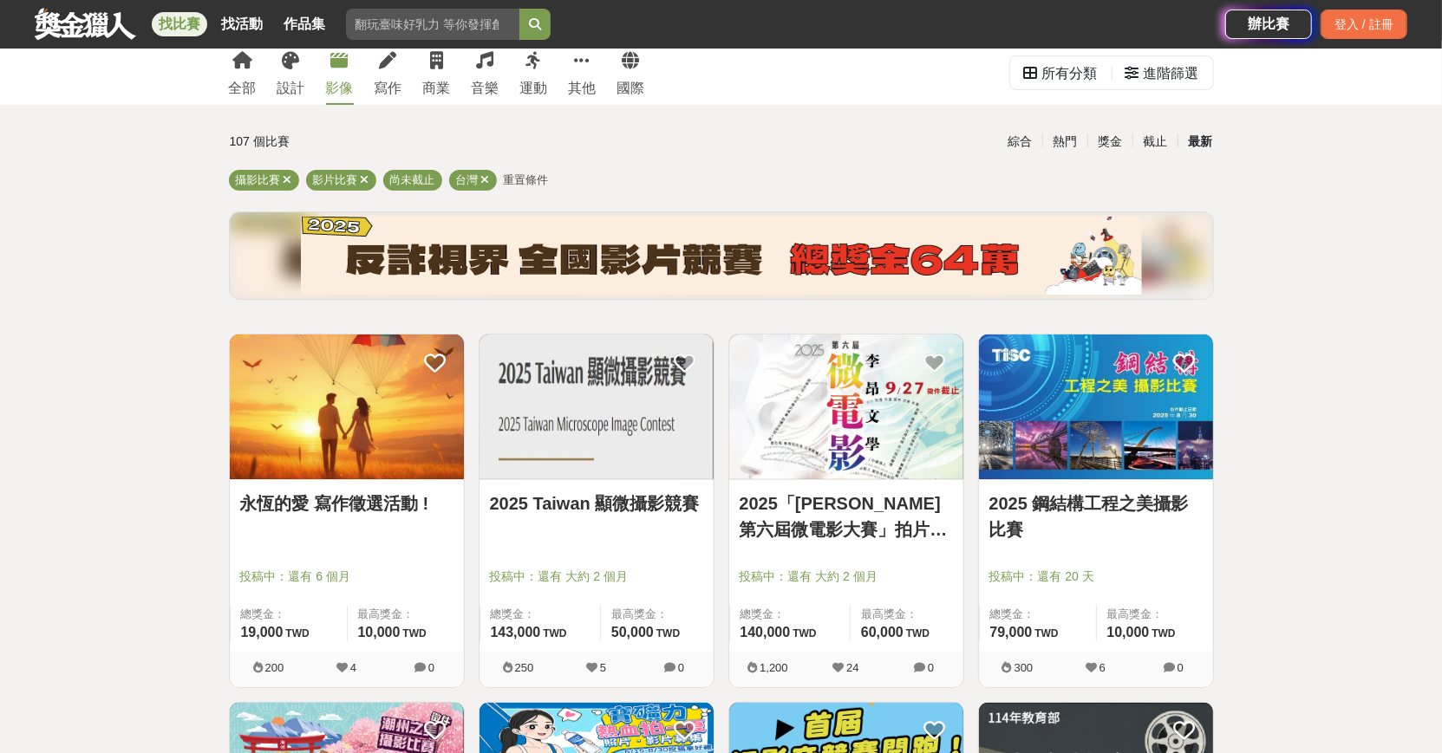
scroll to position [70, 0]
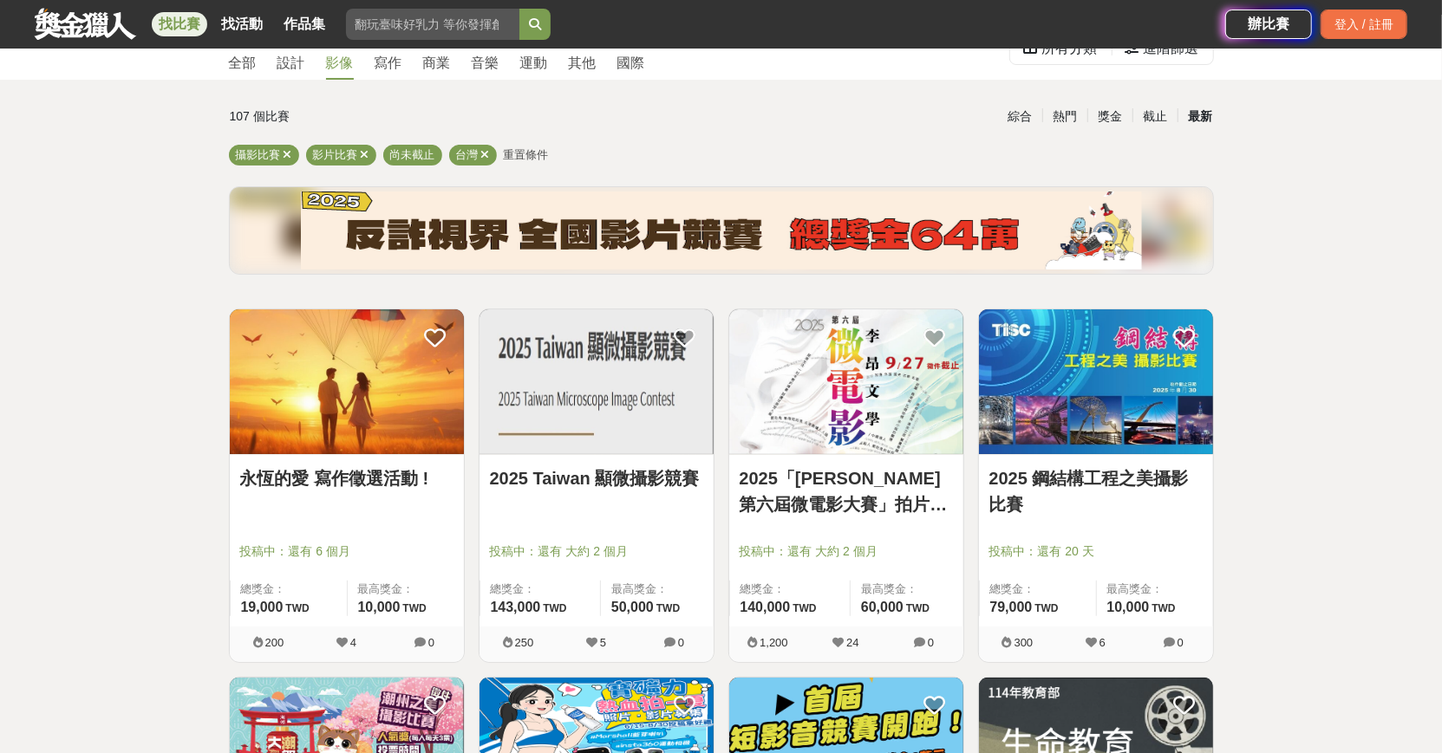
click at [444, 415] on img at bounding box center [347, 381] width 234 height 145
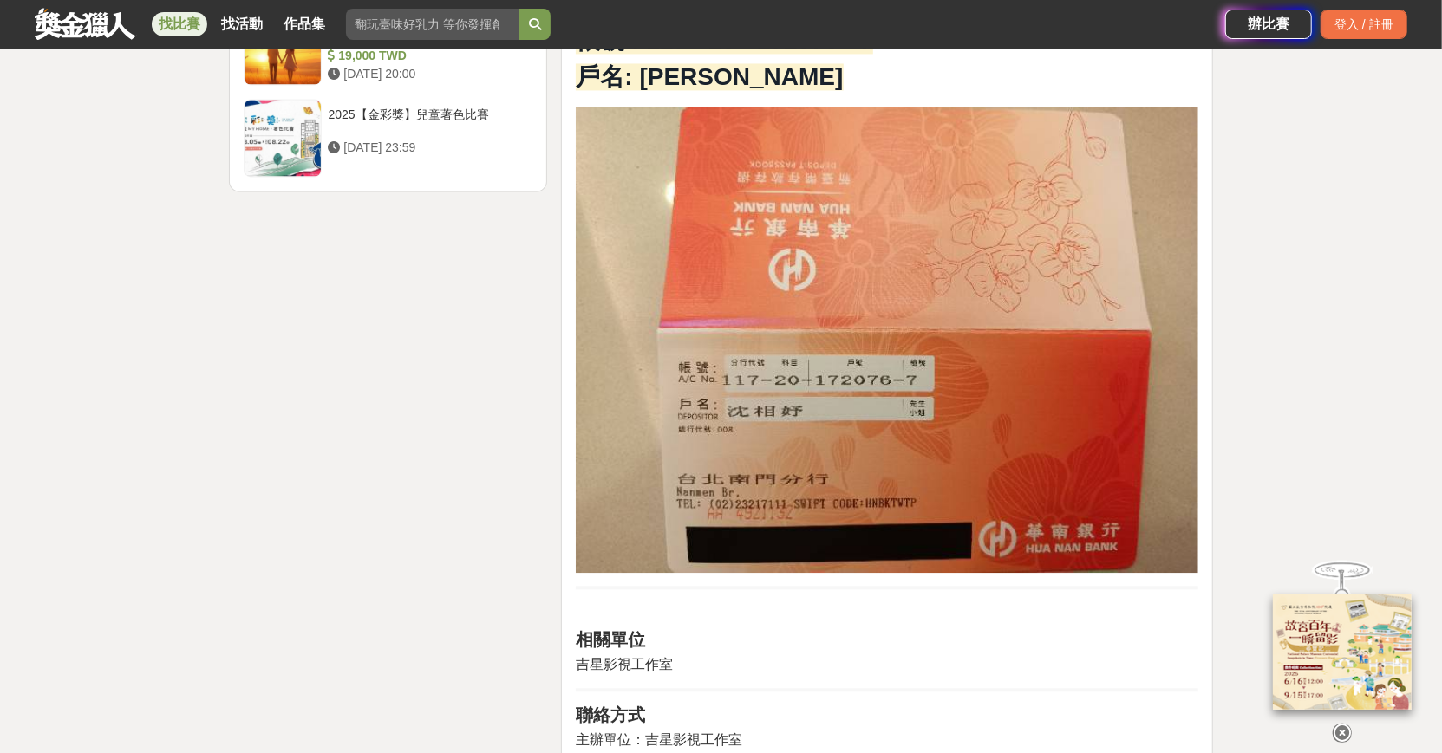
scroll to position [2640, 0]
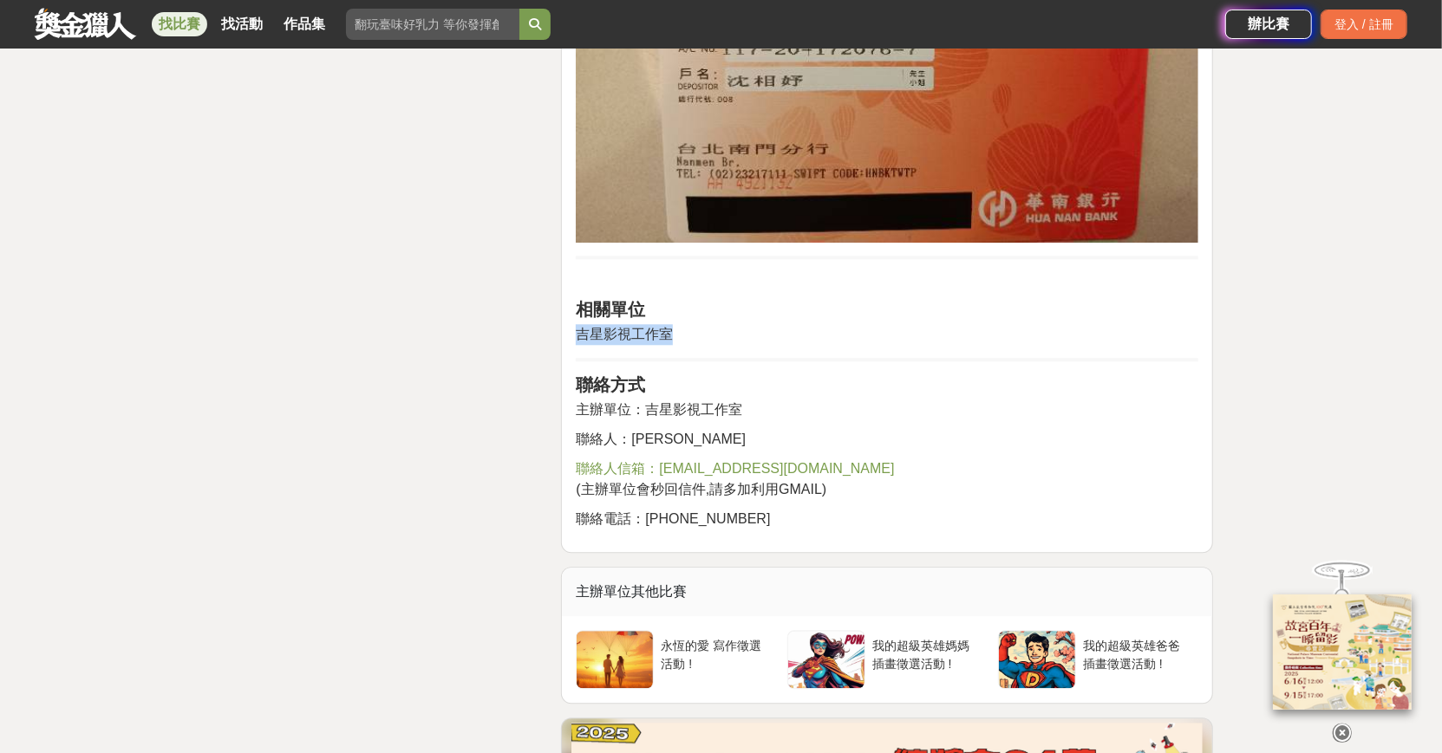
drag, startPoint x: 705, startPoint y: 271, endPoint x: 686, endPoint y: 285, distance: 23.6
copy span "吉星影視工作室"
drag, startPoint x: 744, startPoint y: 230, endPoint x: 725, endPoint y: 230, distance: 19.1
click at [743, 272] on p at bounding box center [887, 281] width 622 height 18
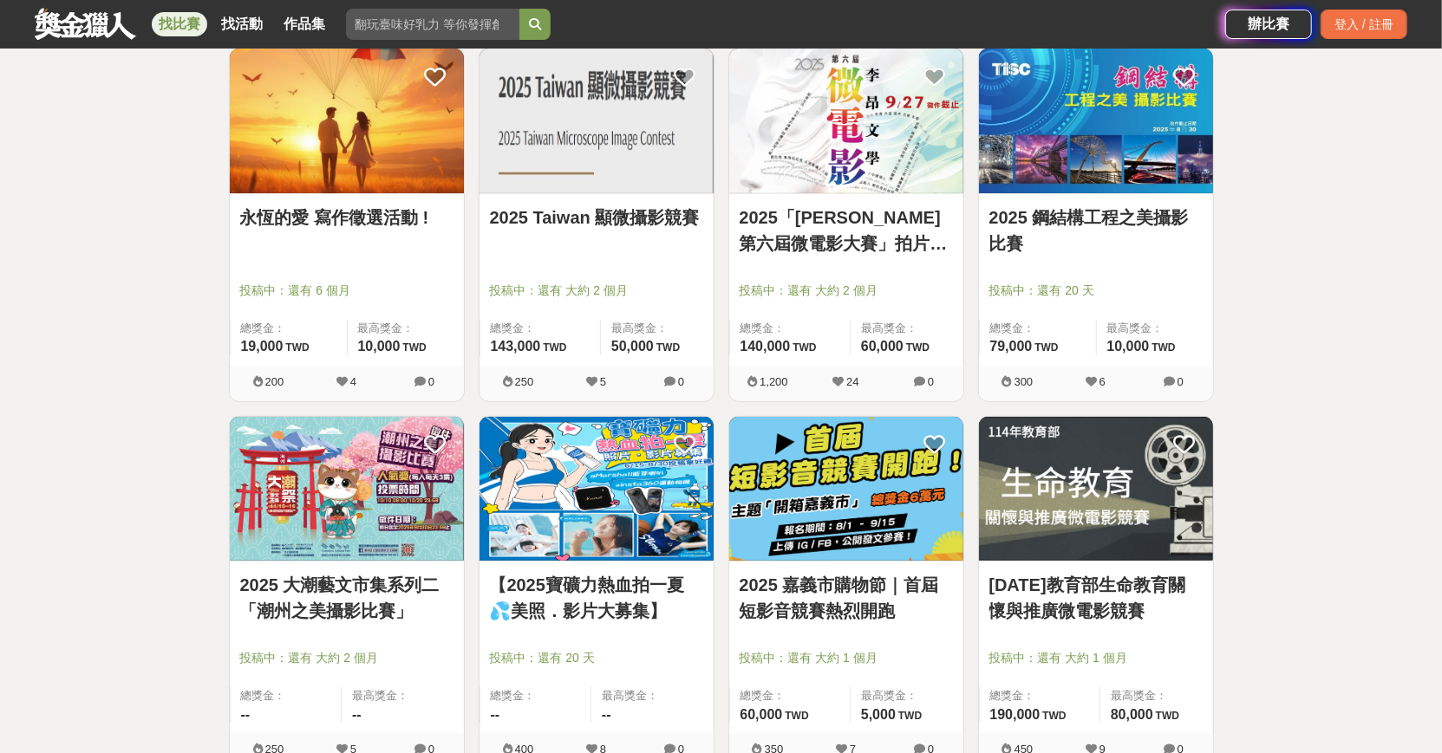
scroll to position [400, 0]
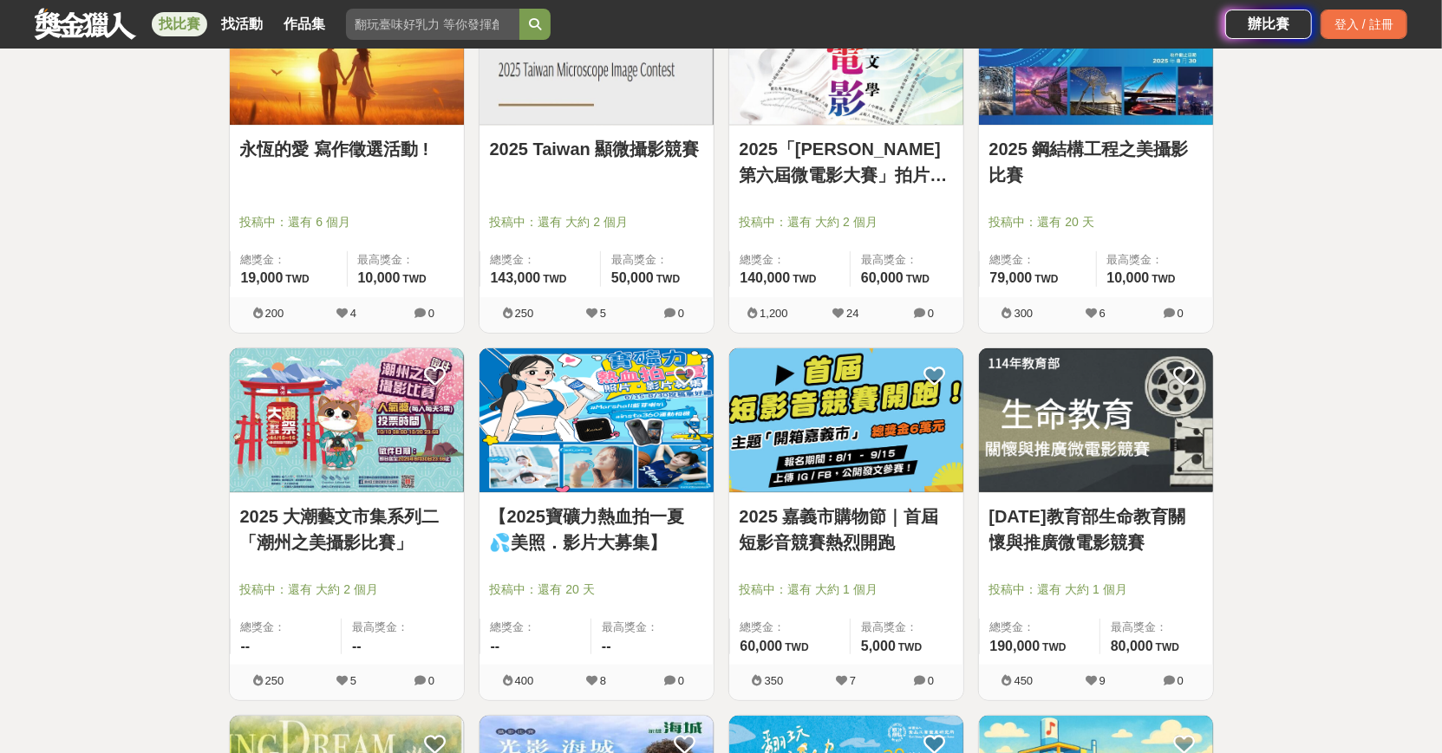
click at [402, 483] on img at bounding box center [347, 420] width 234 height 145
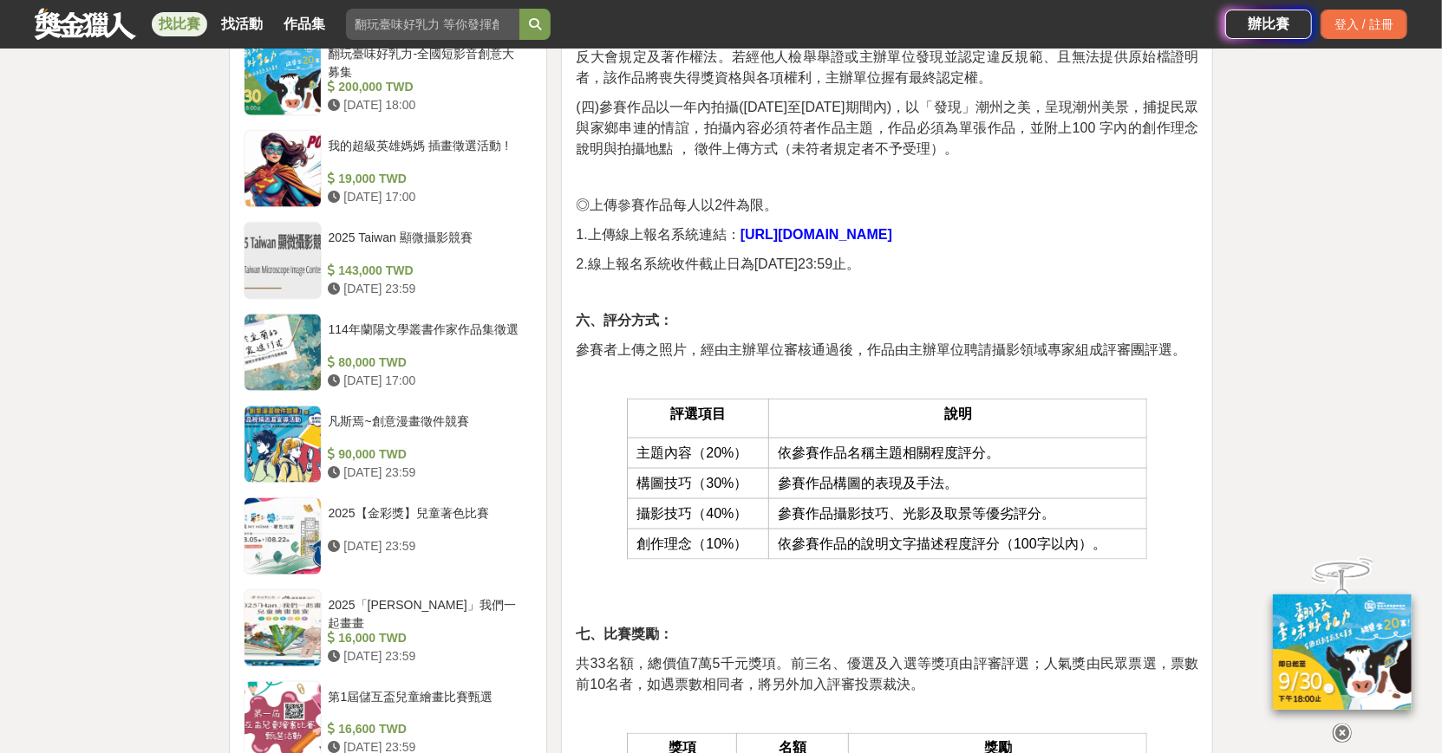
scroll to position [1798, 0]
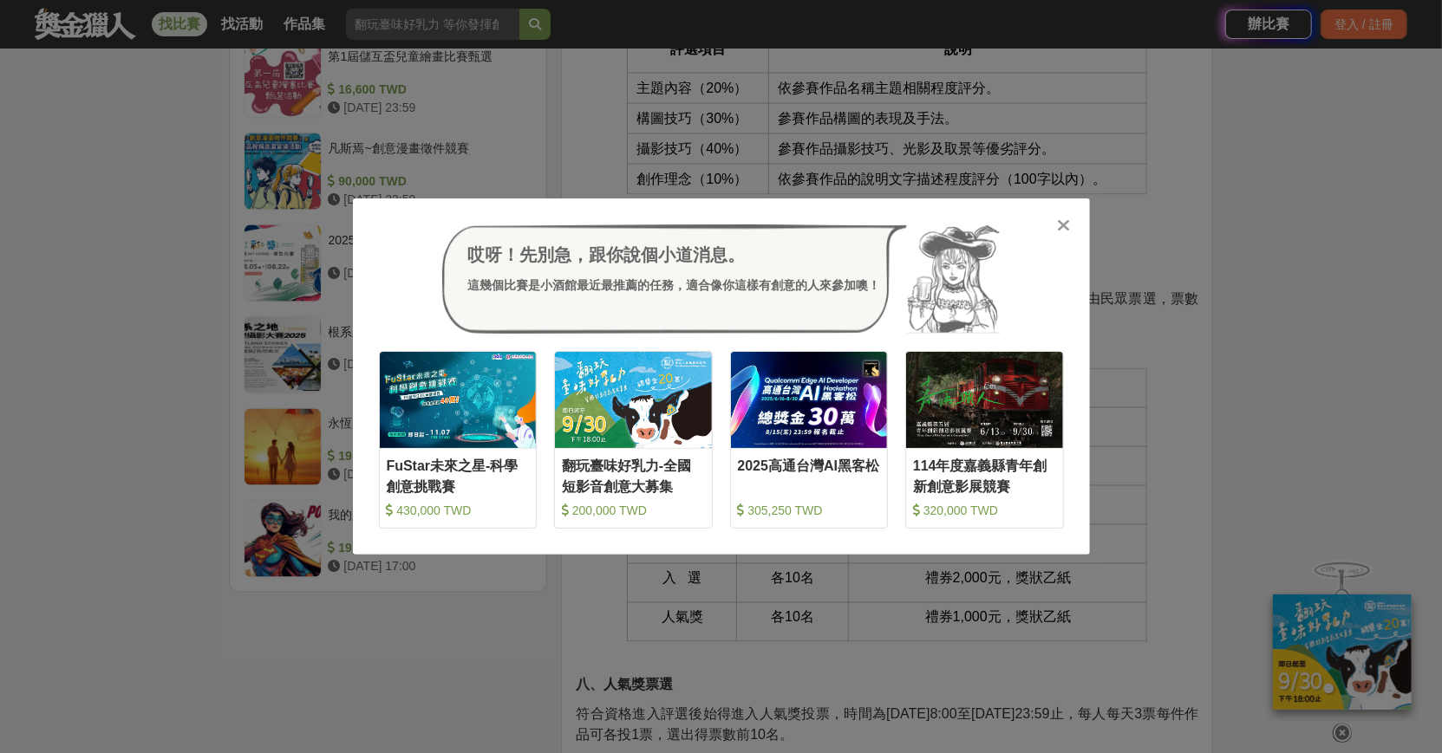
click at [1070, 241] on div "哎呀！先別急，跟你說個小道消息。 這幾個比賽是小酒館最近最推薦的任務，適合像你這樣有創意的人來參加噢！ 收藏 FuStar未來之星-科學創意挑戰賽 430,0…" at bounding box center [721, 377] width 737 height 356
click at [1068, 219] on icon at bounding box center [1063, 225] width 13 height 17
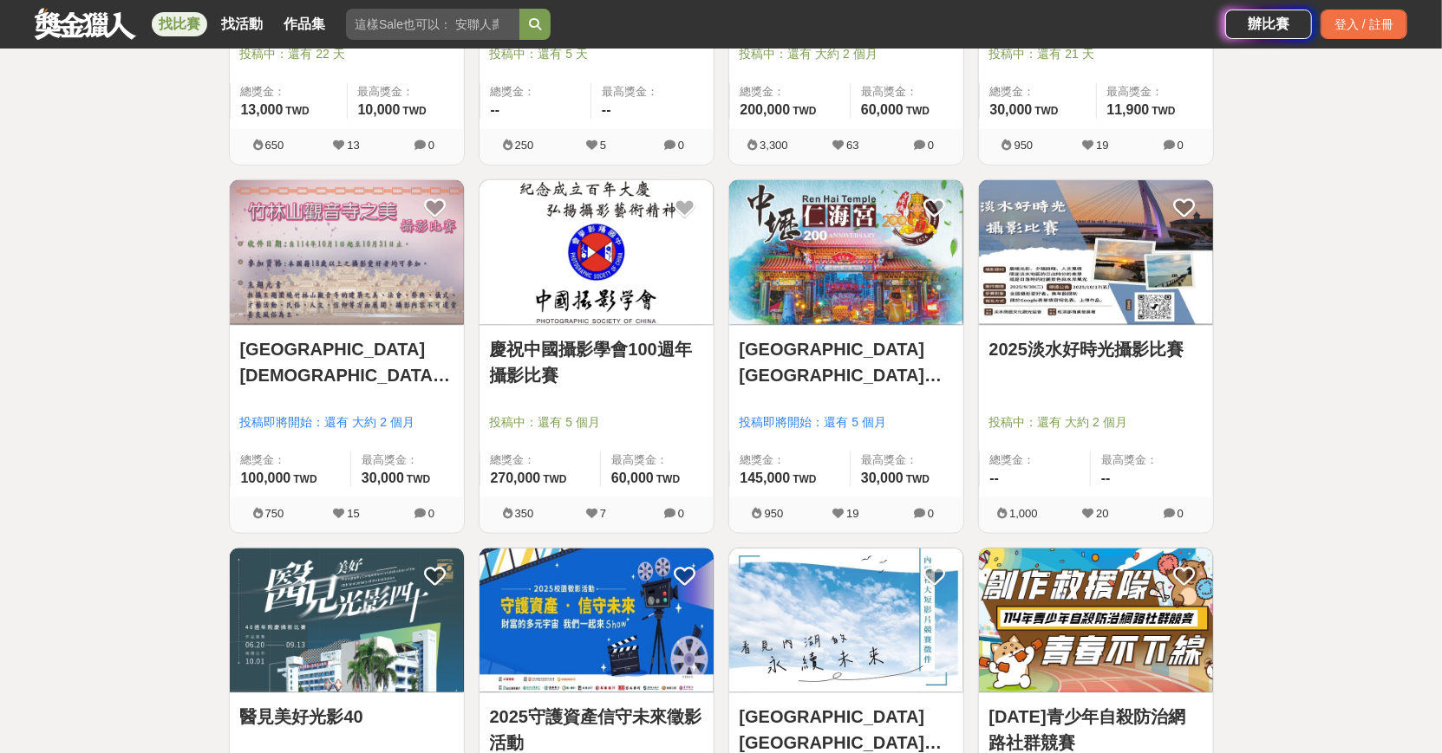
scroll to position [1534, 0]
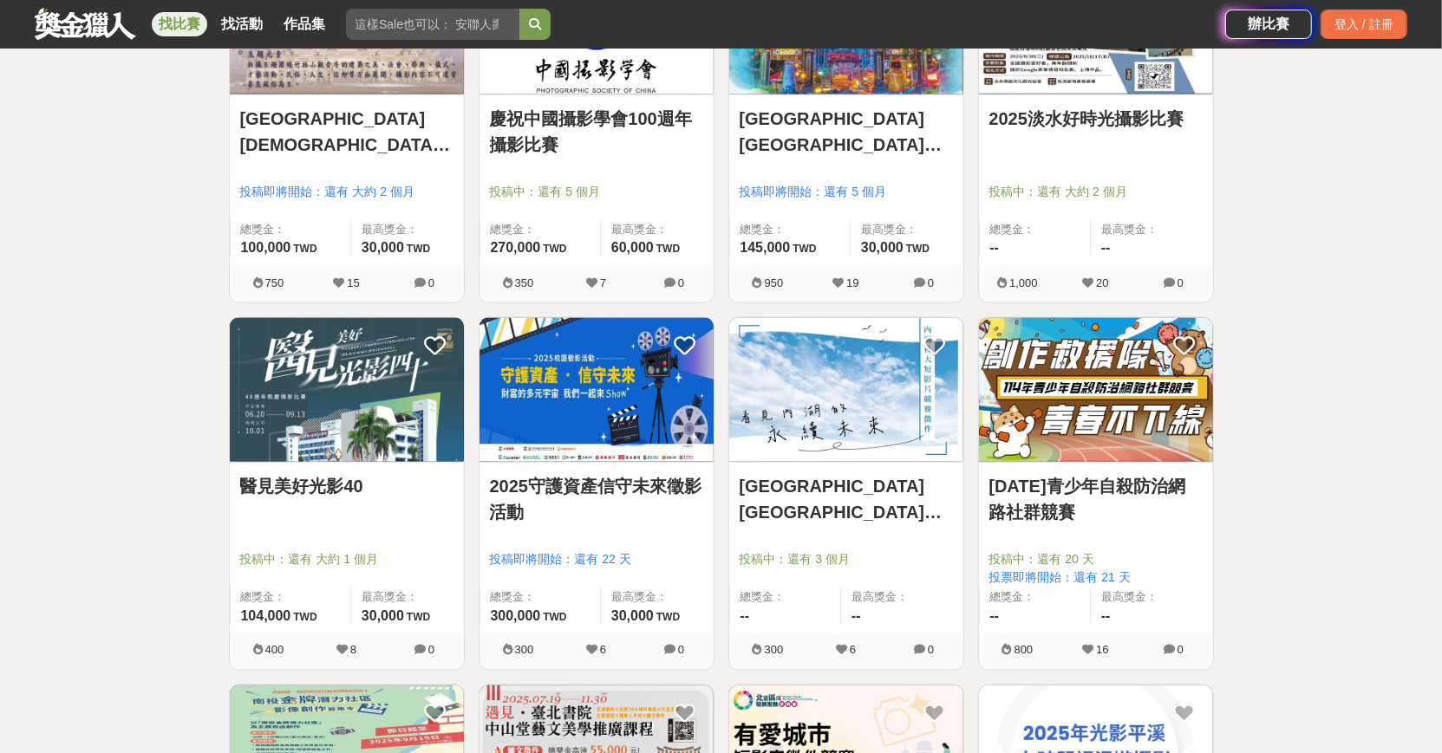
click at [828, 358] on img at bounding box center [846, 390] width 234 height 145
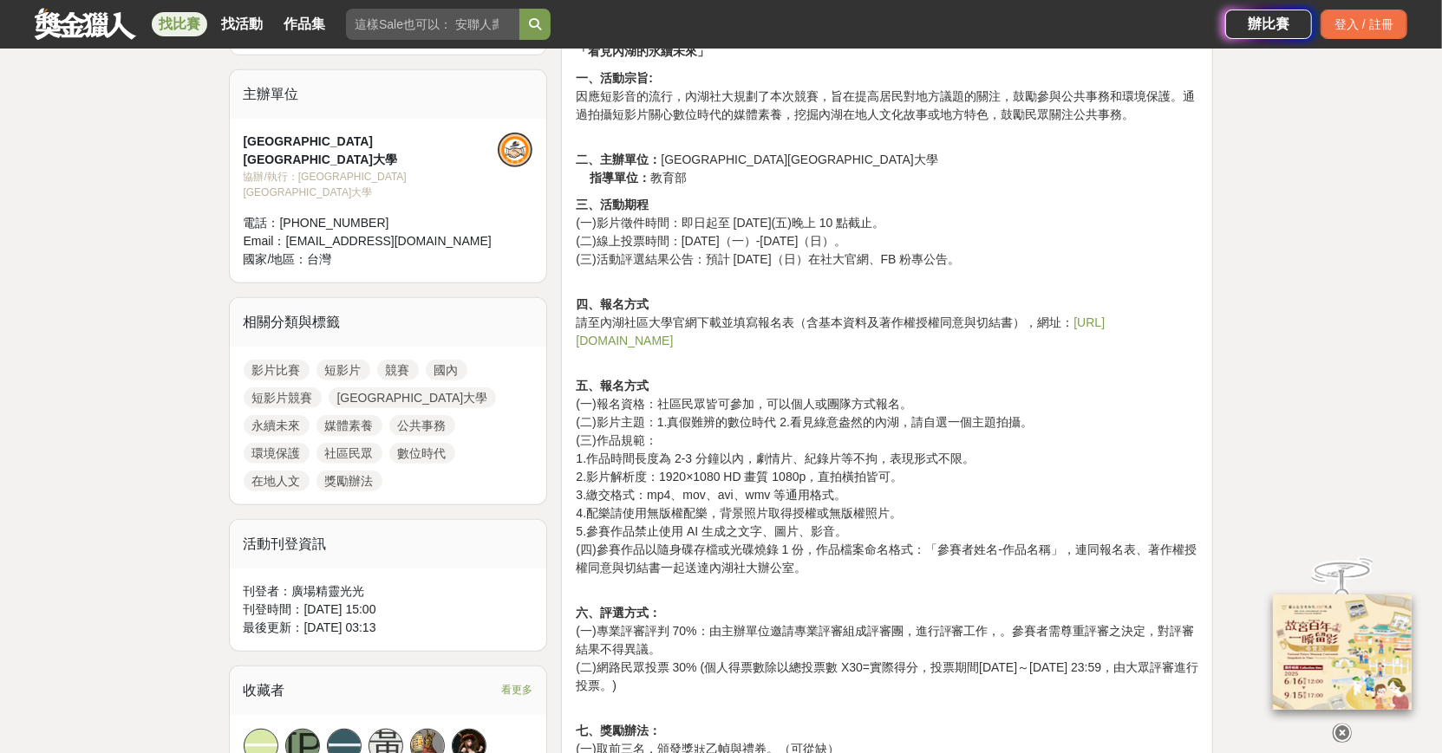
scroll to position [713, 0]
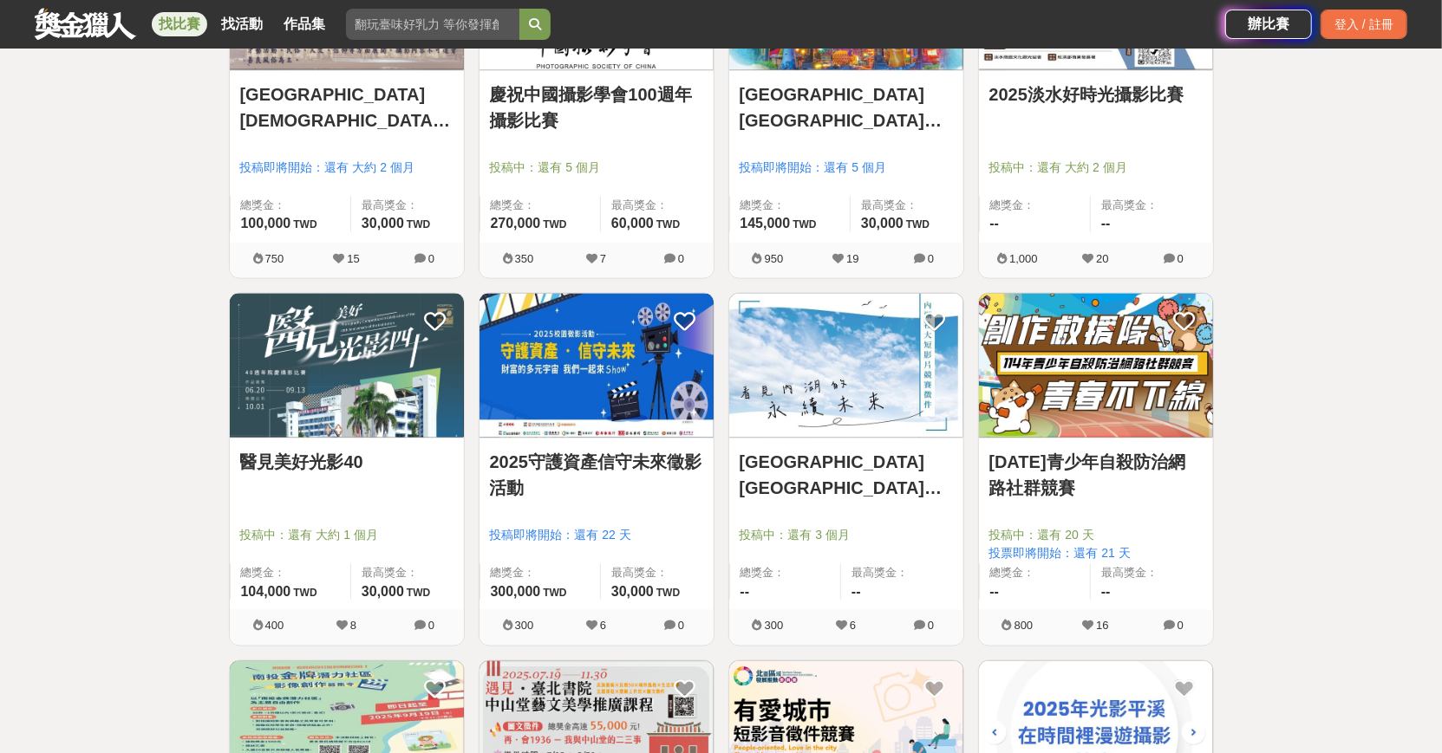
scroll to position [1572, 0]
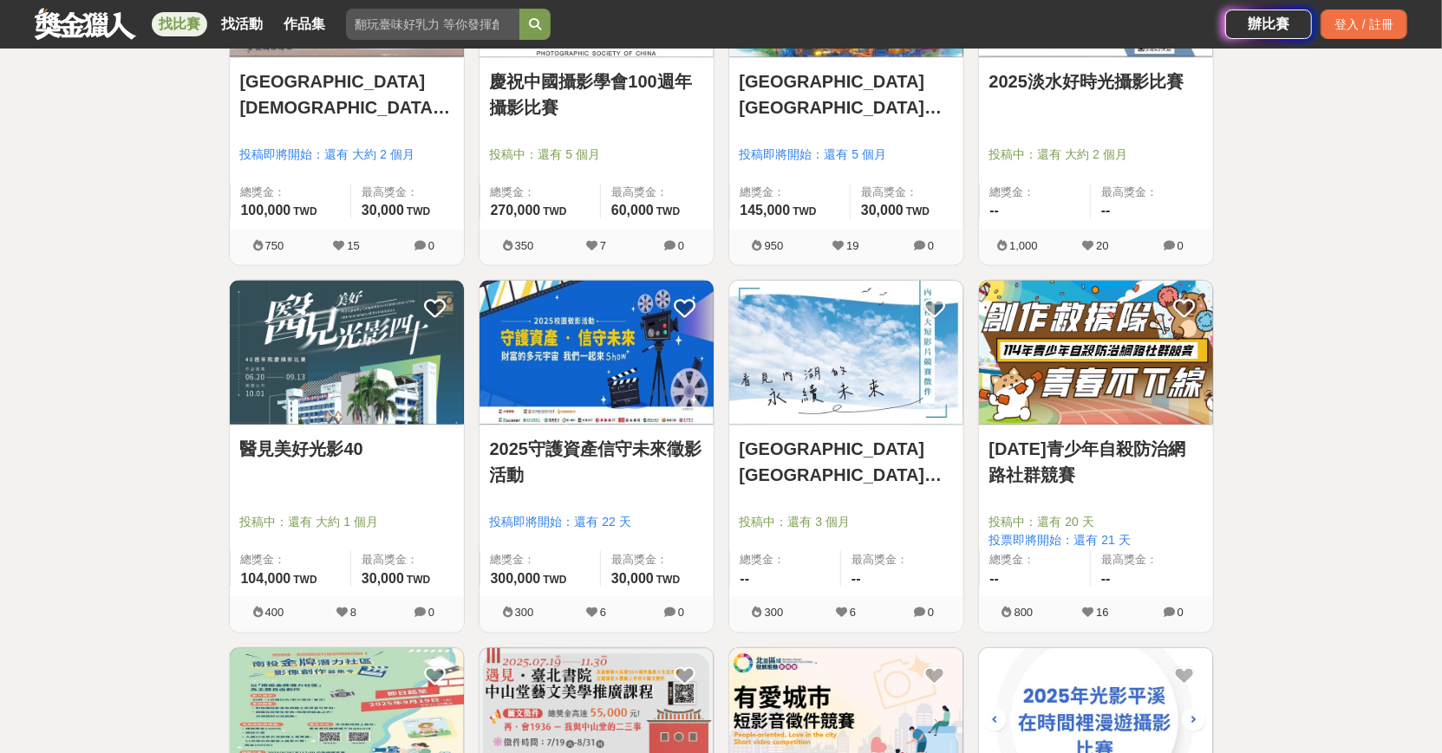
click at [862, 421] on link at bounding box center [846, 354] width 234 height 146
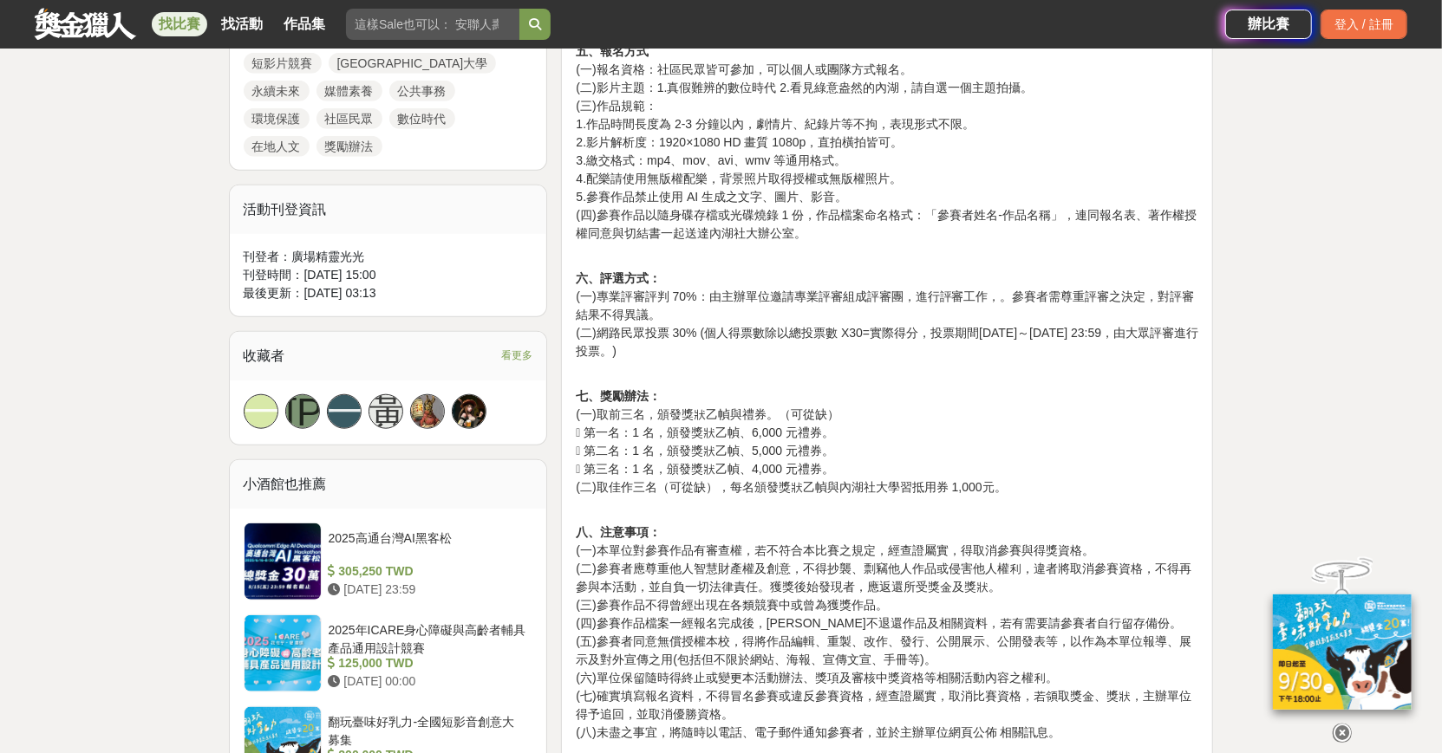
scroll to position [1278, 0]
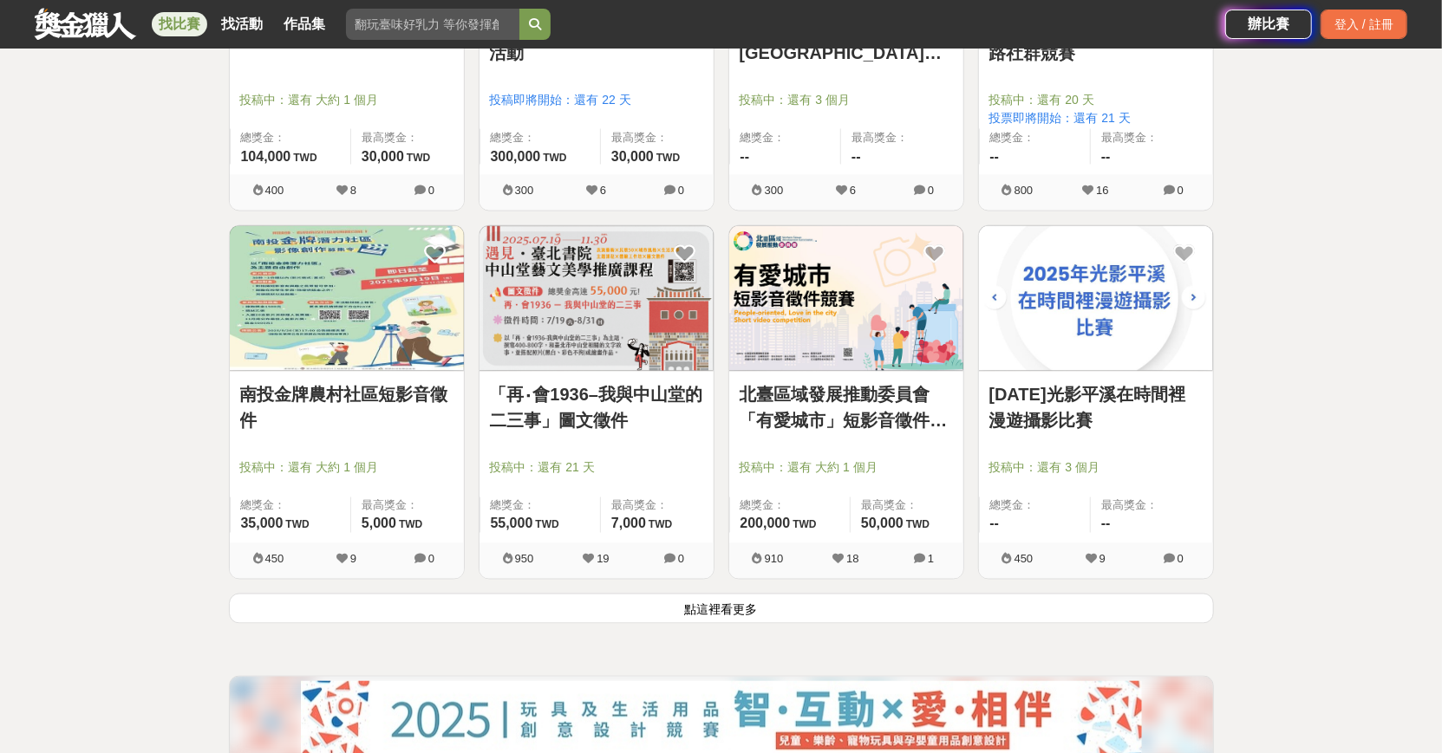
scroll to position [2030, 0]
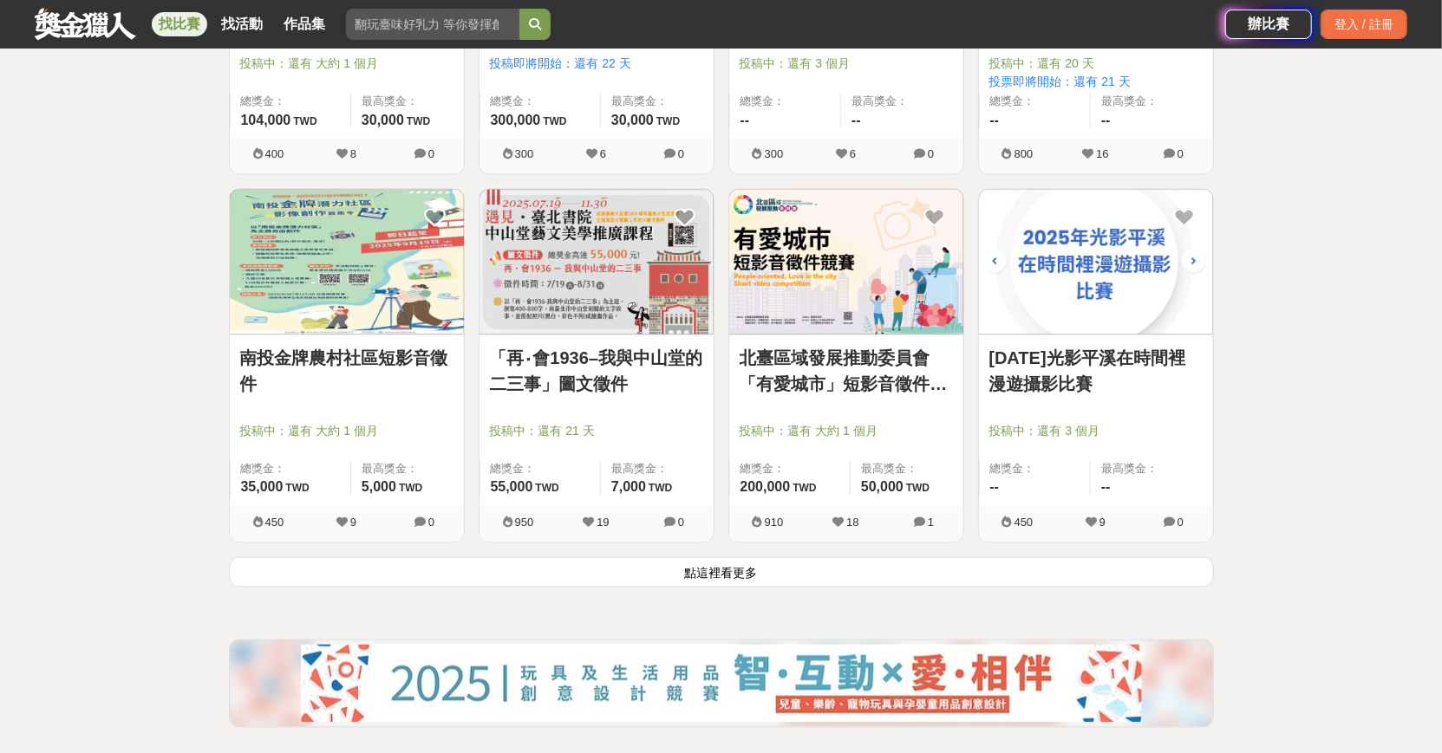
click at [900, 557] on button "點這裡看更多" at bounding box center [721, 572] width 985 height 30
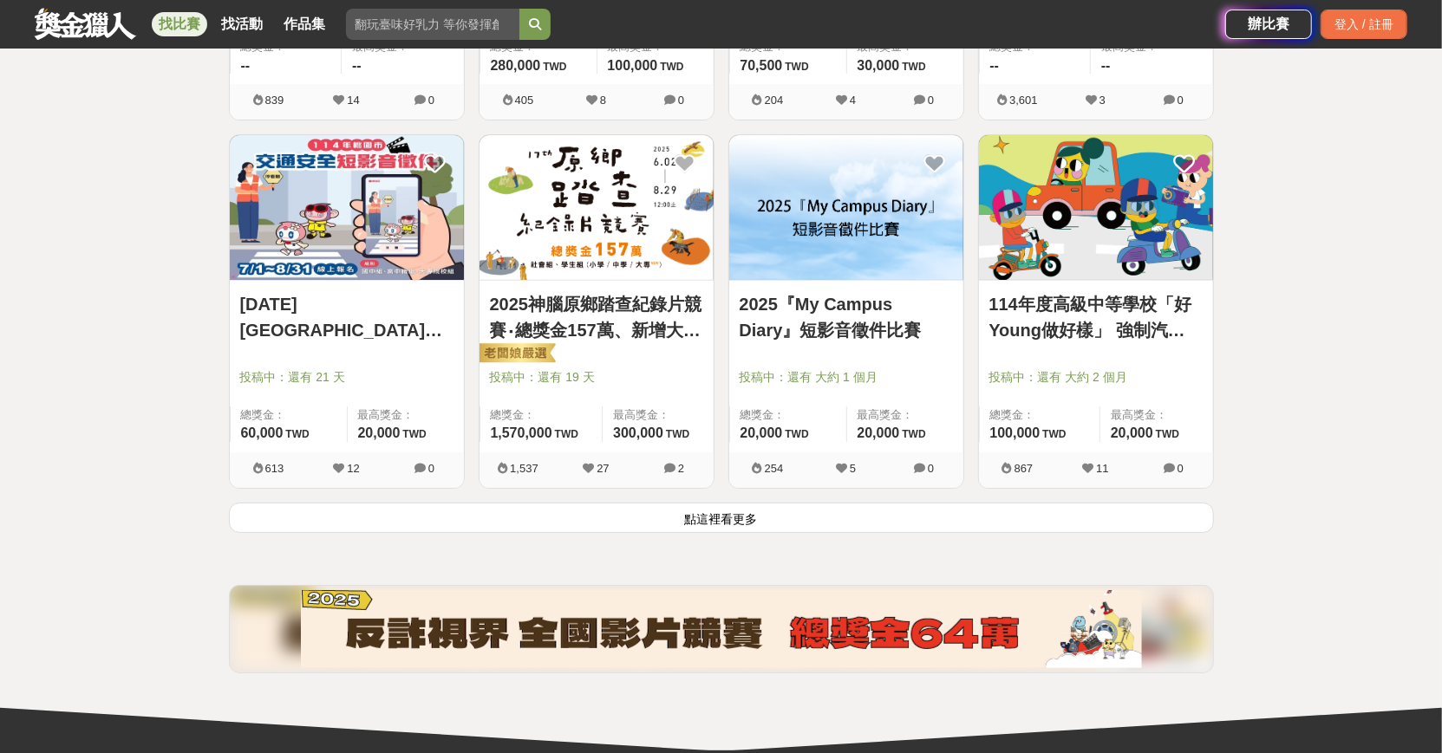
scroll to position [4300, 0]
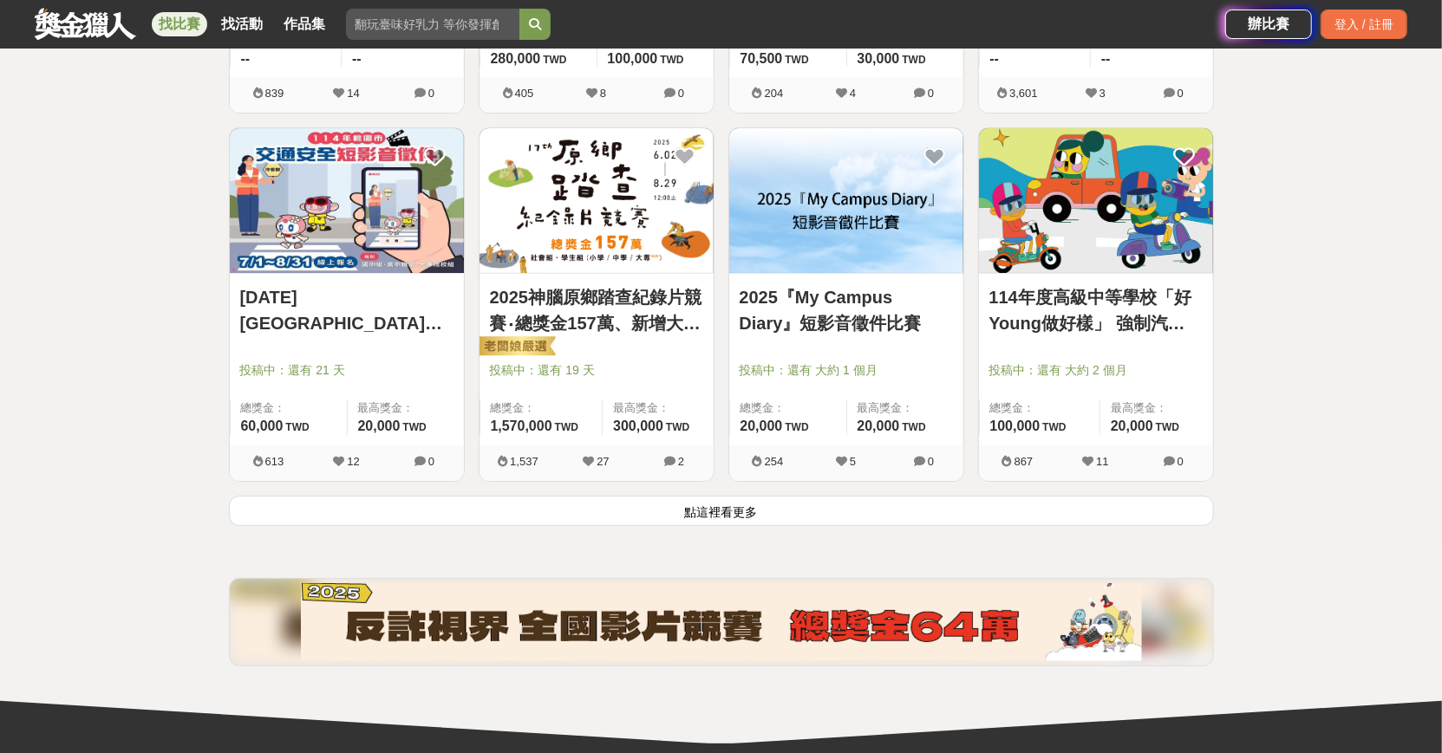
click at [1158, 496] on button "點這裡看更多" at bounding box center [721, 511] width 985 height 30
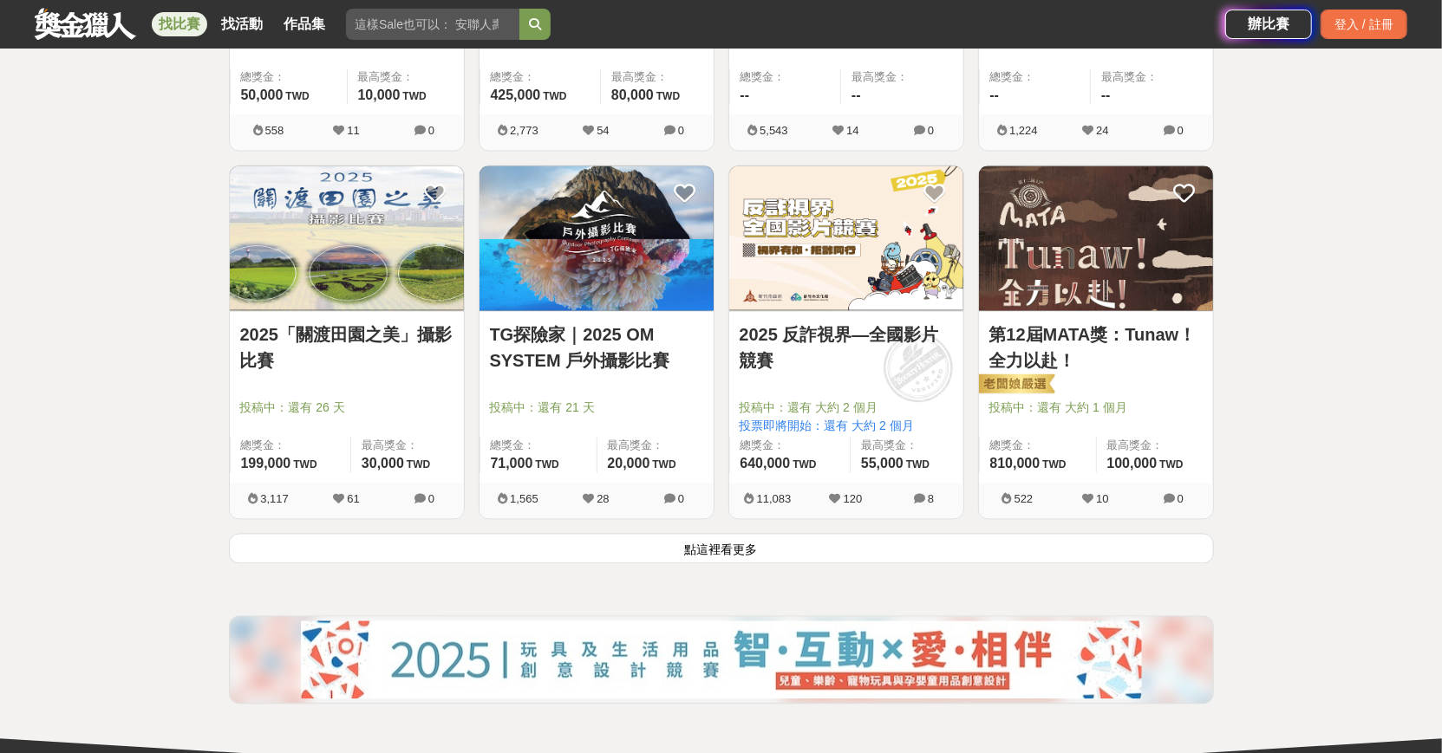
scroll to position [6472, 0]
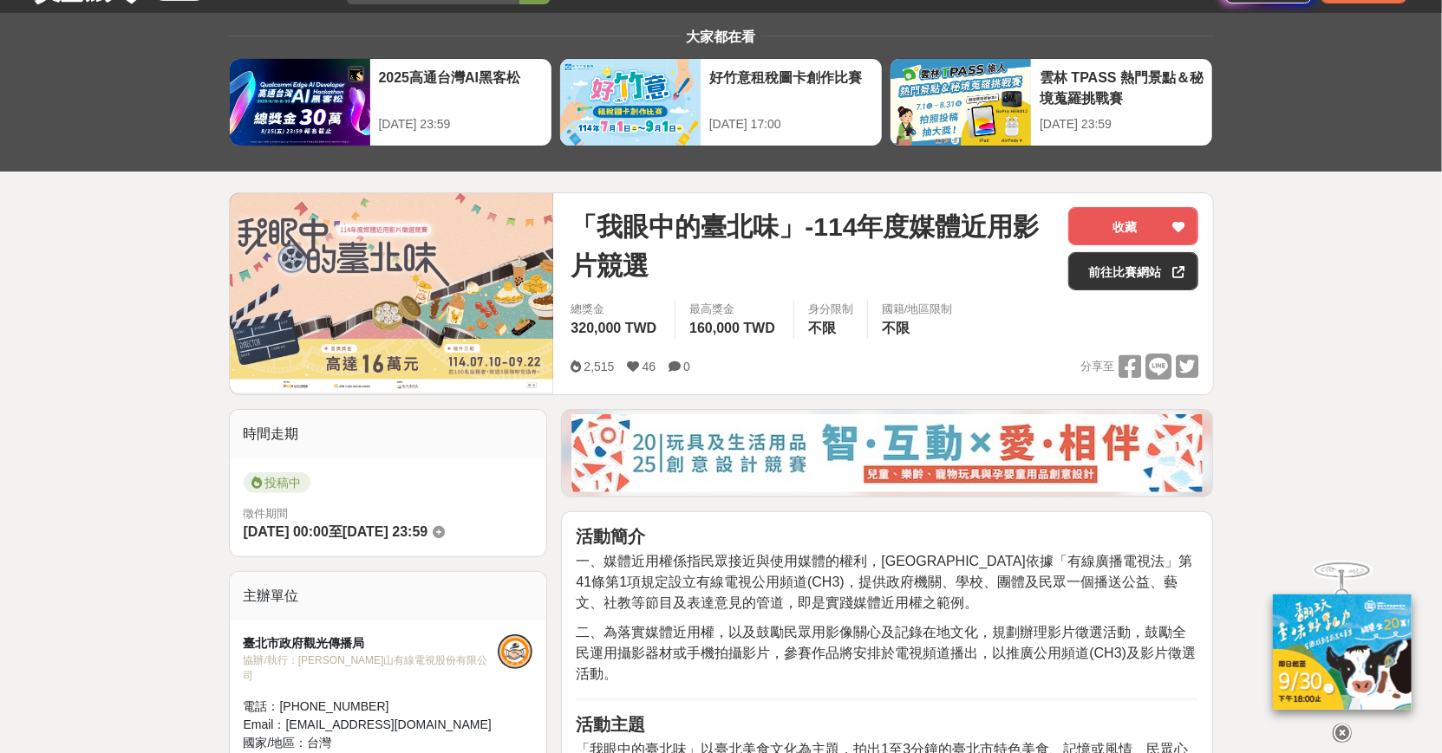
scroll to position [474, 0]
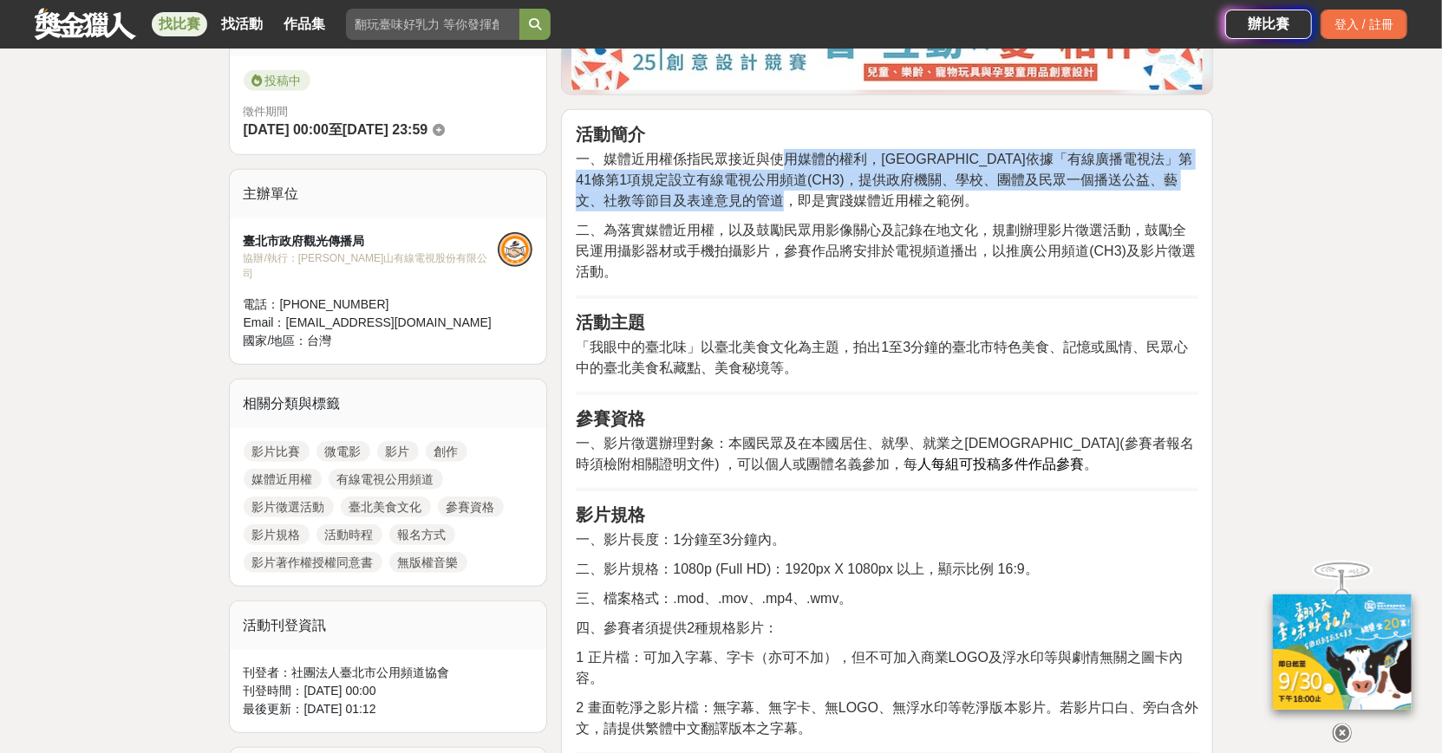
drag, startPoint x: 814, startPoint y: 152, endPoint x: 847, endPoint y: 202, distance: 60.1
click at [847, 202] on span "一、媒體近用權係指民眾接近與使用媒體的權利，臺北市依據「有線廣播電視法」第41條第1項規定設立有線電視公用頻道(CH3)，提供政府機關、學校、團體及民眾一個播…" at bounding box center [884, 180] width 616 height 56
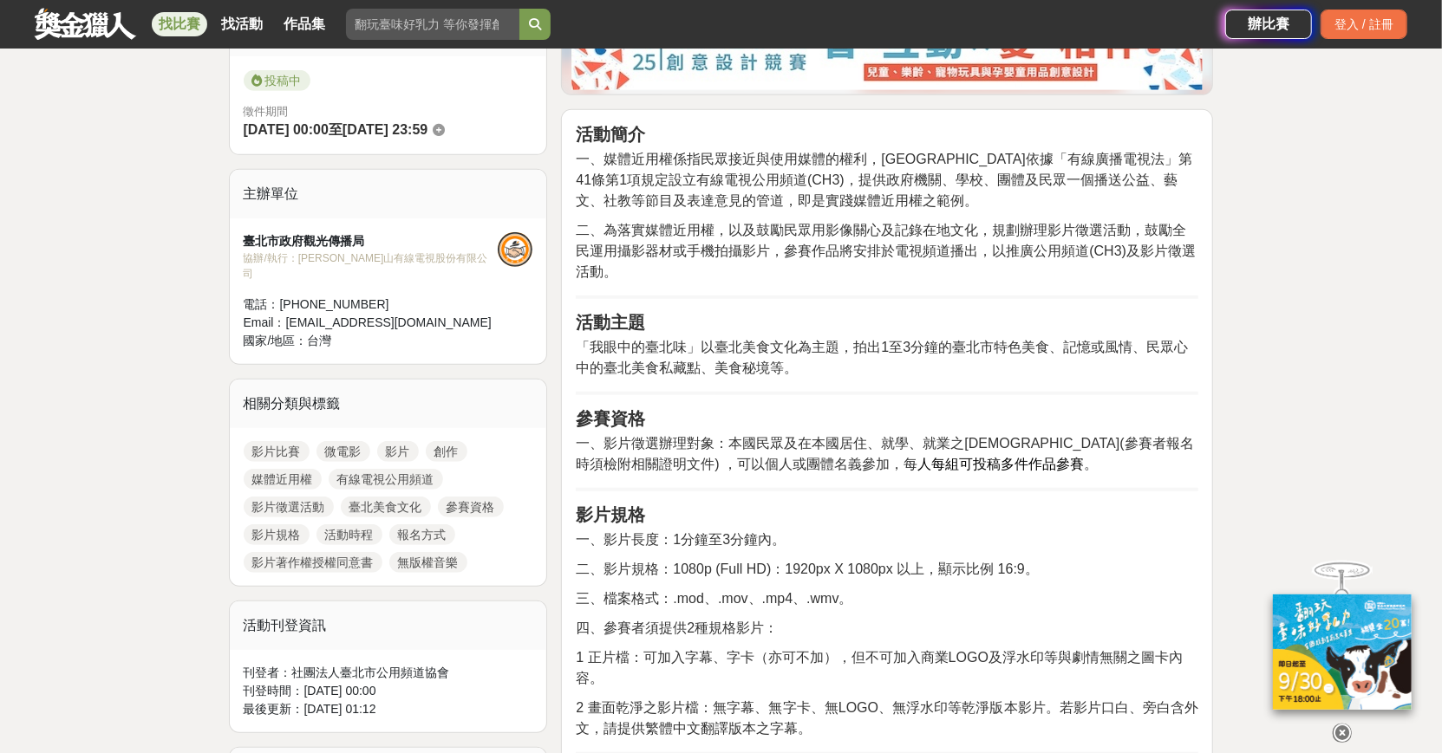
click at [797, 237] on p "二、為落實媒體近用權，以及鼓勵民眾用影像關心及記錄在地文化，規劃辦理影片徵選活動，鼓勵全民運用攝影器材或手機拍攝影片，參賽作品將安排於電視頻道播出，以推廣公用…" at bounding box center [887, 251] width 622 height 62
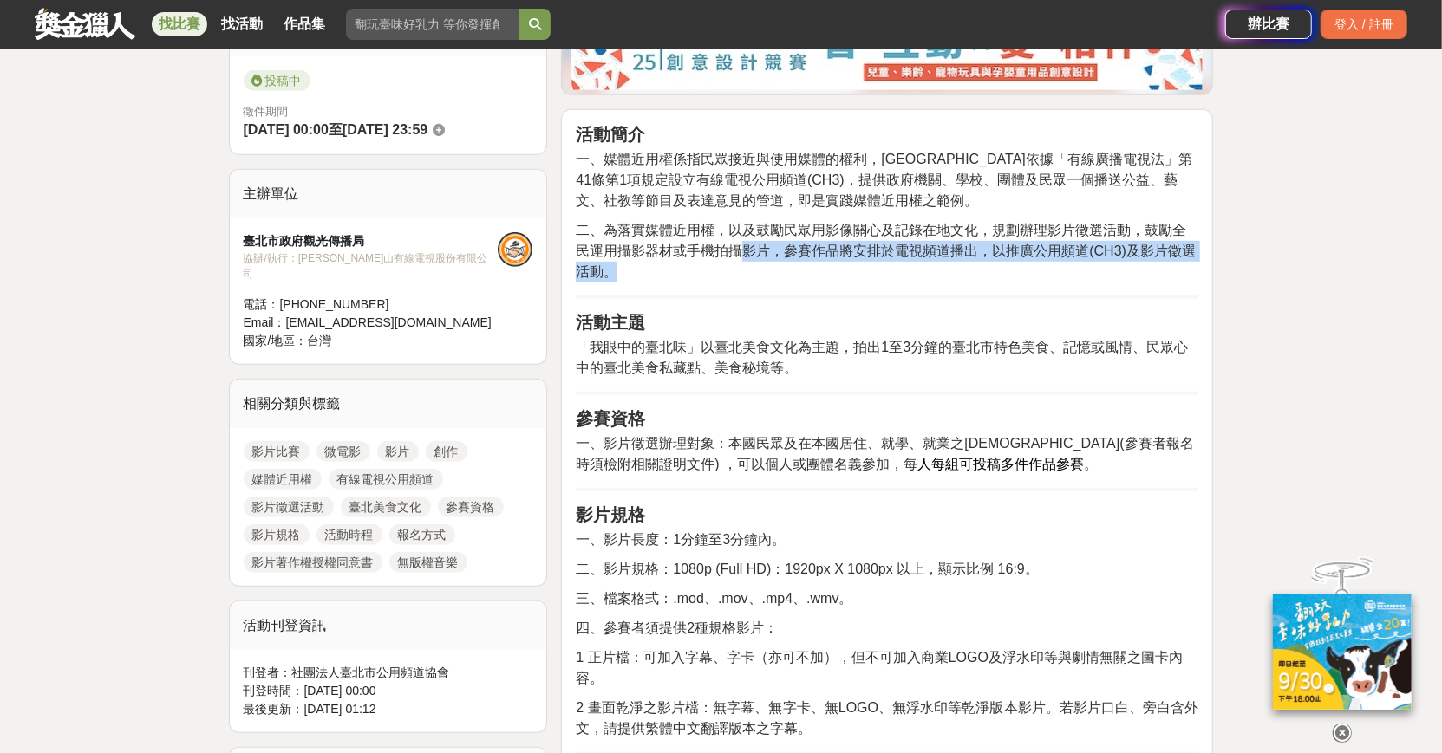
drag, startPoint x: 739, startPoint y: 238, endPoint x: 1012, endPoint y: 261, distance: 274.9
click at [1012, 261] on p "二、為落實媒體近用權，以及鼓勵民眾用影像關心及記錄在地文化，規劃辦理影片徵選活動，鼓勵全民運用攝影器材或手機拍攝影片，參賽作品將安排於電視頻道播出，以推廣公用…" at bounding box center [887, 251] width 622 height 62
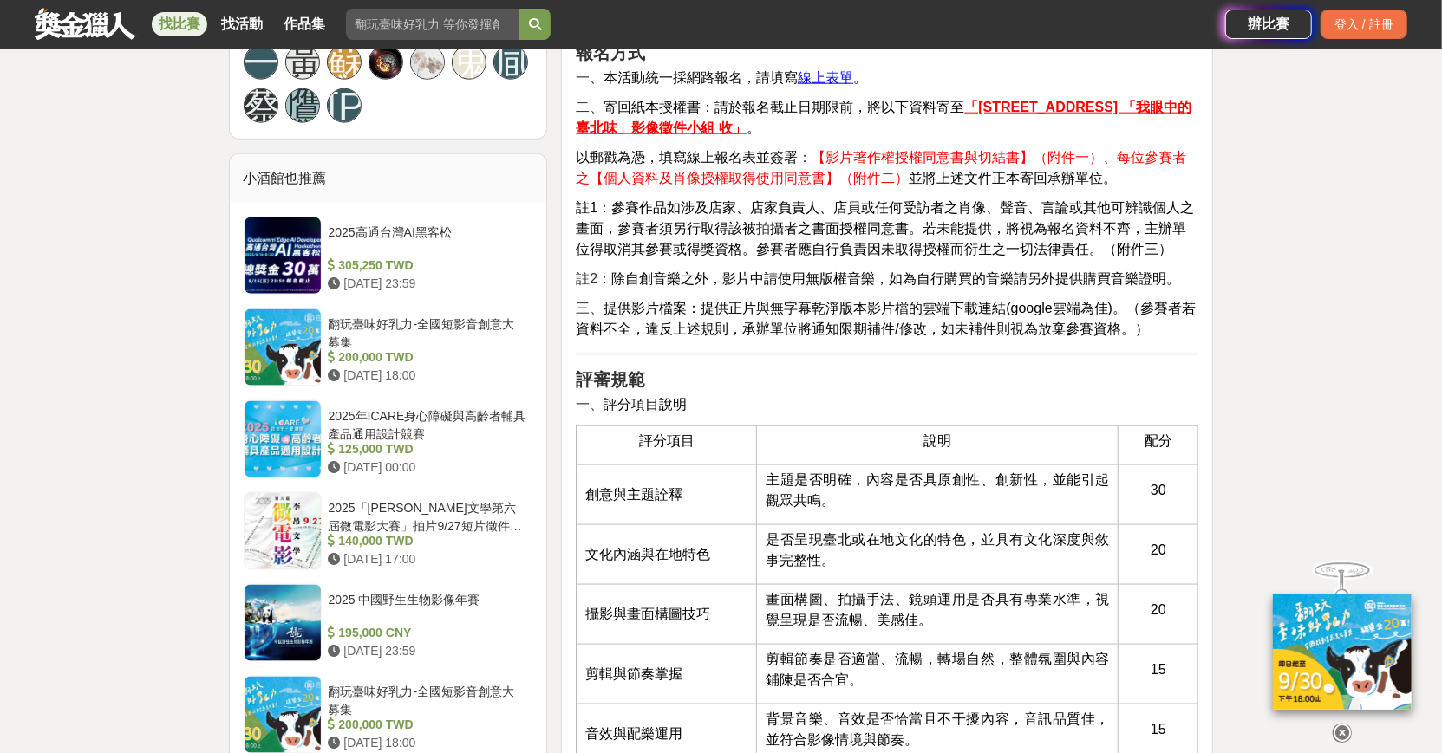
scroll to position [1798, 0]
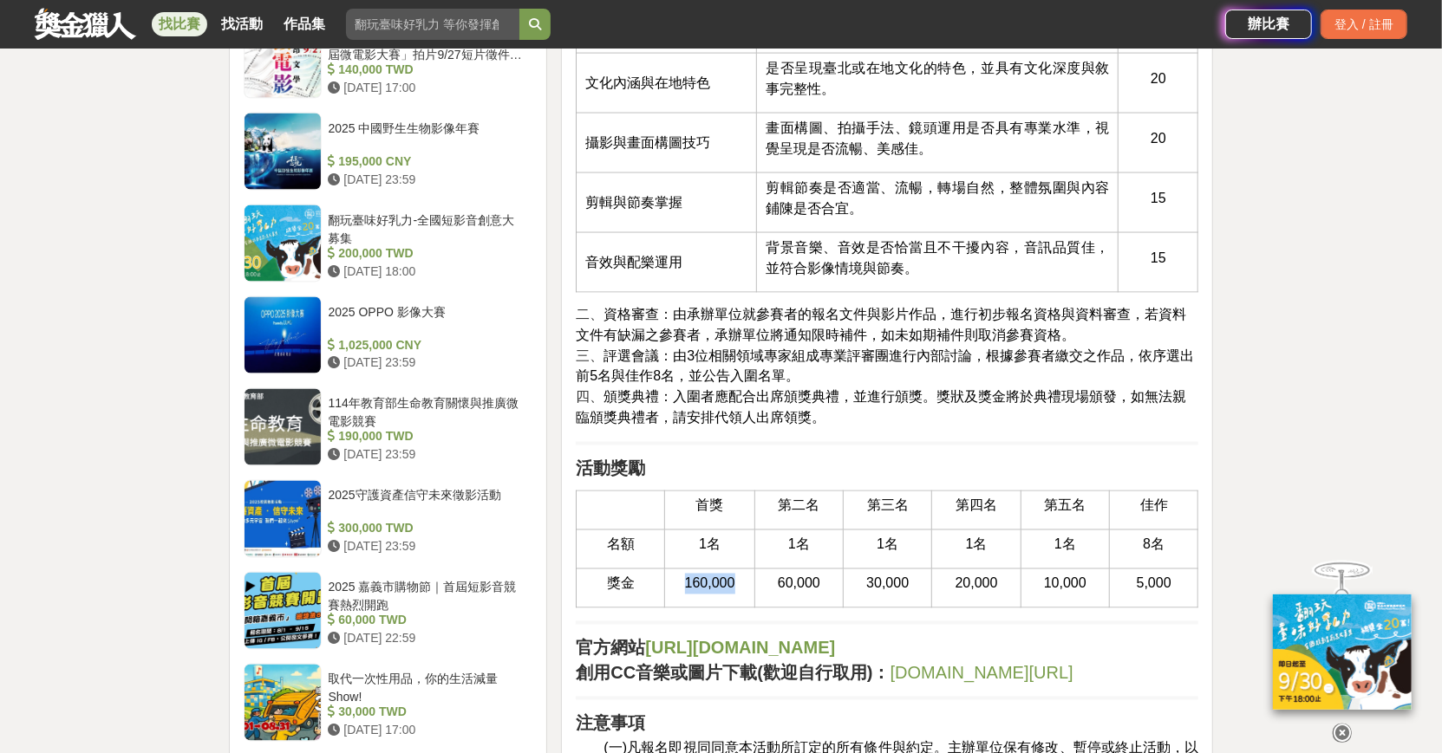
drag, startPoint x: 687, startPoint y: 579, endPoint x: 745, endPoint y: 576, distance: 58.2
click at [745, 576] on td "160,000" at bounding box center [709, 588] width 89 height 39
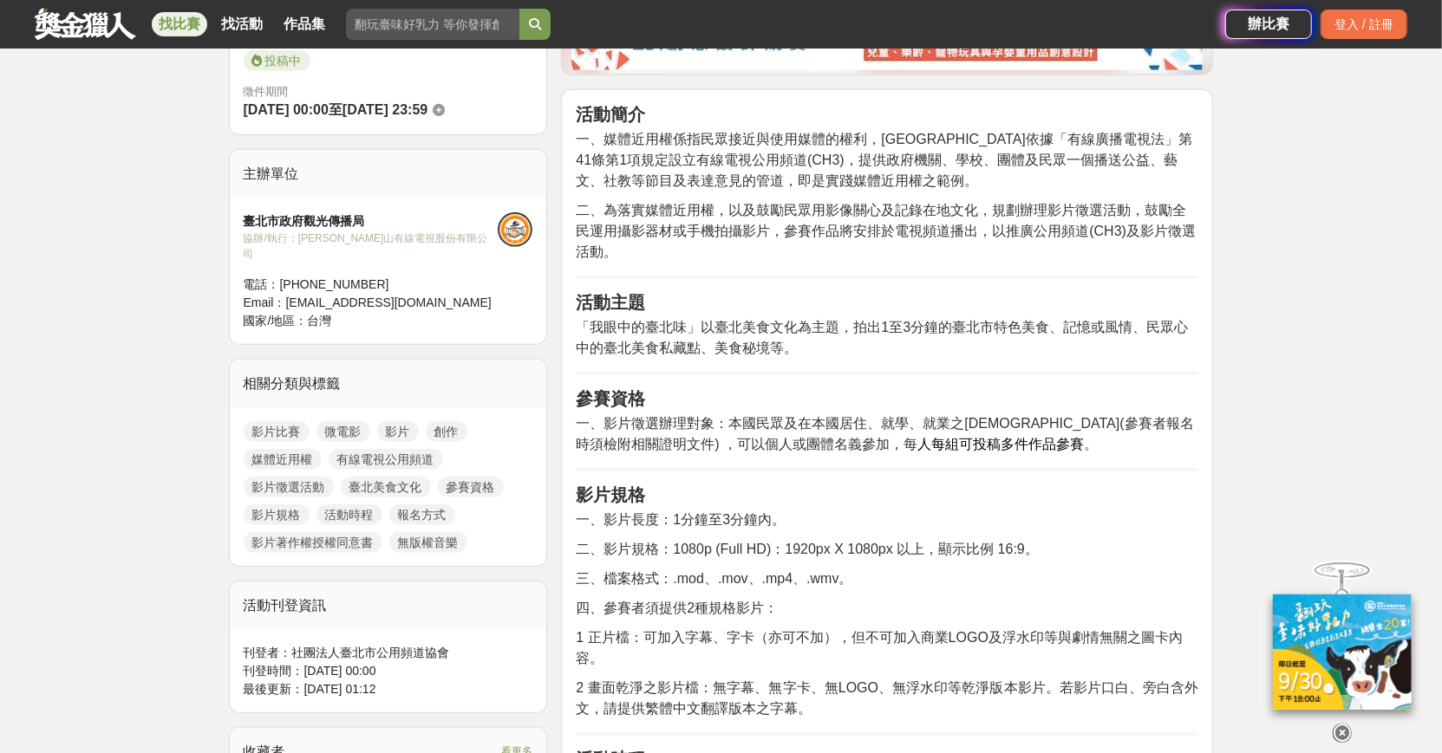
scroll to position [0, 0]
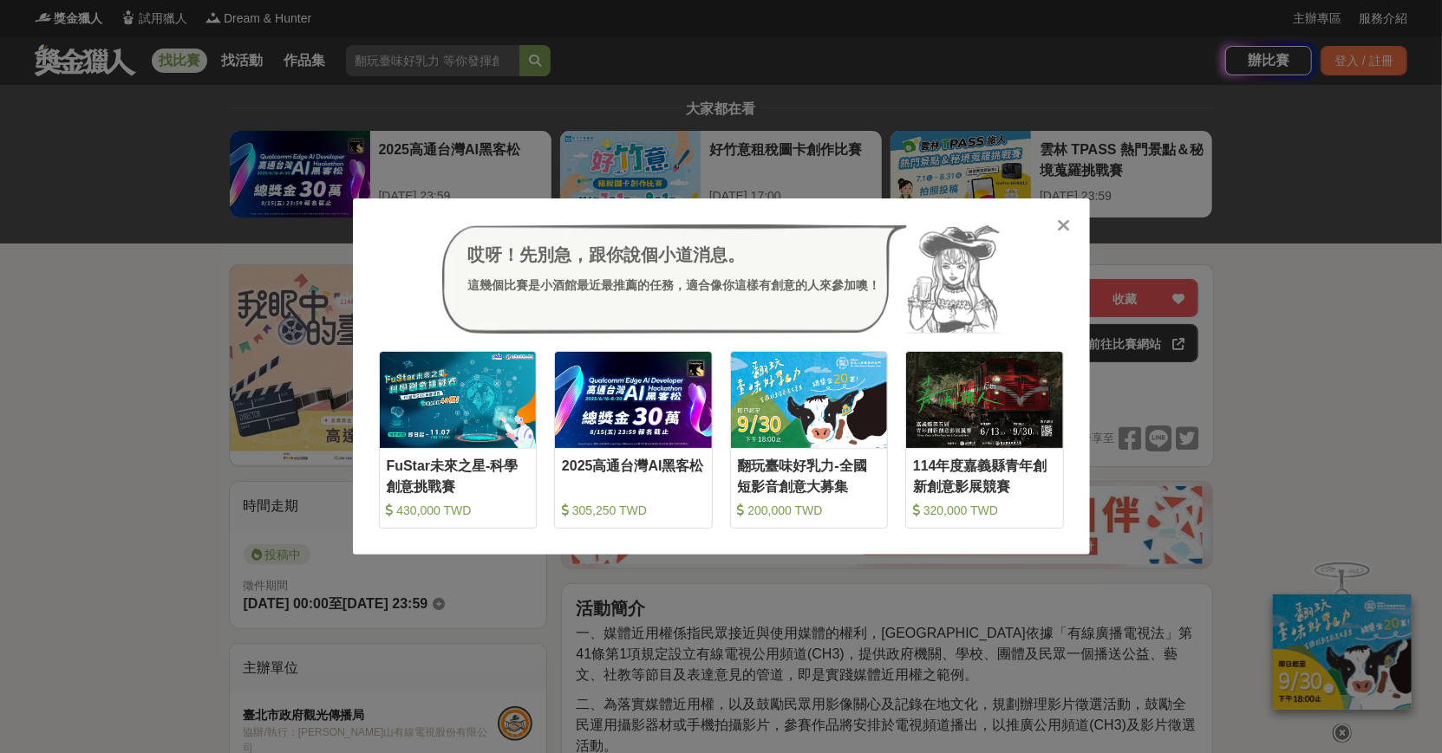
click at [1064, 222] on icon at bounding box center [1063, 225] width 13 height 17
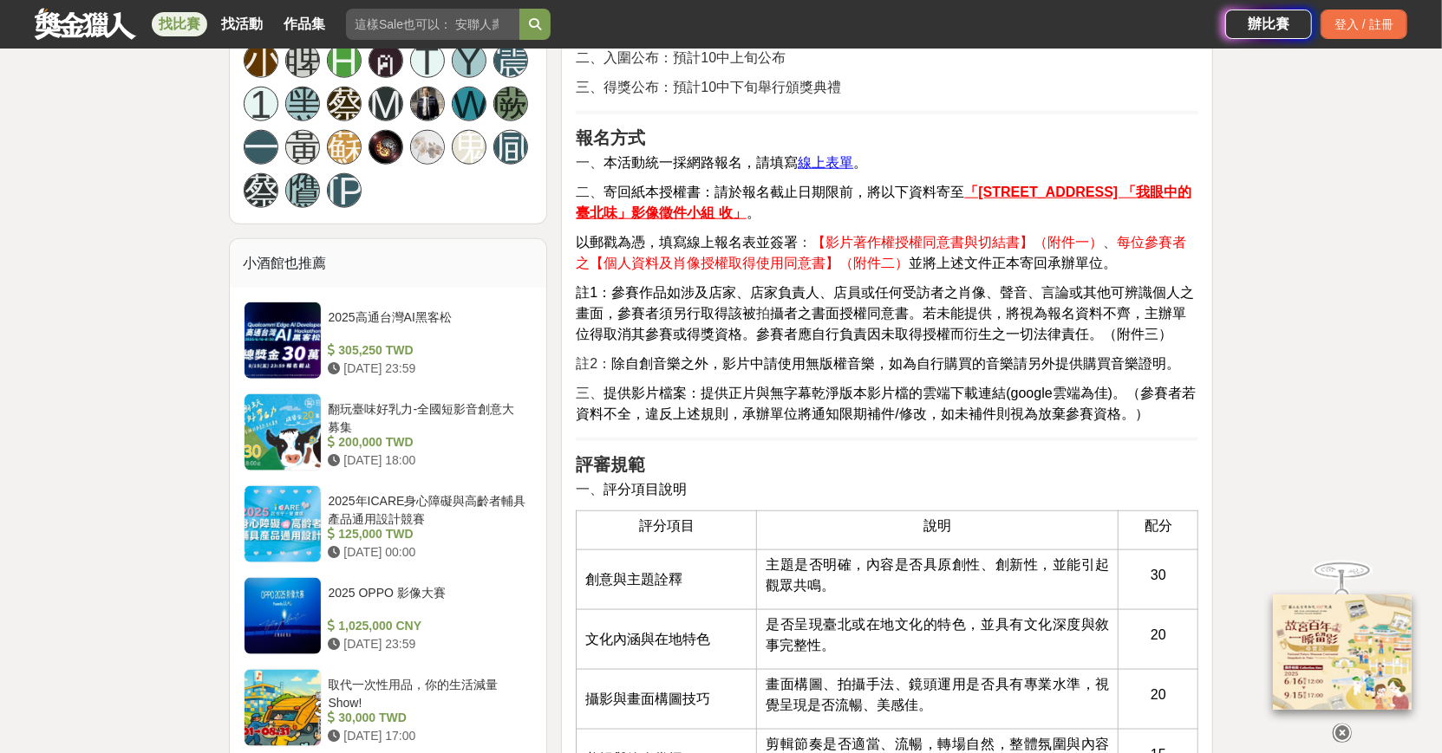
scroll to position [1216, 0]
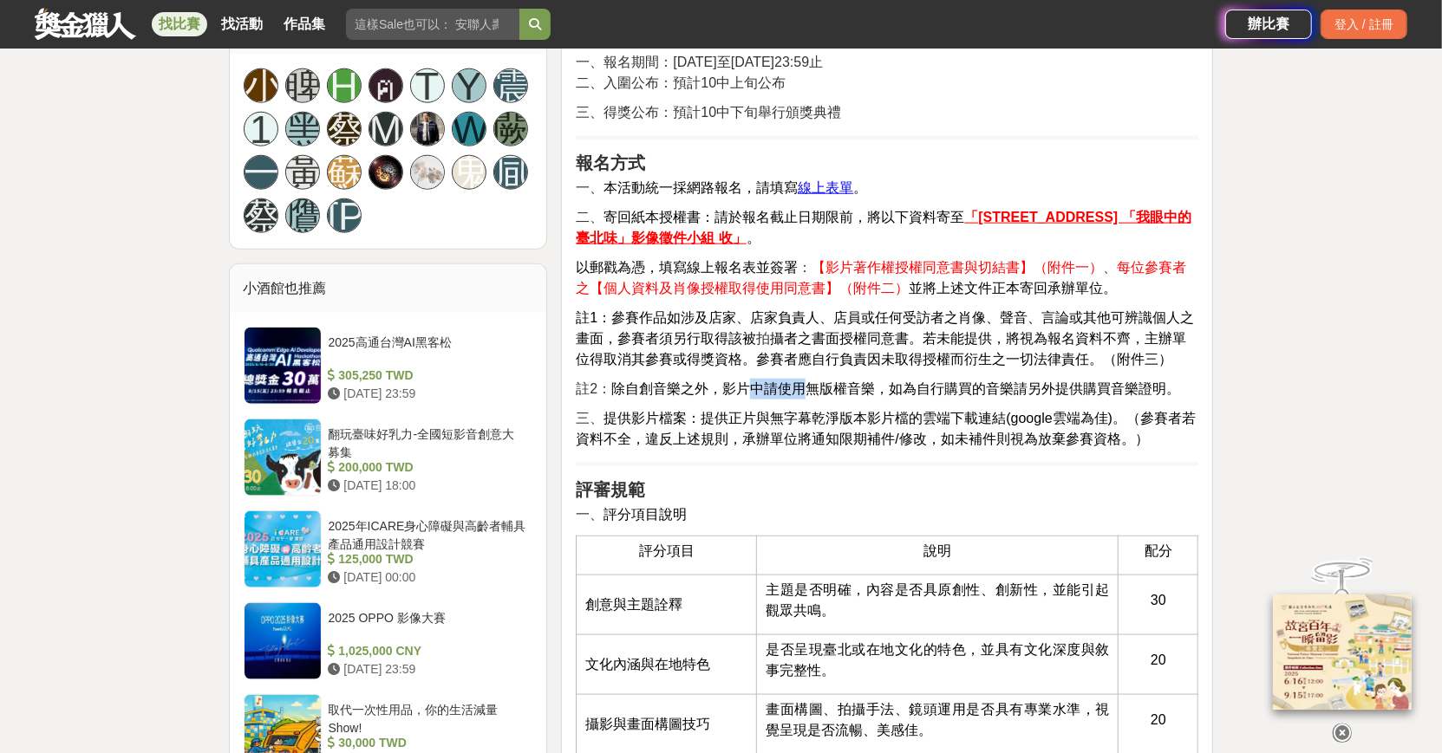
drag, startPoint x: 745, startPoint y: 381, endPoint x: 809, endPoint y: 376, distance: 63.5
click at [809, 379] on p "註2： 除自創音樂之外，影片中請使用無版權音樂，如為自行購買的音樂請另外提供購買音樂證明。" at bounding box center [887, 389] width 622 height 21
click at [798, 355] on div at bounding box center [798, 355] width 0 height 0
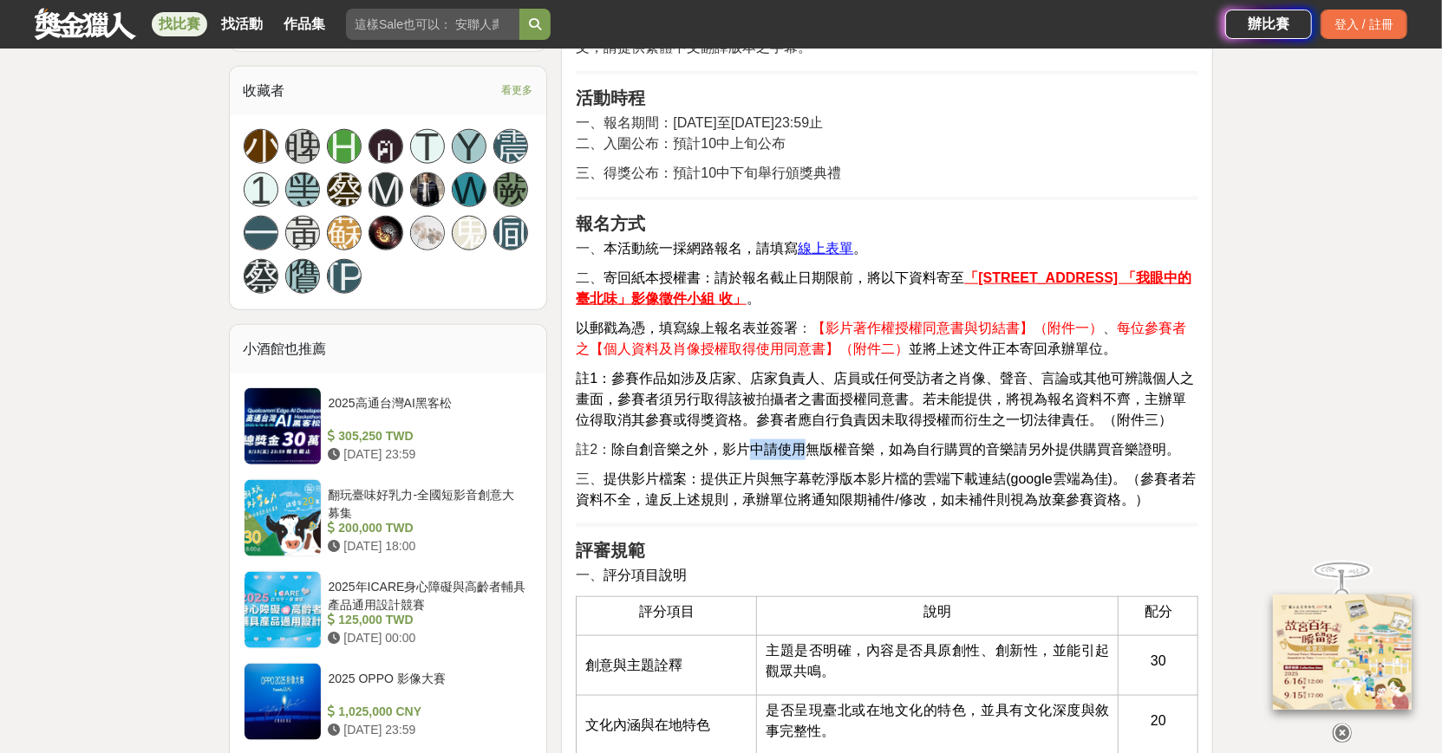
scroll to position [1099, 0]
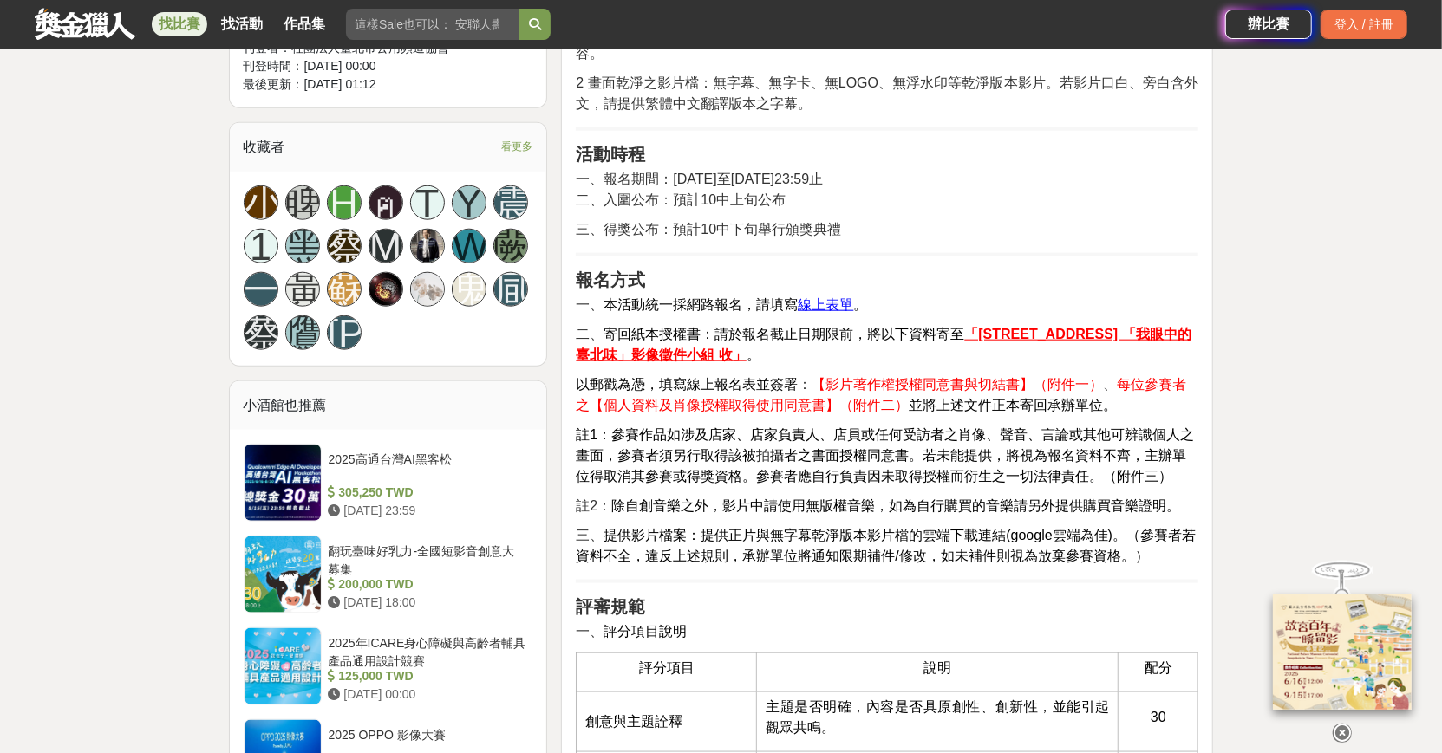
click at [1099, 384] on span "每位參賽者之【個人資料及肖像授權取得使用同意書】（附件二）" at bounding box center [881, 395] width 610 height 36
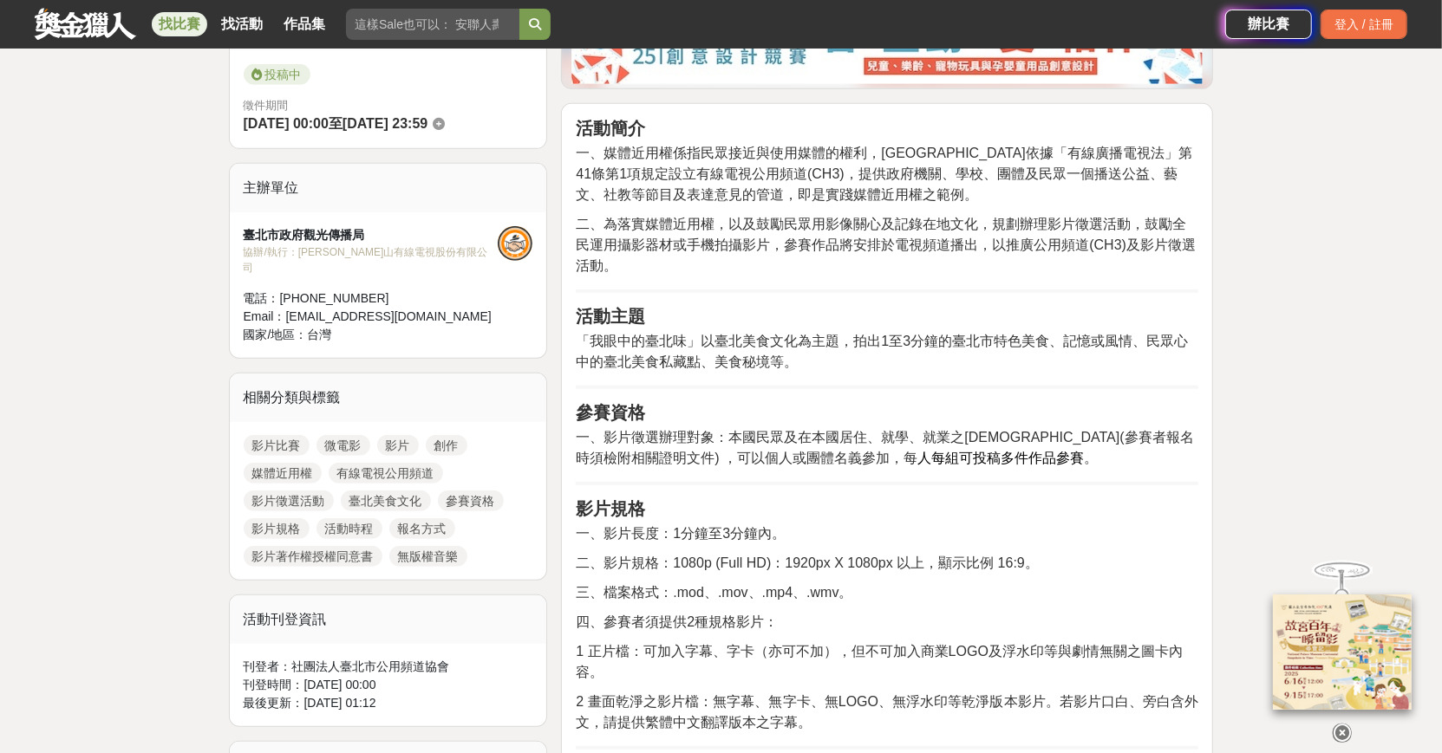
scroll to position [455, 0]
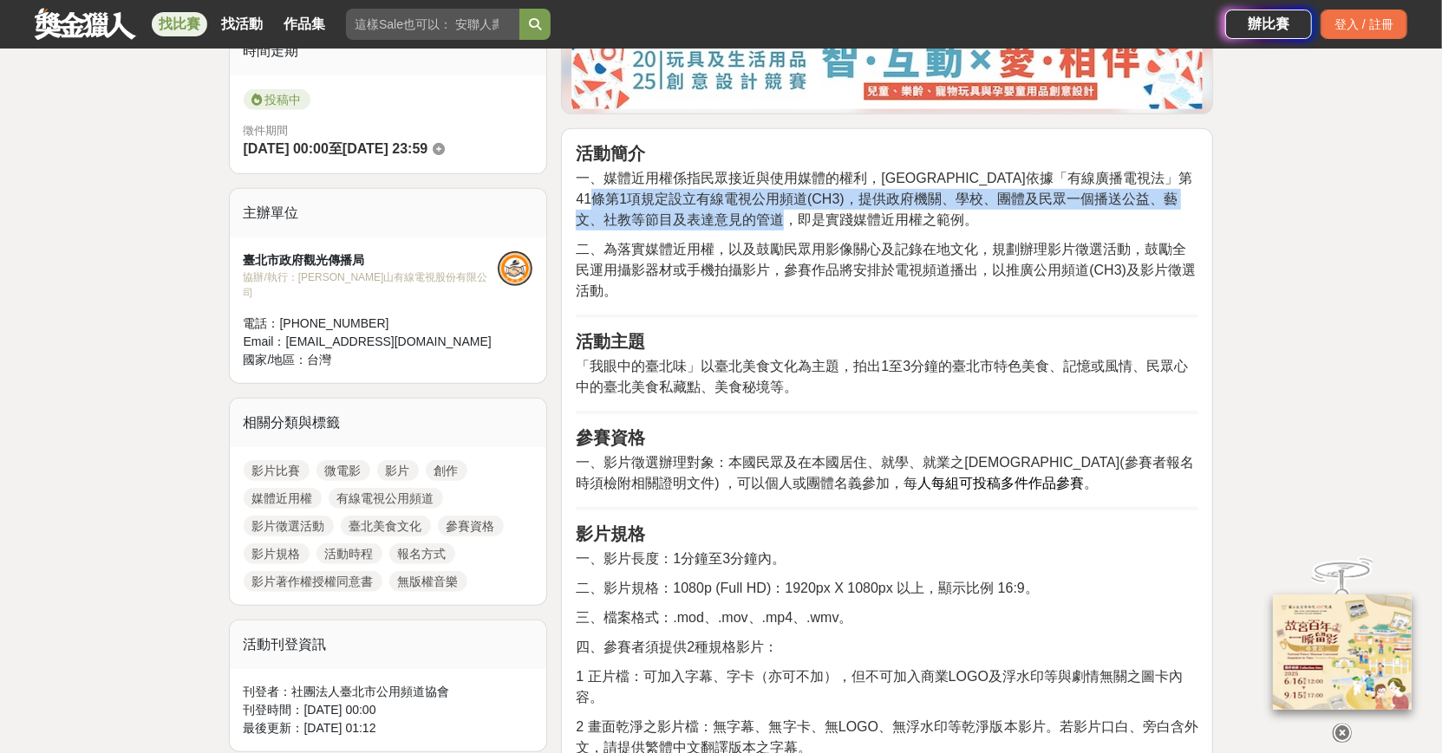
drag, startPoint x: 678, startPoint y: 199, endPoint x: 1033, endPoint y: 213, distance: 355.7
click at [1033, 213] on p "一、媒體近用權係指民眾接近與使用媒體的權利，臺北市依據「有線廣播電視法」第41條第1項規定設立有線電視公用頻道(CH3)，提供政府機關、學校、團體及民眾一個播…" at bounding box center [887, 199] width 622 height 62
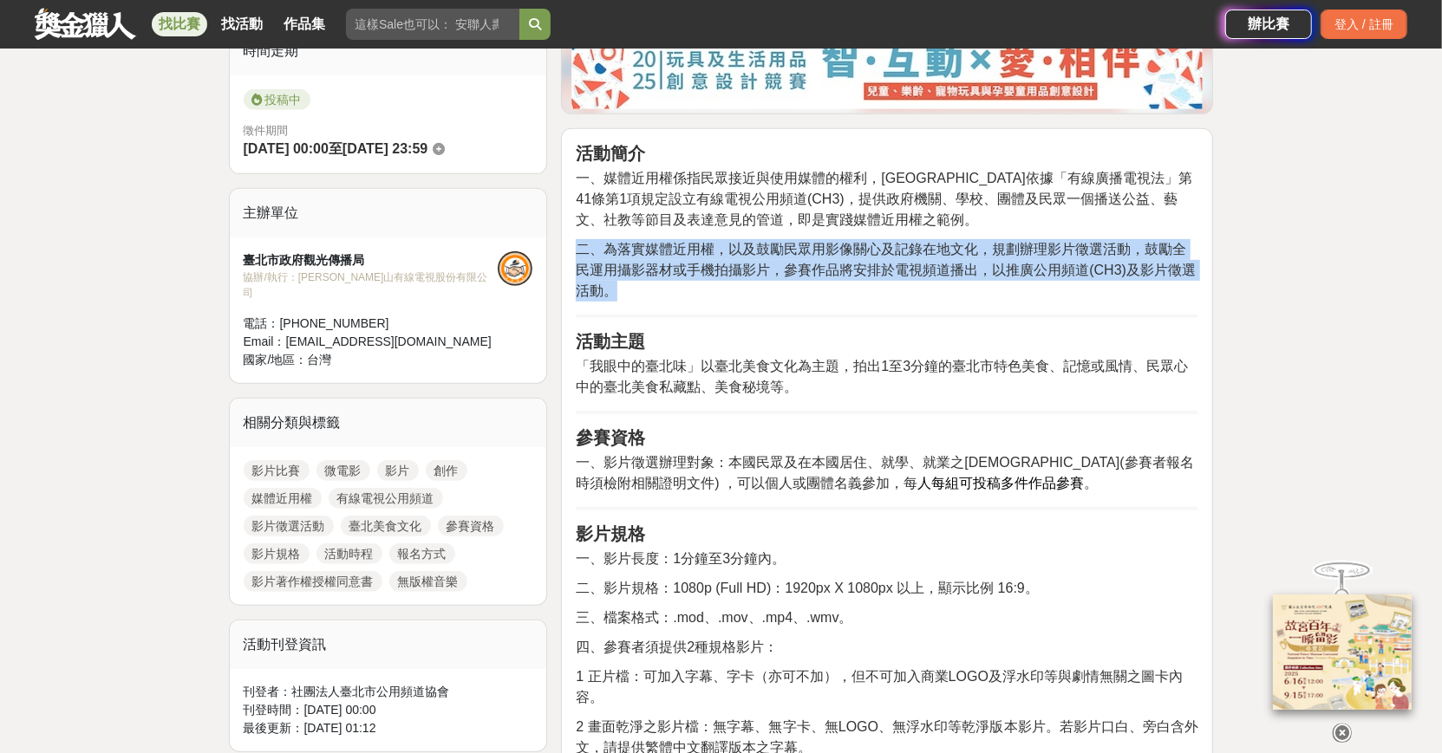
drag, startPoint x: 706, startPoint y: 234, endPoint x: 1220, endPoint y: 296, distance: 517.7
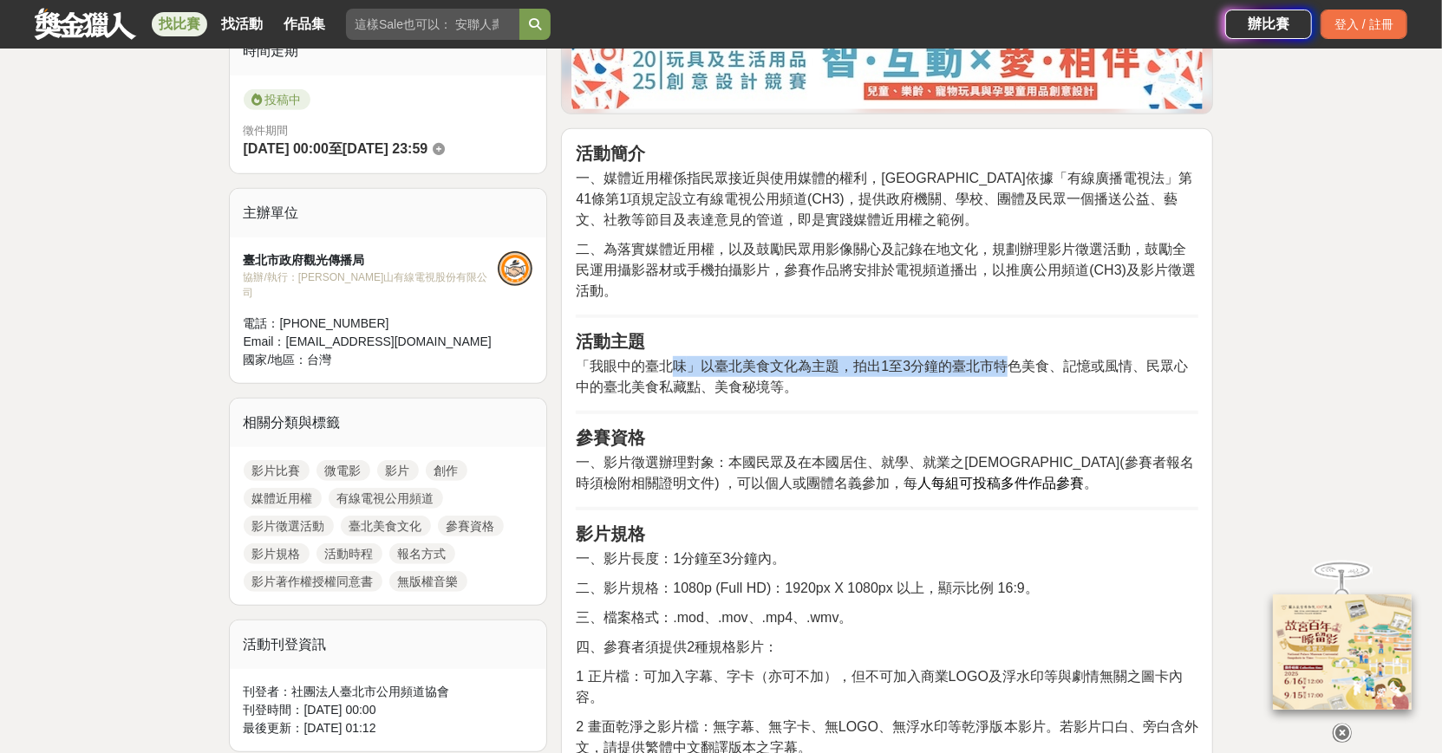
drag, startPoint x: 677, startPoint y: 362, endPoint x: 1008, endPoint y: 369, distance: 331.2
click at [1008, 369] on p "「 我眼中的臺北味 」以臺北美食文化為主題，拍出1至3分鐘的臺北市特色美食、記憶或風情、民眾心中的臺北美食私藏點、美食秘境等。" at bounding box center [887, 377] width 622 height 42
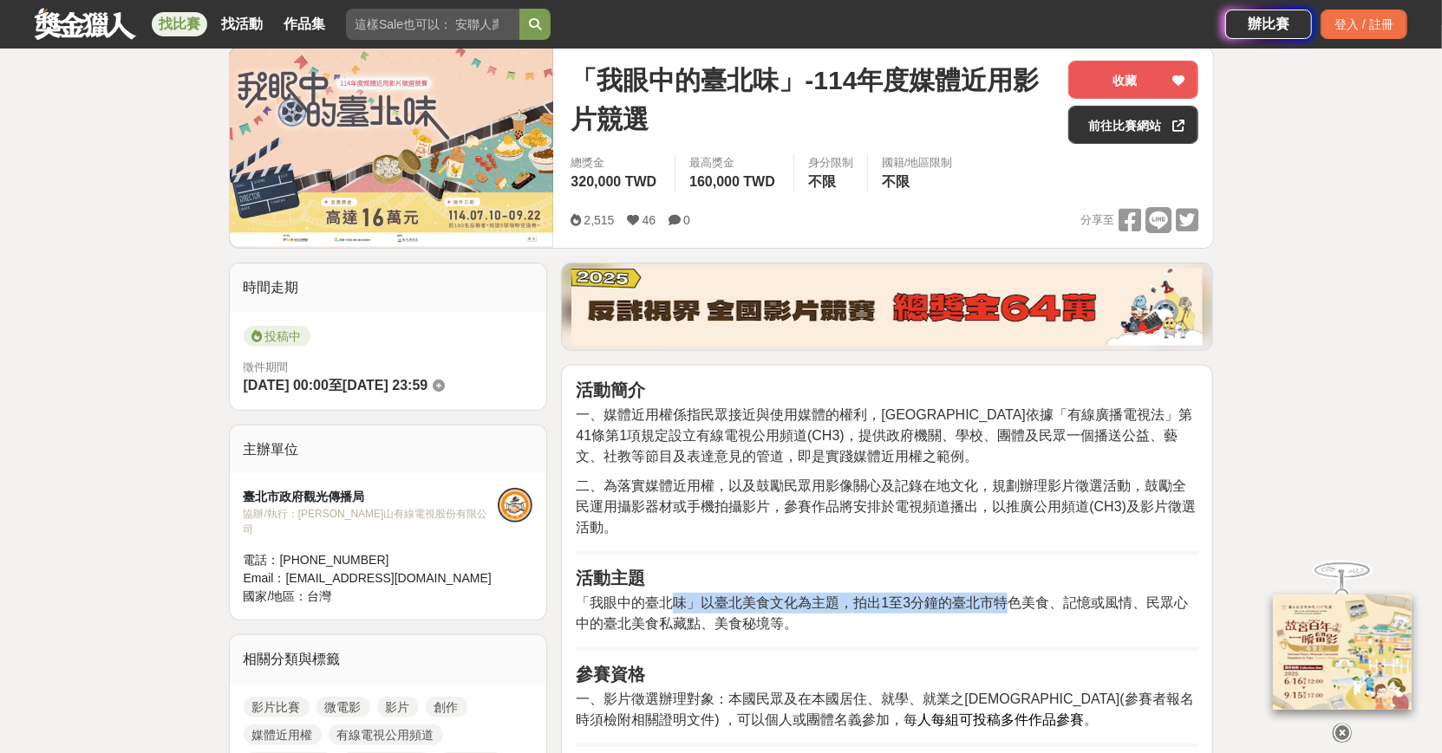
scroll to position [231, 0]
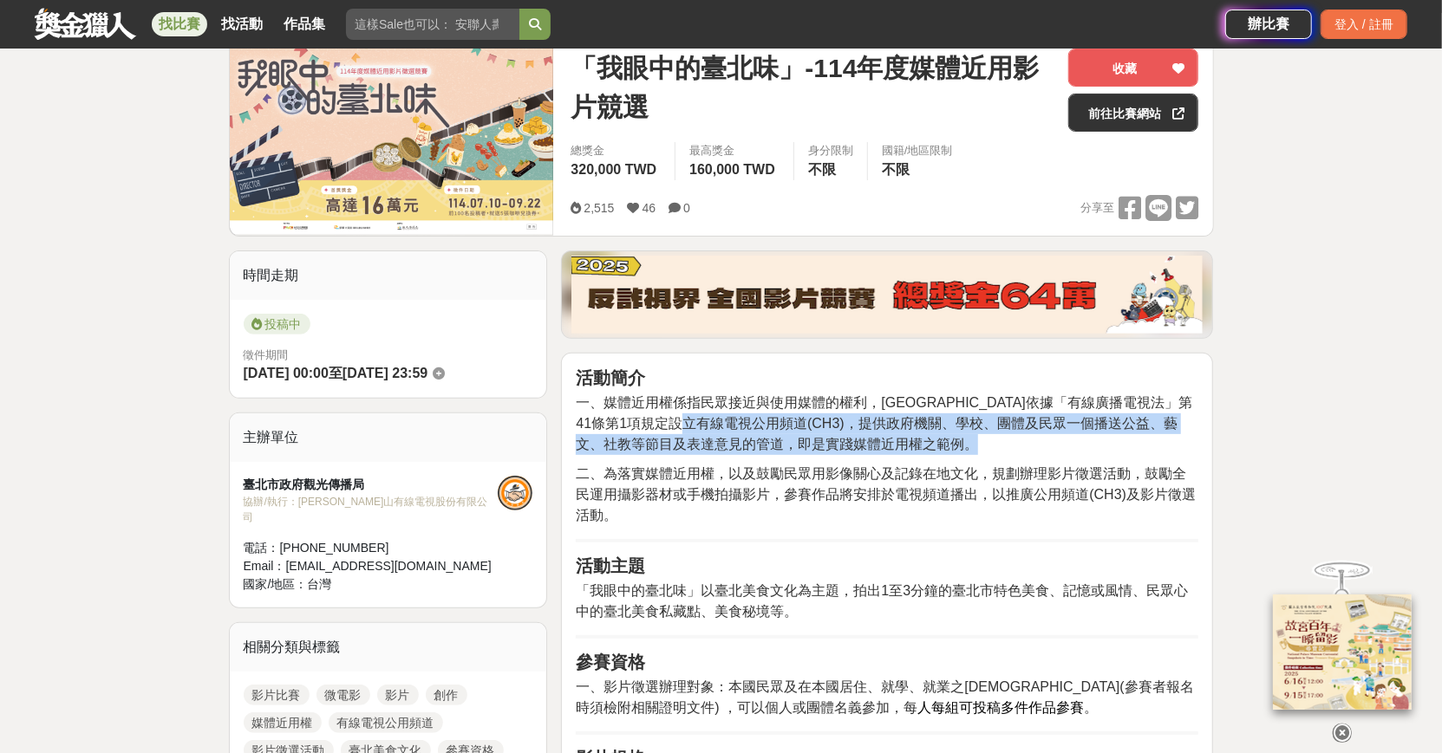
drag, startPoint x: 743, startPoint y: 422, endPoint x: 1136, endPoint y: 529, distance: 406.9
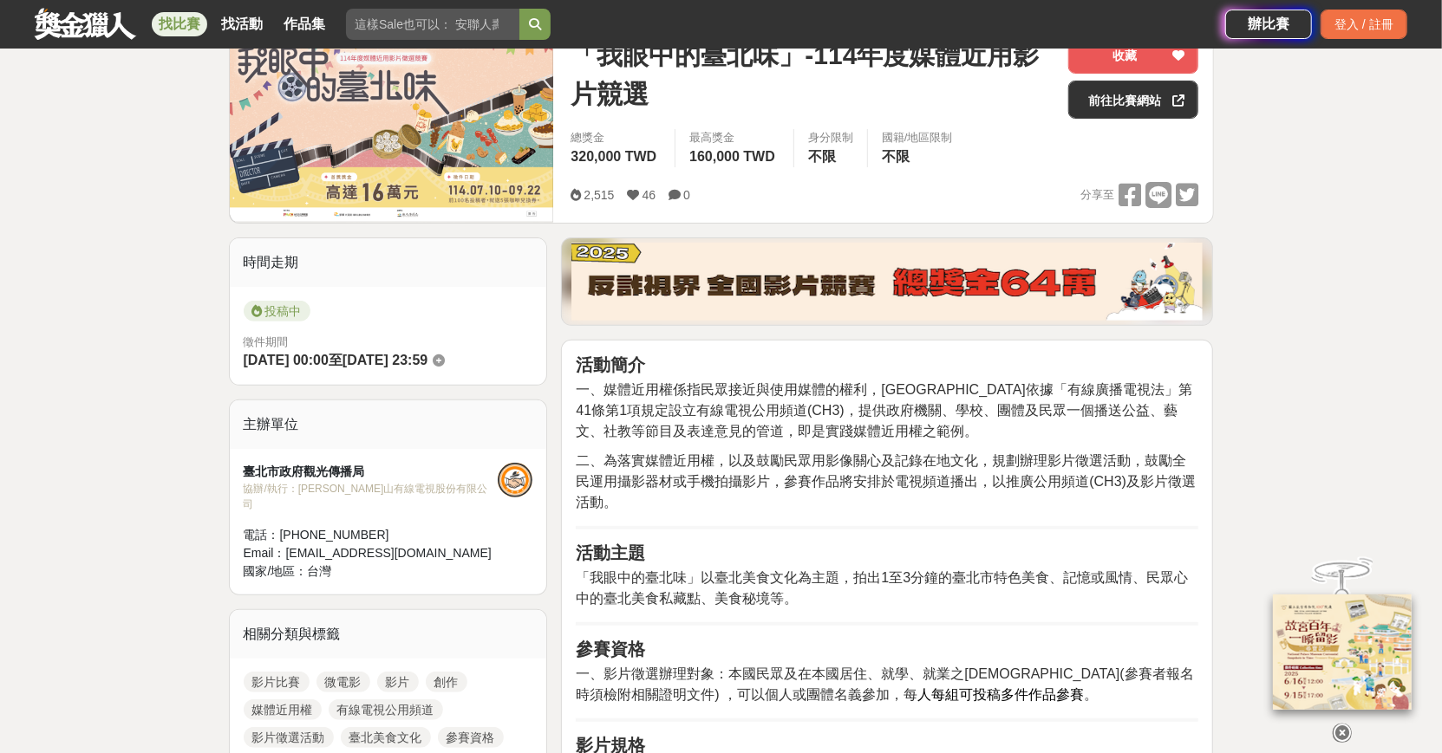
scroll to position [256, 0]
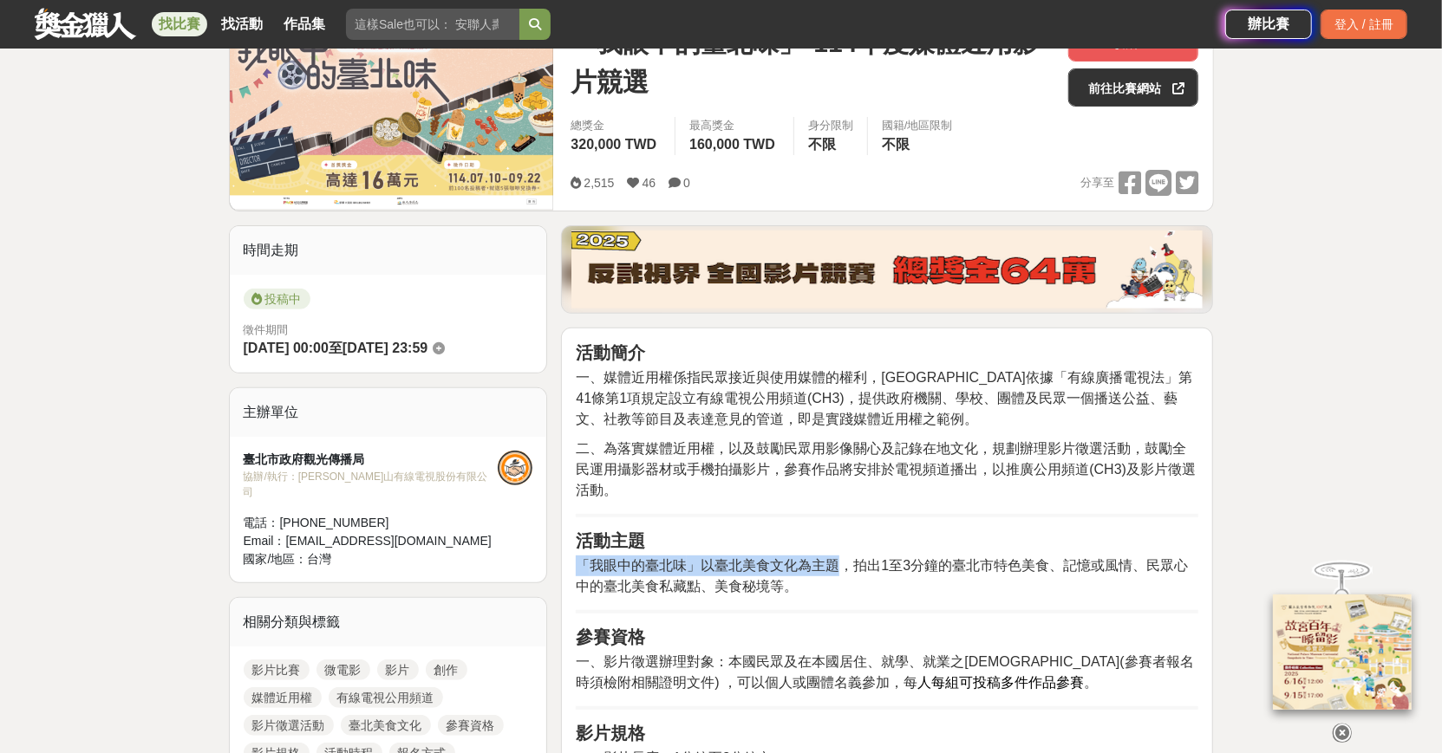
drag, startPoint x: 836, startPoint y: 572, endPoint x: 979, endPoint y: 597, distance: 145.2
click at [967, 593] on div at bounding box center [967, 593] width 0 height 0
click at [983, 590] on p "「 我眼中的臺北味 」以臺北美食文化為主題，拍出1至3分鐘的臺北市特色美食、記憶或風情、民眾心中的臺北美食私藏點、美食秘境等。" at bounding box center [887, 577] width 622 height 42
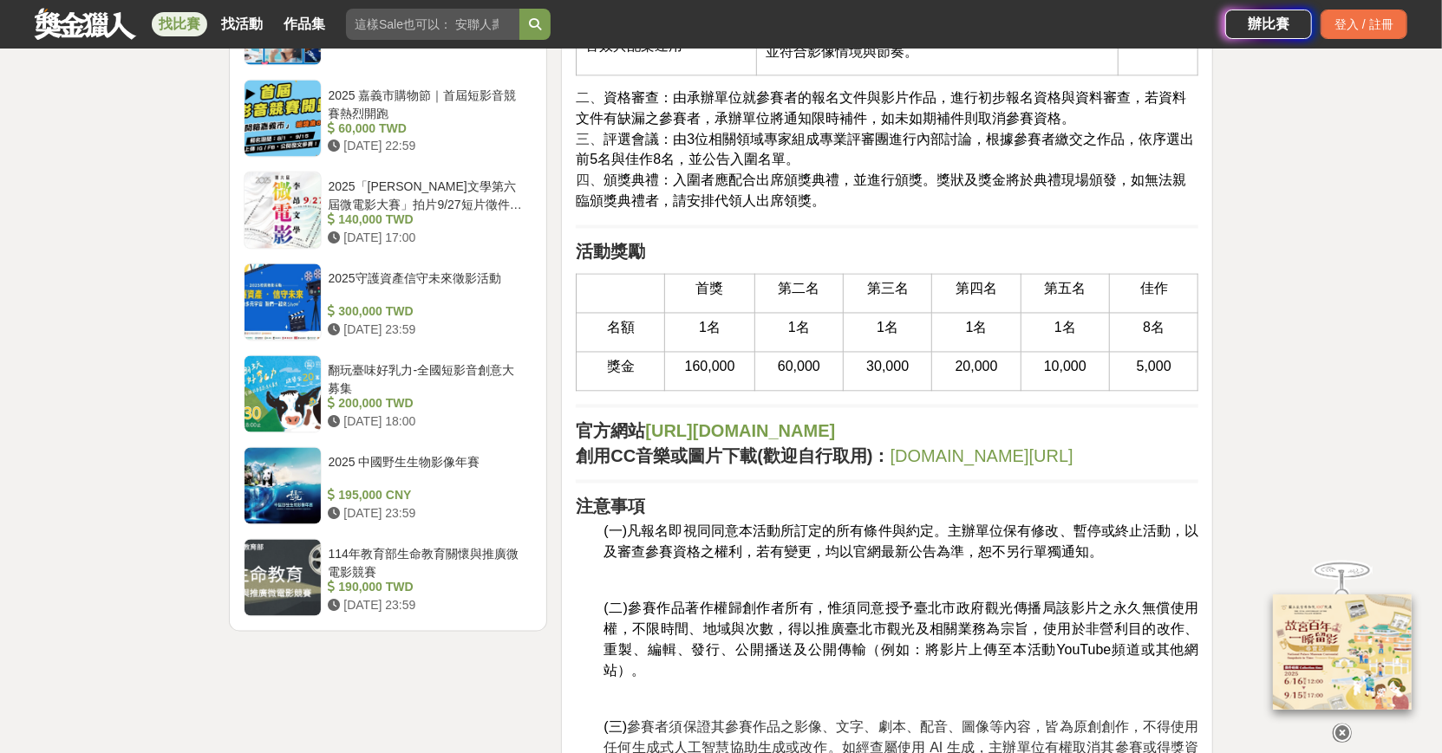
scroll to position [2125, 0]
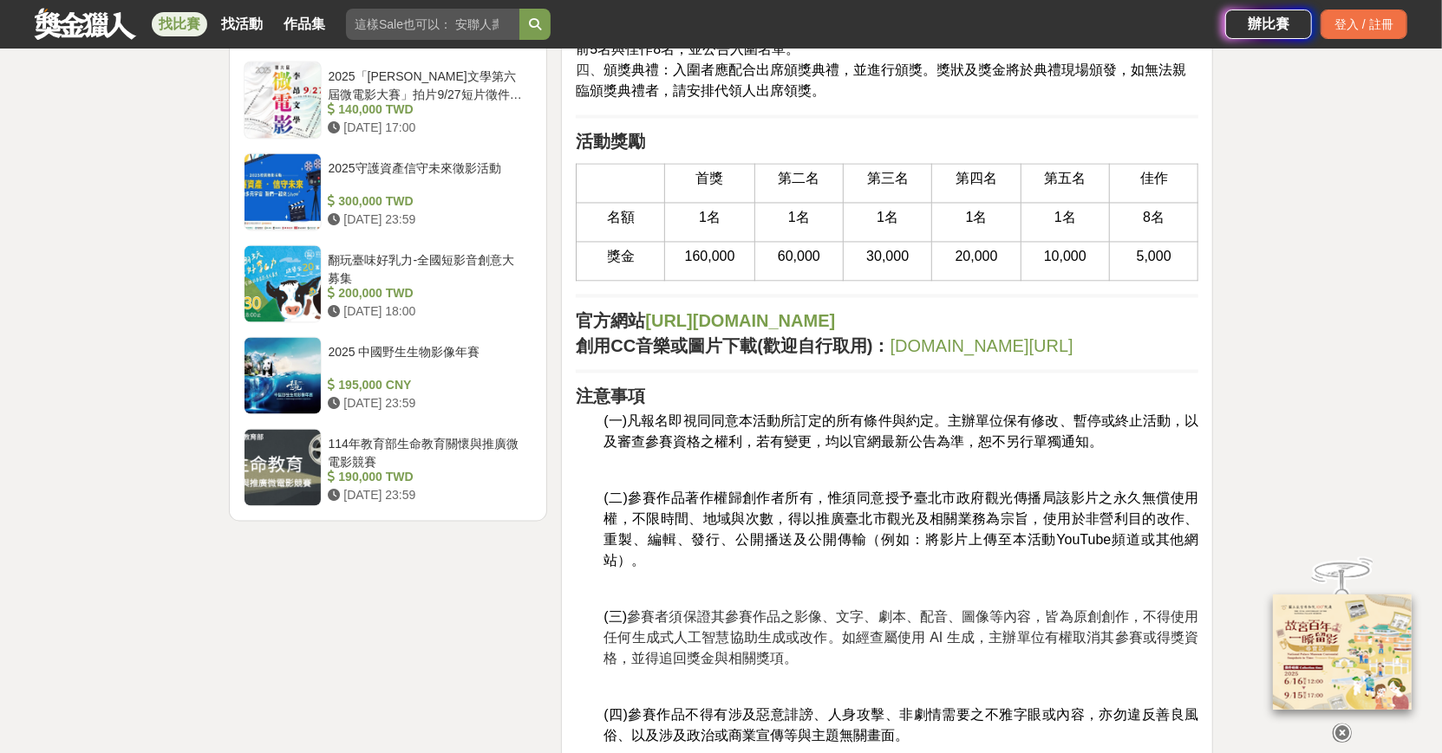
click at [890, 356] on link "drive.google.com/drive/folders/14C9357TIUY_E4lQHHdMLEqnJrEZkXxg_" at bounding box center [981, 346] width 183 height 19
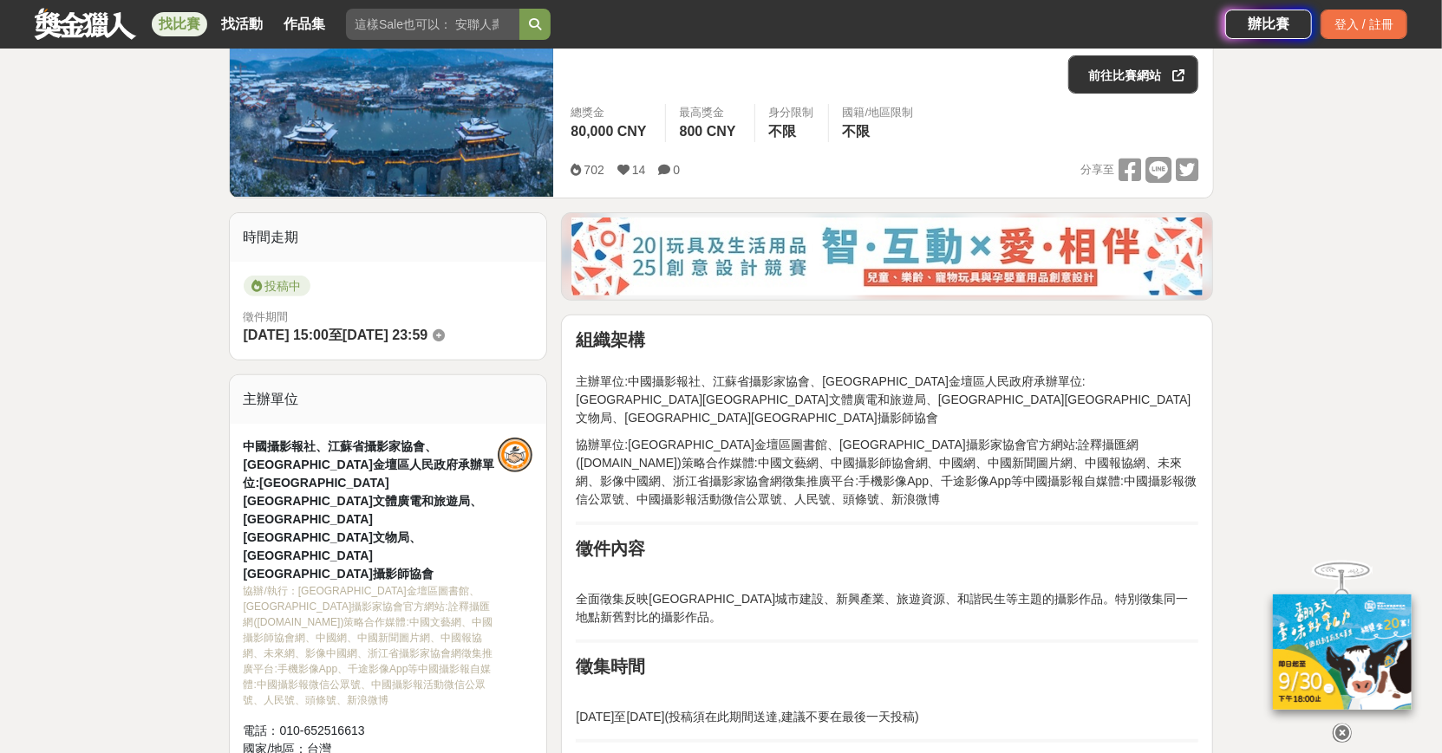
scroll to position [159, 0]
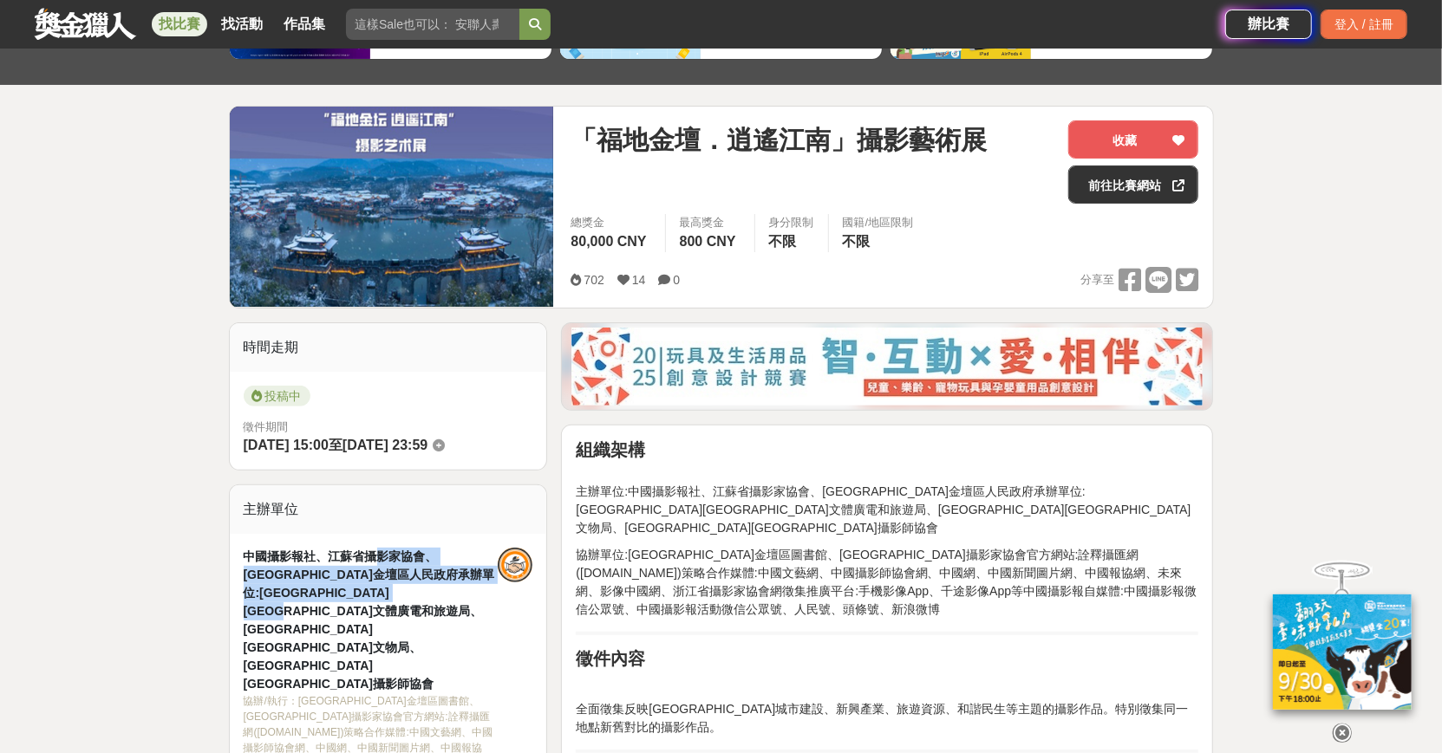
drag, startPoint x: 380, startPoint y: 556, endPoint x: 454, endPoint y: 609, distance: 91.9
click at [454, 613] on div "中國攝影報社、江蘇省攝影家協會、[GEOGRAPHIC_DATA]金壇區人民政府承辦單位:[GEOGRAPHIC_DATA][GEOGRAPHIC_DATA]…" at bounding box center [371, 621] width 255 height 146
click at [454, 609] on div "中國攝影報社、江蘇省攝影家協會、[GEOGRAPHIC_DATA]金壇區人民政府承辦單位:[GEOGRAPHIC_DATA][GEOGRAPHIC_DATA]…" at bounding box center [371, 621] width 255 height 146
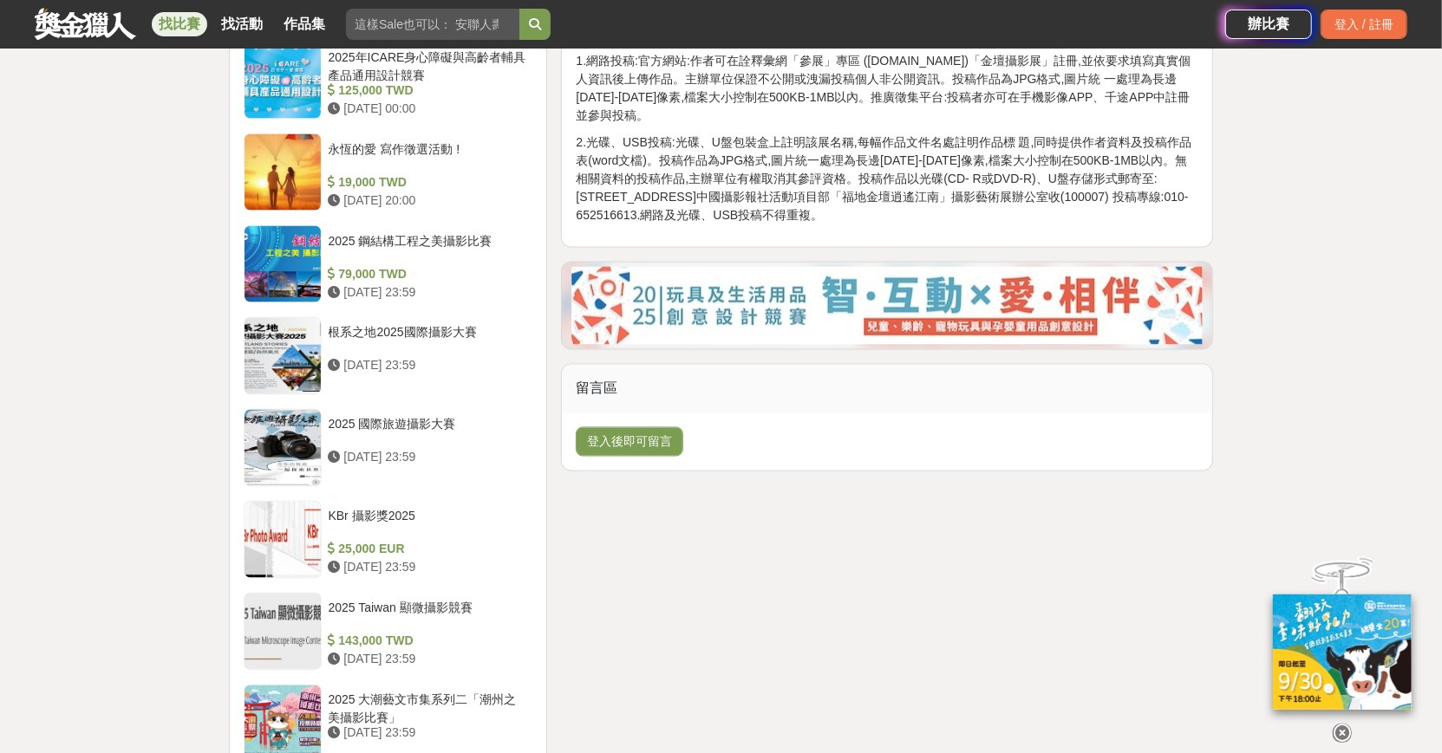
scroll to position [1051, 0]
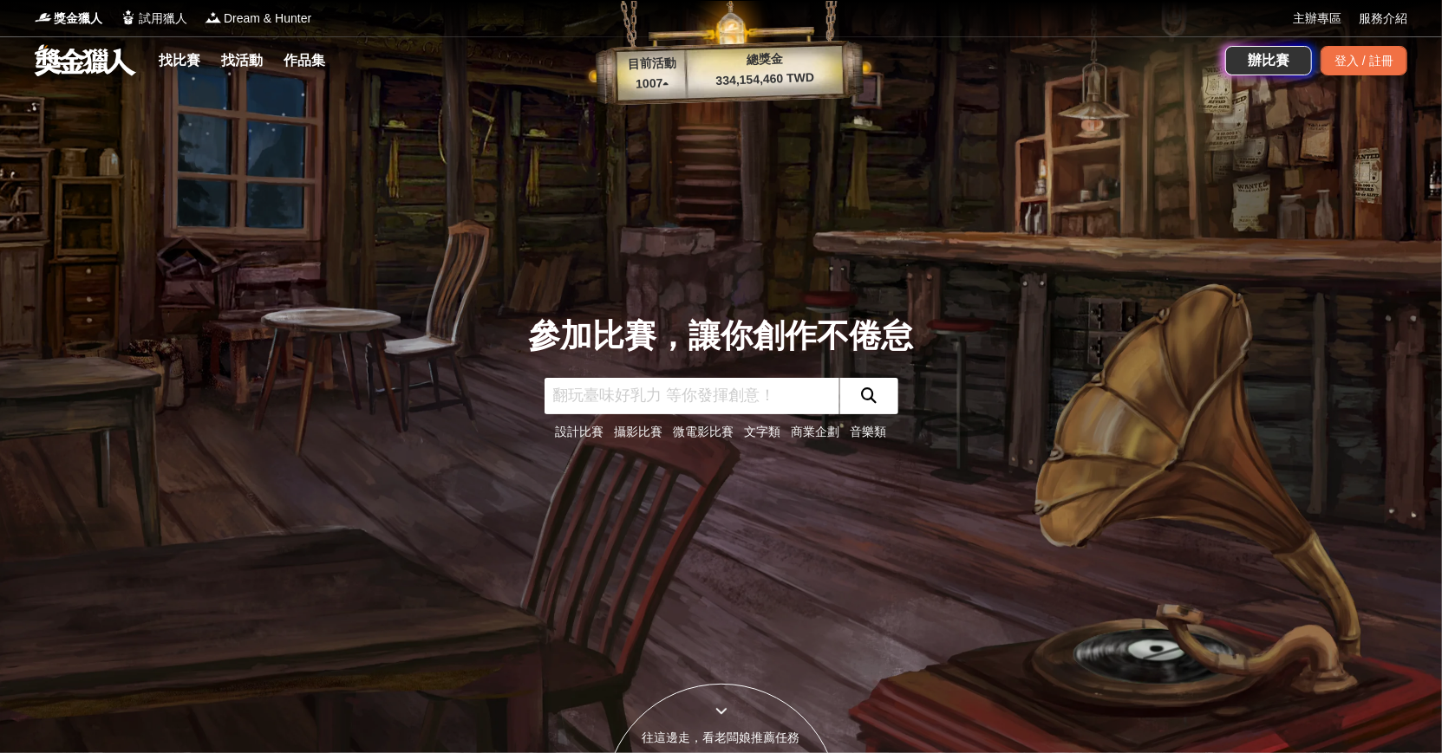
click at [698, 200] on div "參加比賽，讓你創作不倦怠 設計比賽 攝影比賽 微電影比賽 文字類 商業企劃 音樂類" at bounding box center [721, 376] width 1144 height 753
